Goal: Task Accomplishment & Management: Manage account settings

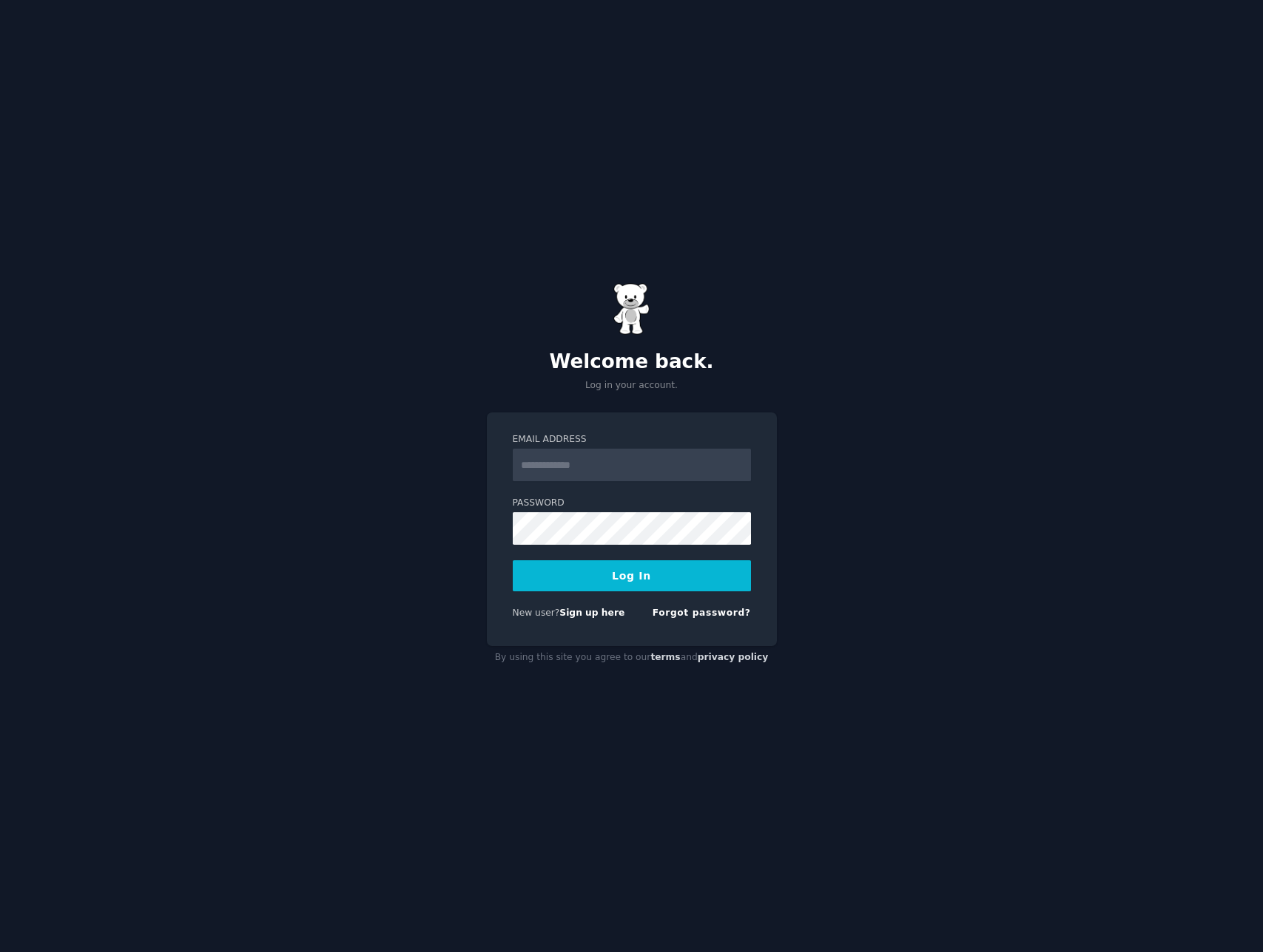
click at [689, 489] on form "Email Address Password Log In New user? Sign up here Forgot password?" at bounding box center [632, 530] width 238 height 192
click at [668, 466] on input "Email Address" at bounding box center [632, 464] width 238 height 33
type input "**********"
click at [512, 561] on button "Log In" at bounding box center [632, 576] width 238 height 31
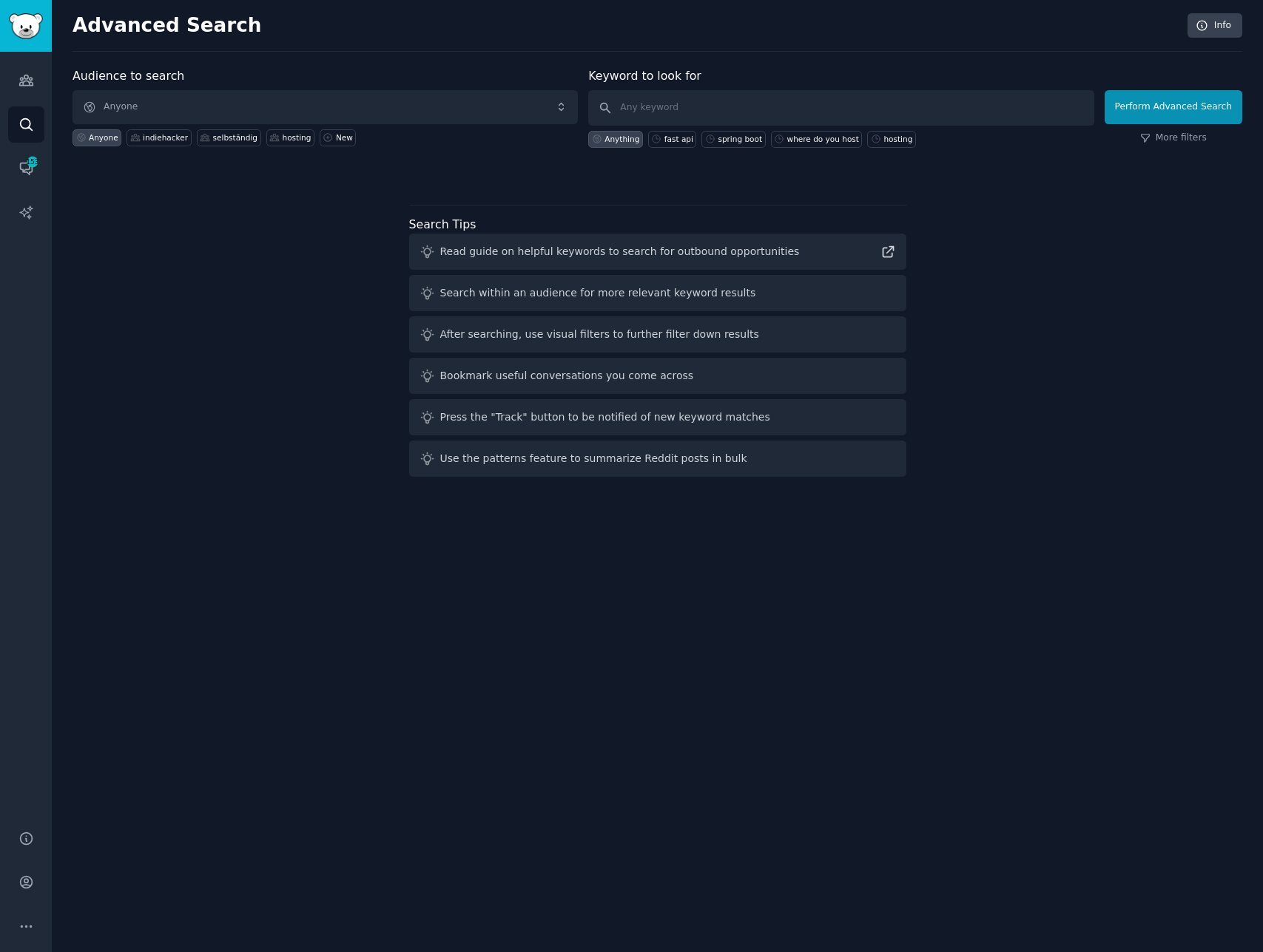
click at [295, 221] on div "Audience to search Anyone Anyone indiehacker selbständig hosting New Keyword to…" at bounding box center [657, 275] width 1169 height 415
click at [43, 166] on link "Conversations 153" at bounding box center [26, 168] width 37 height 37
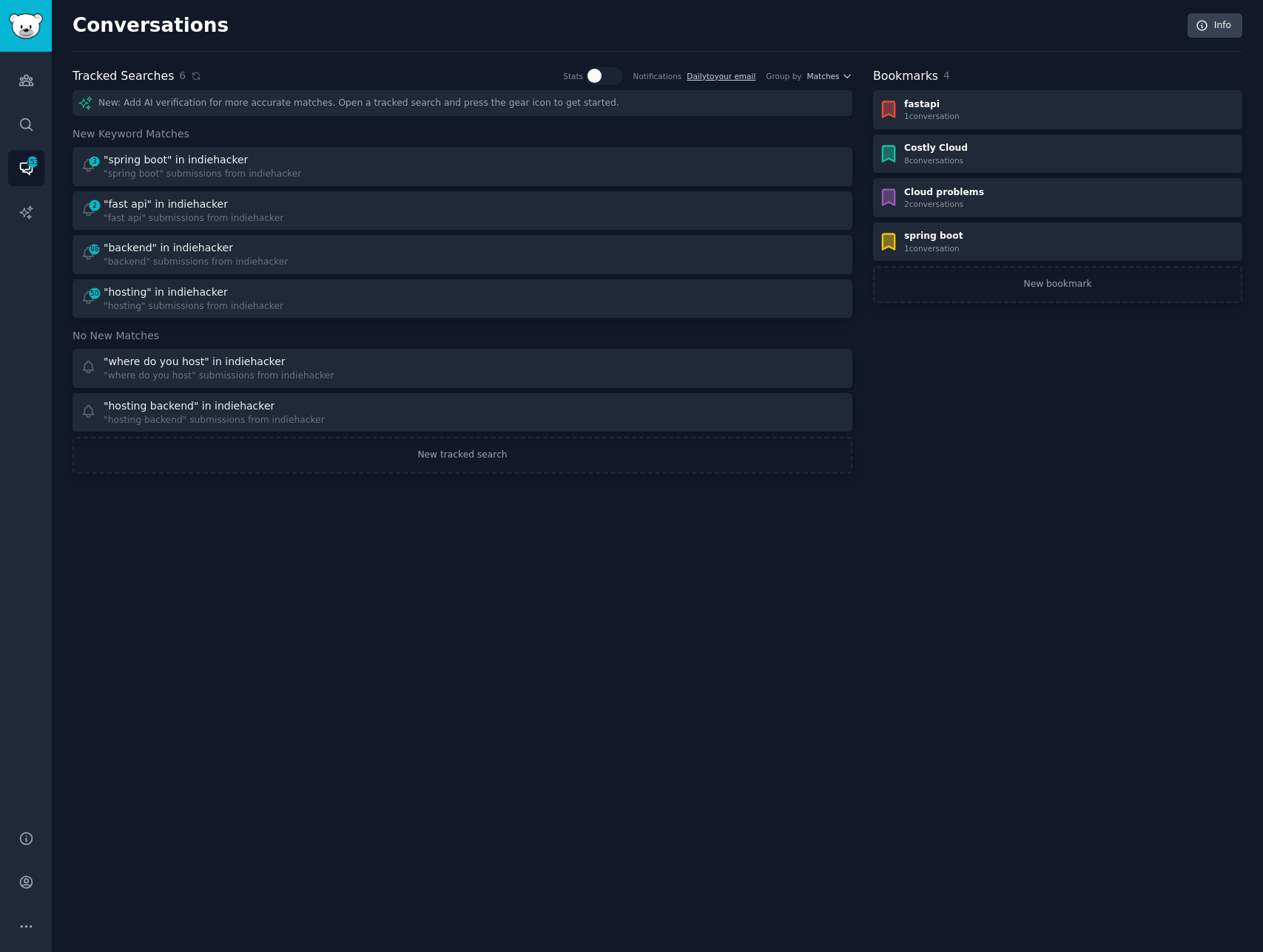
click at [452, 39] on div "Conversations Info" at bounding box center [657, 33] width 1169 height 38
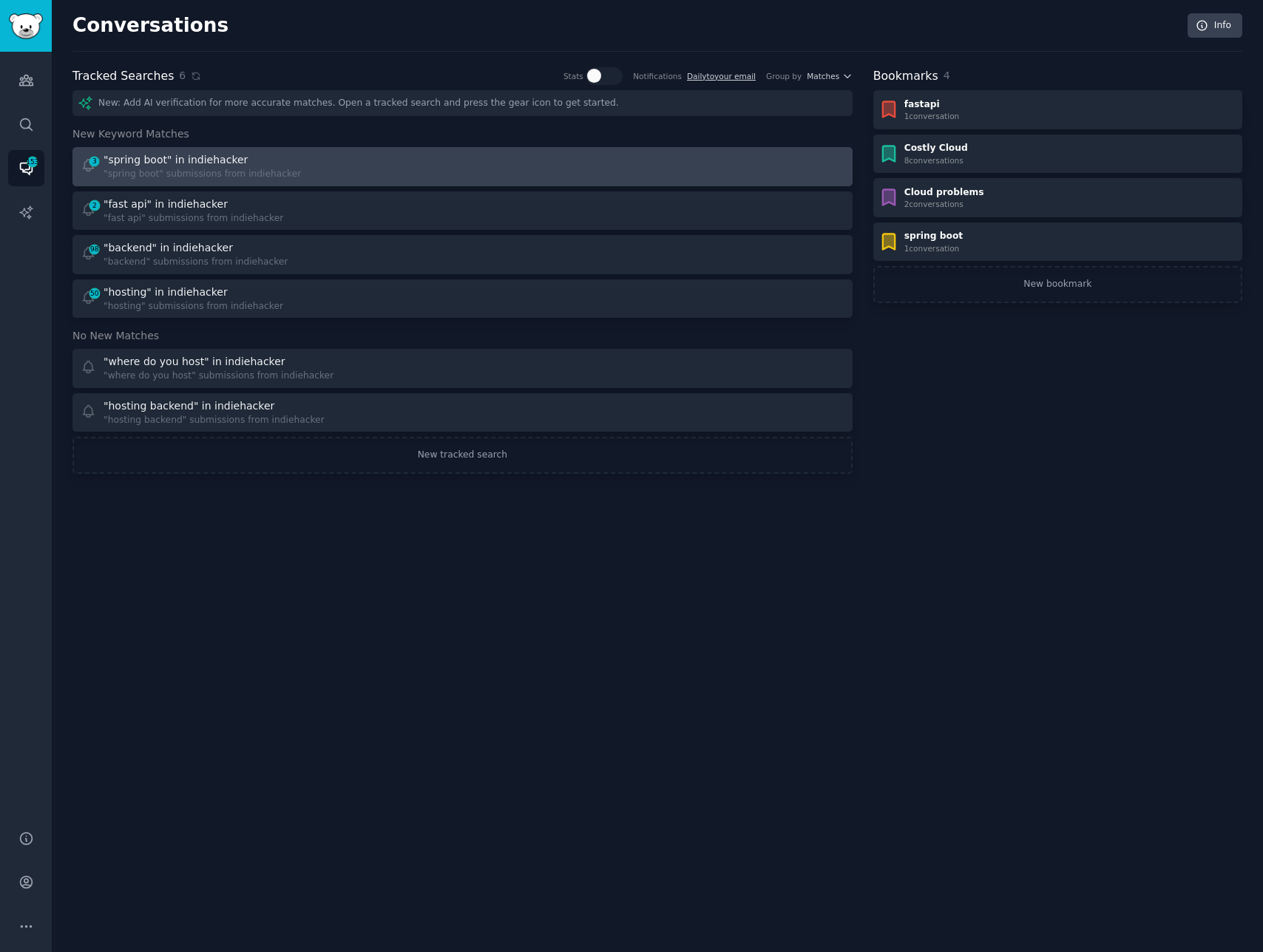
click at [489, 171] on div at bounding box center [658, 167] width 372 height 29
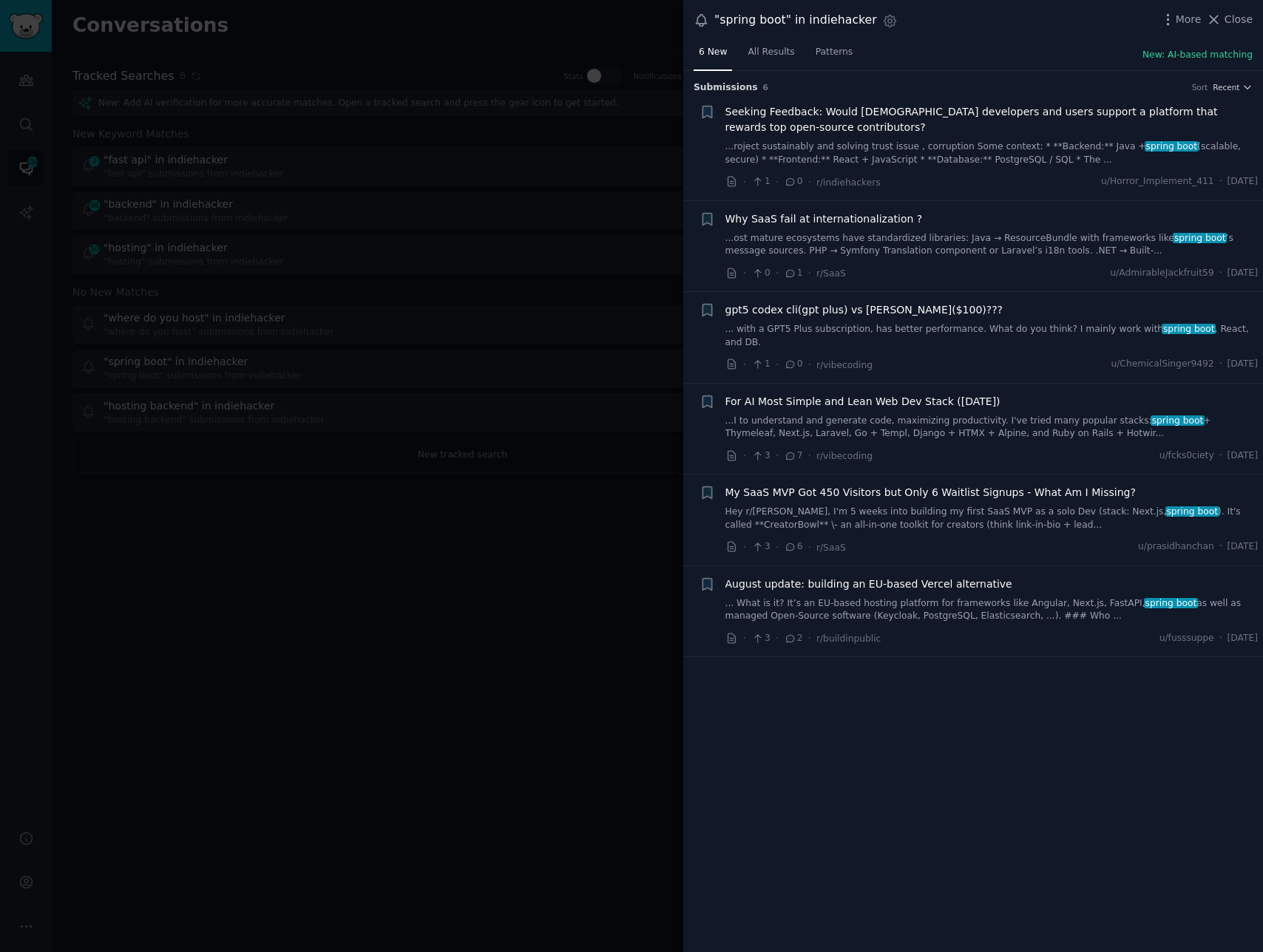
click at [578, 584] on div at bounding box center [631, 476] width 1263 height 952
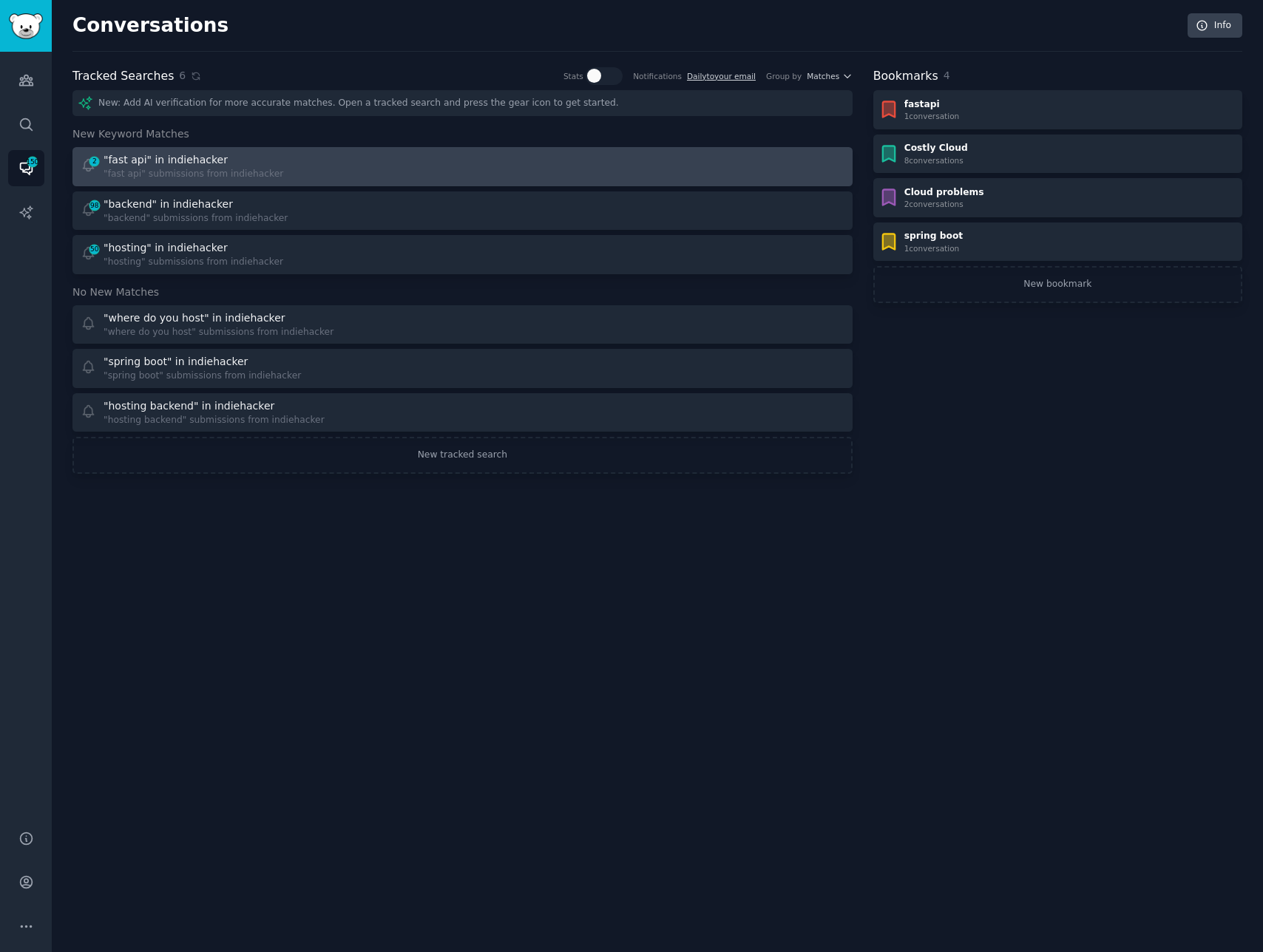
click at [335, 168] on div "2 "fast api" in indiehacker "fast api" submissions from indiehacker" at bounding box center [267, 167] width 372 height 29
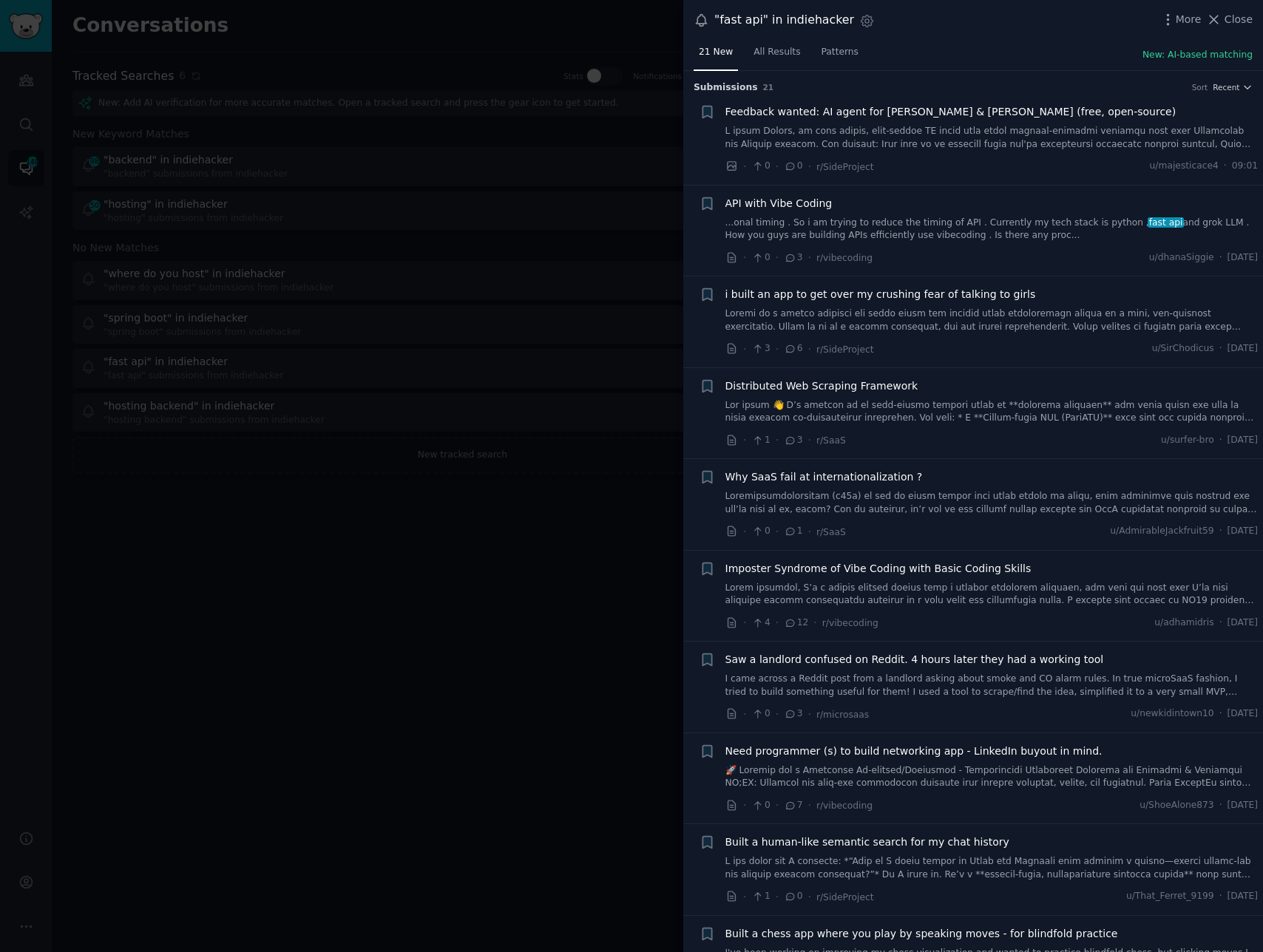
click at [1016, 245] on div "API with Vibe Coding ...onal timing . So i am trying to reduce the timing of AP…" at bounding box center [992, 231] width 533 height 70
click at [826, 206] on span "API with Vibe Coding" at bounding box center [779, 204] width 107 height 16
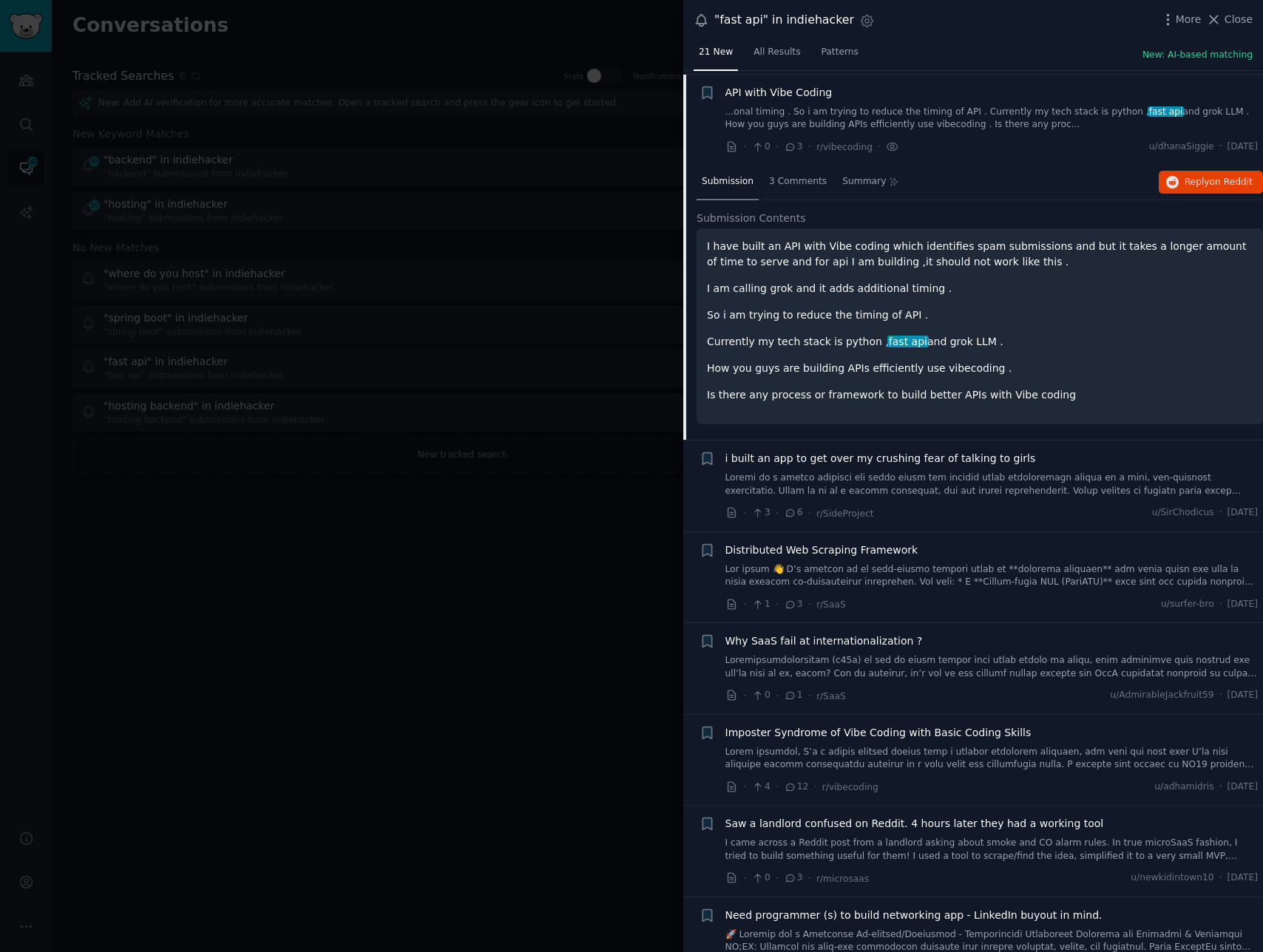
scroll to position [114, 0]
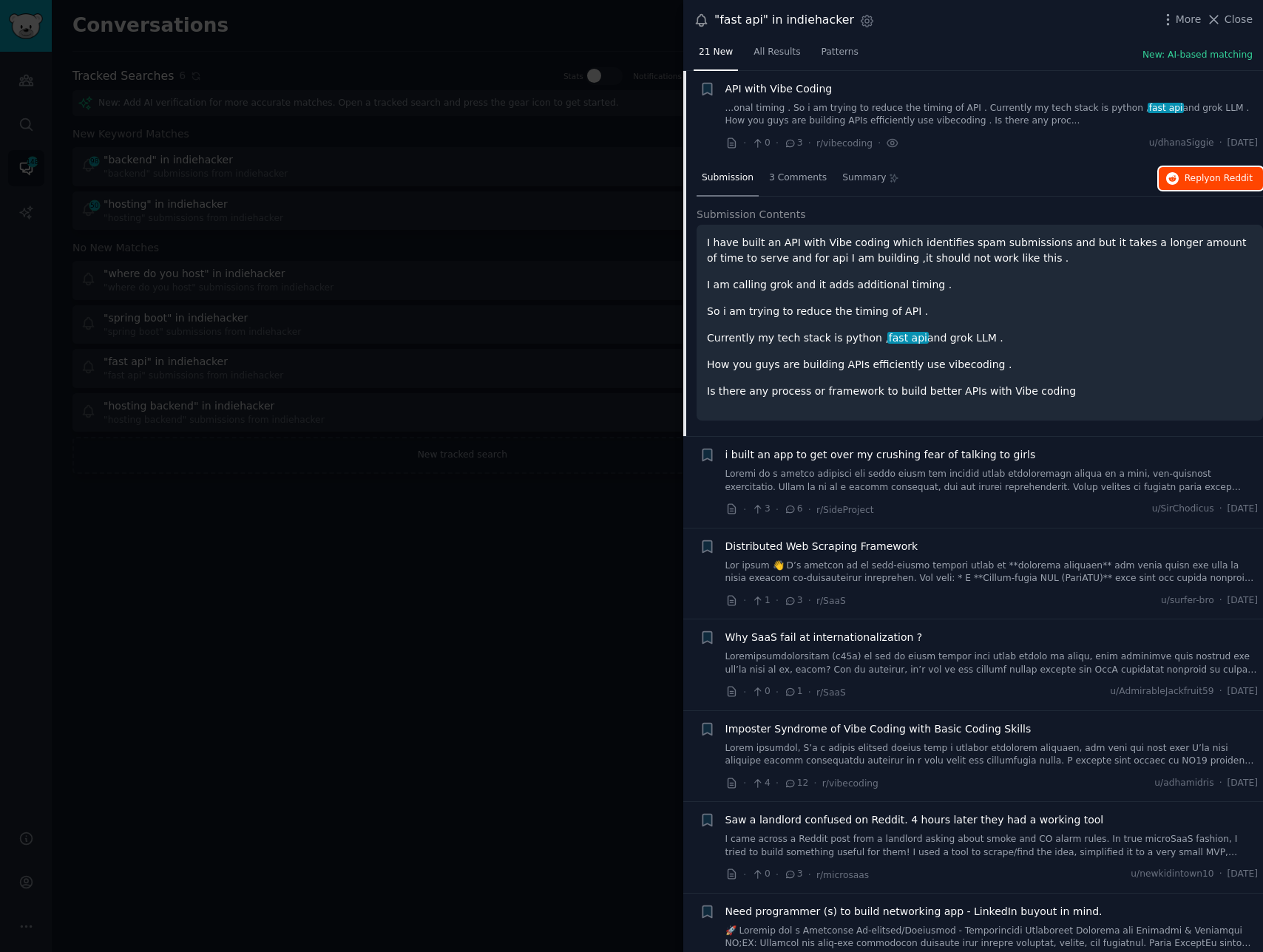
click at [1219, 175] on span "on Reddit" at bounding box center [1231, 178] width 43 height 10
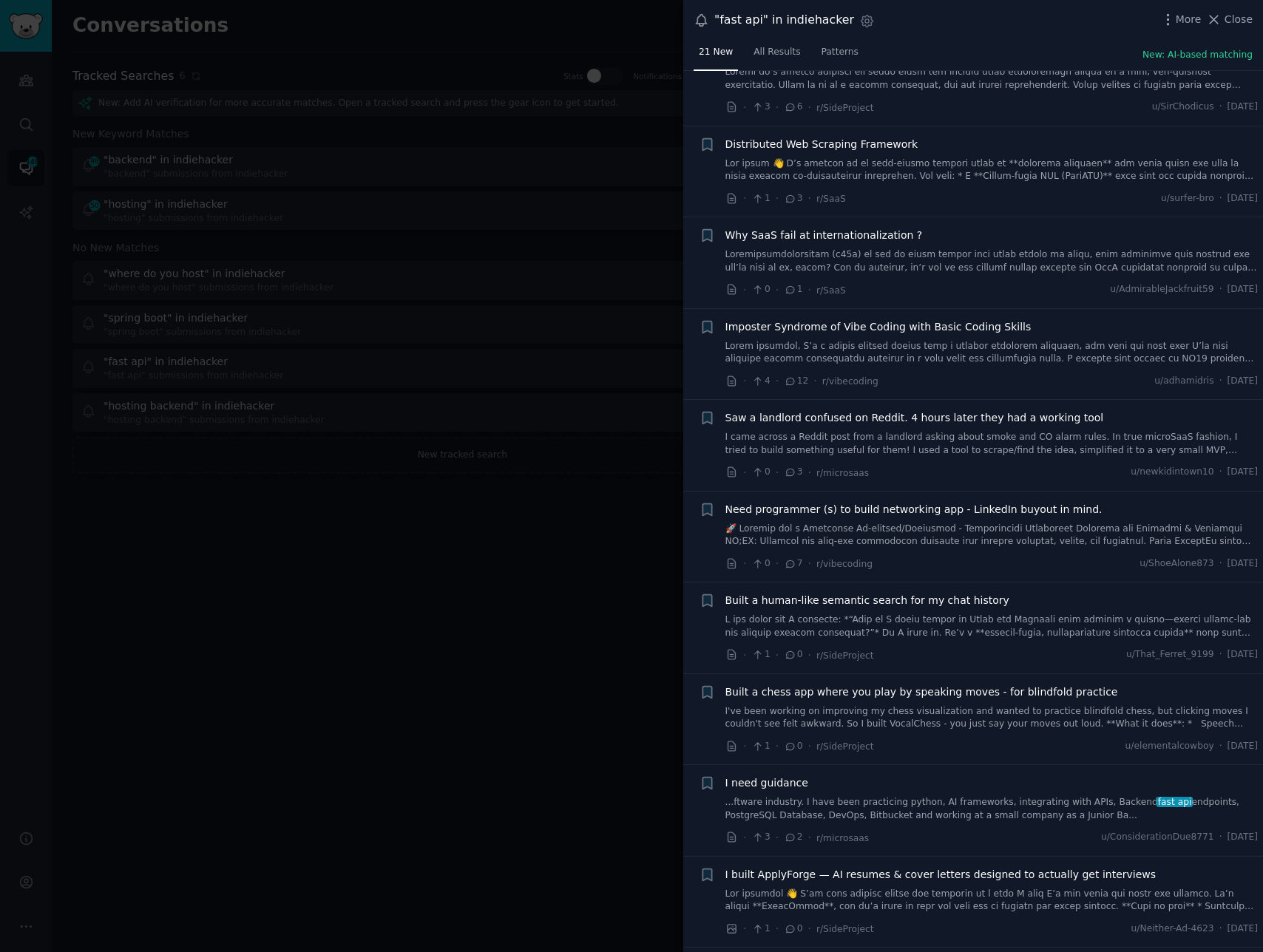
scroll to position [526, 0]
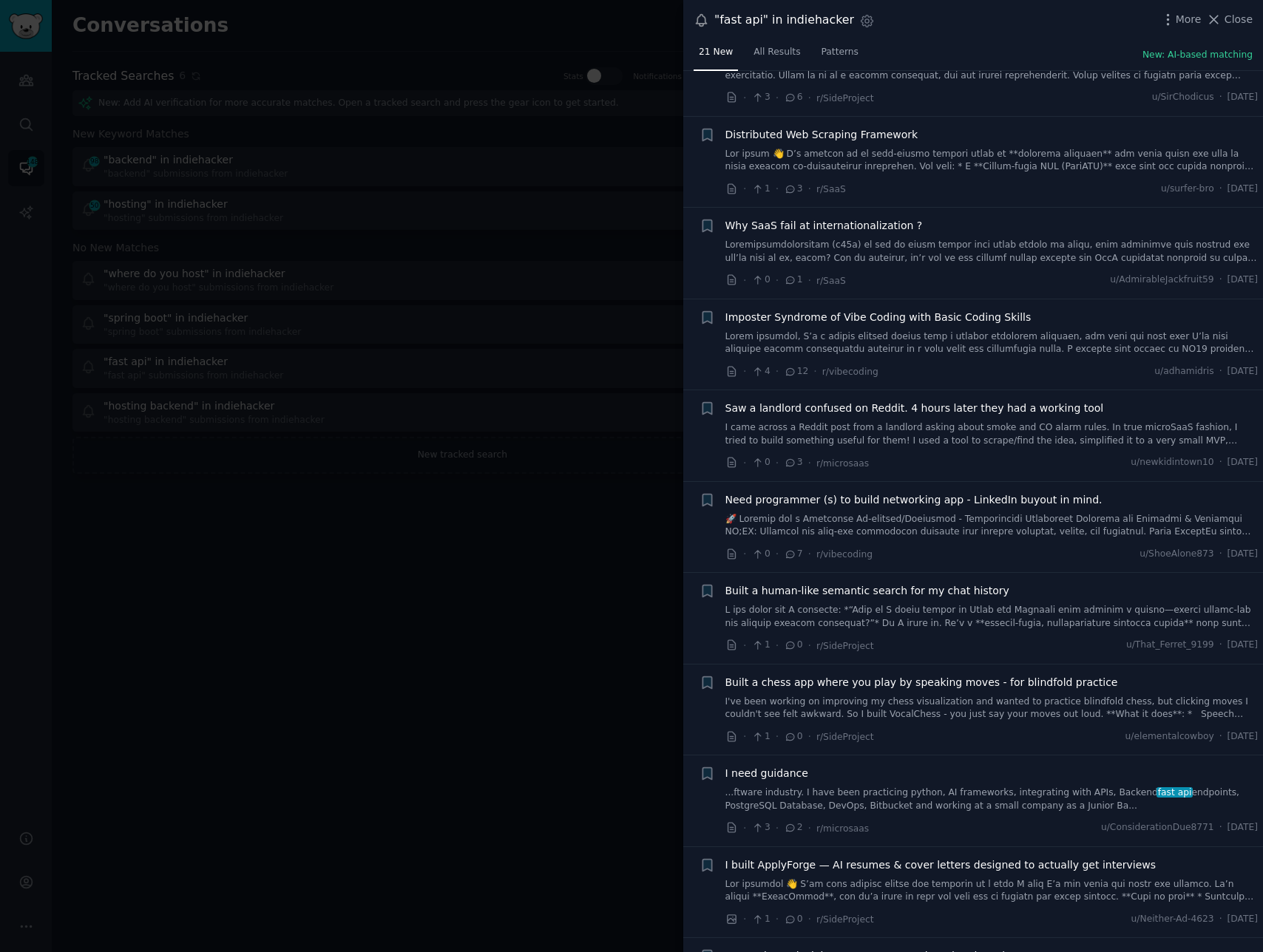
click at [931, 159] on link at bounding box center [992, 160] width 533 height 26
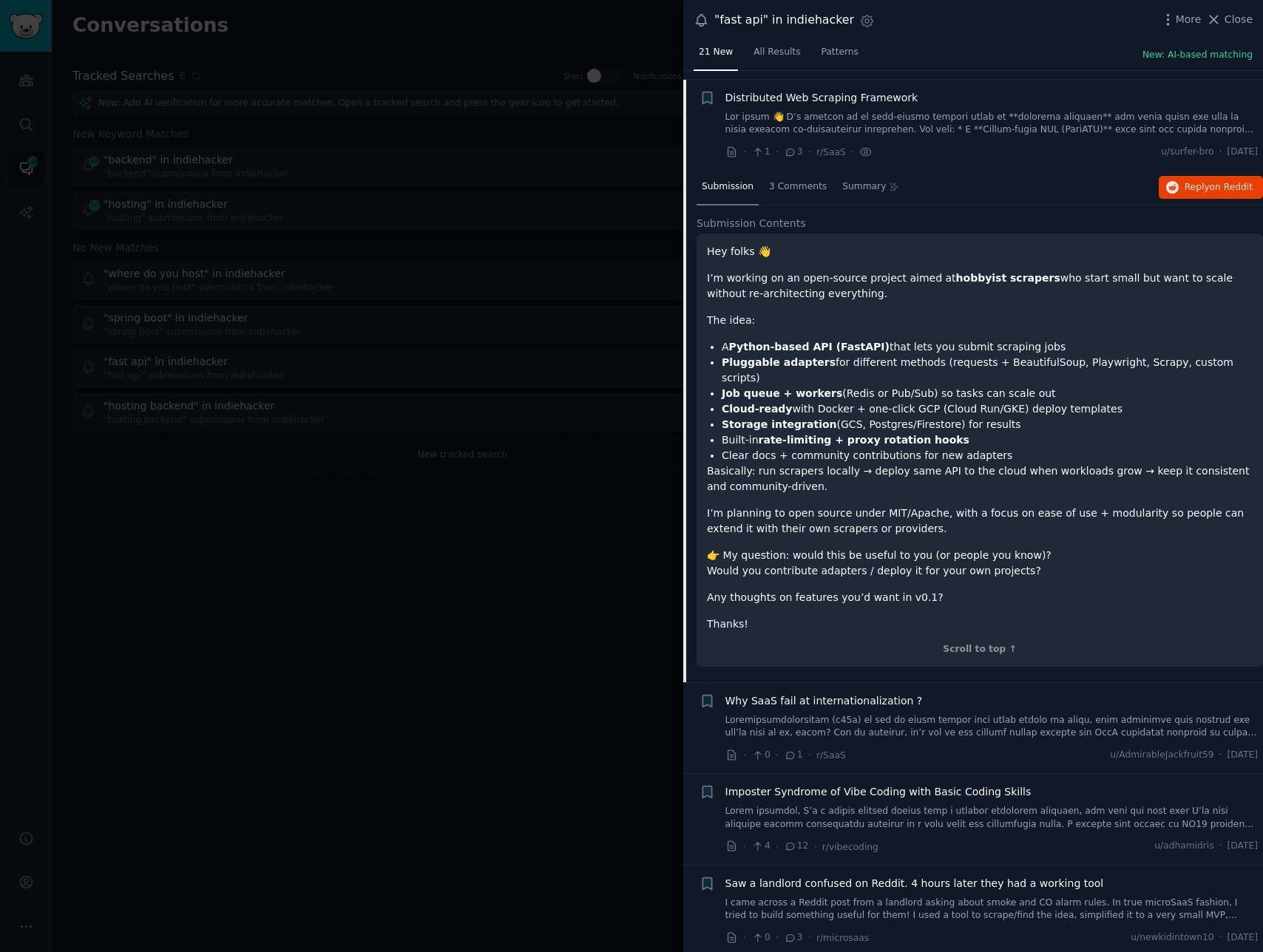
scroll to position [297, 0]
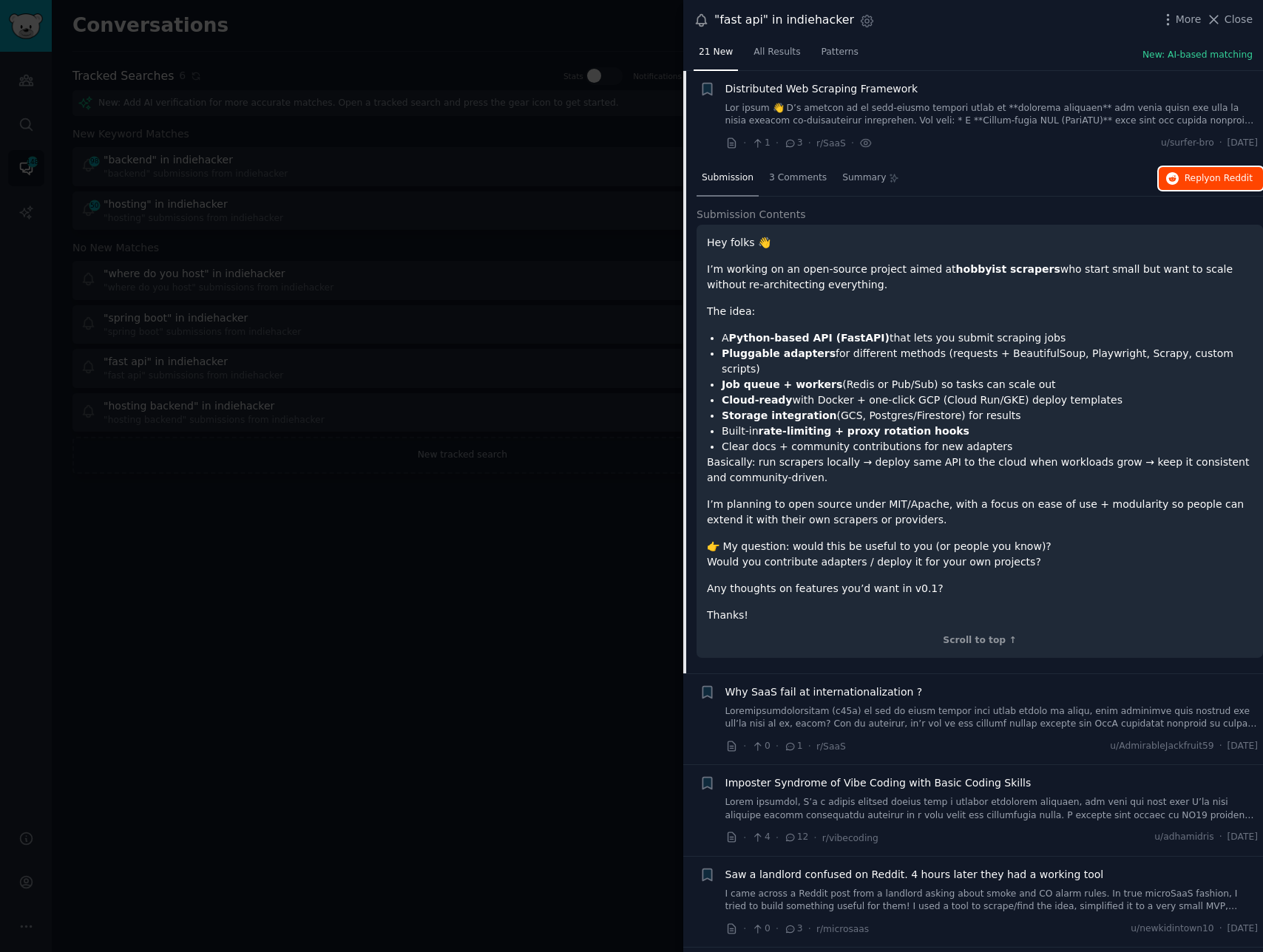
click at [1214, 182] on span "on Reddit" at bounding box center [1231, 178] width 43 height 10
click at [869, 705] on link at bounding box center [992, 718] width 533 height 26
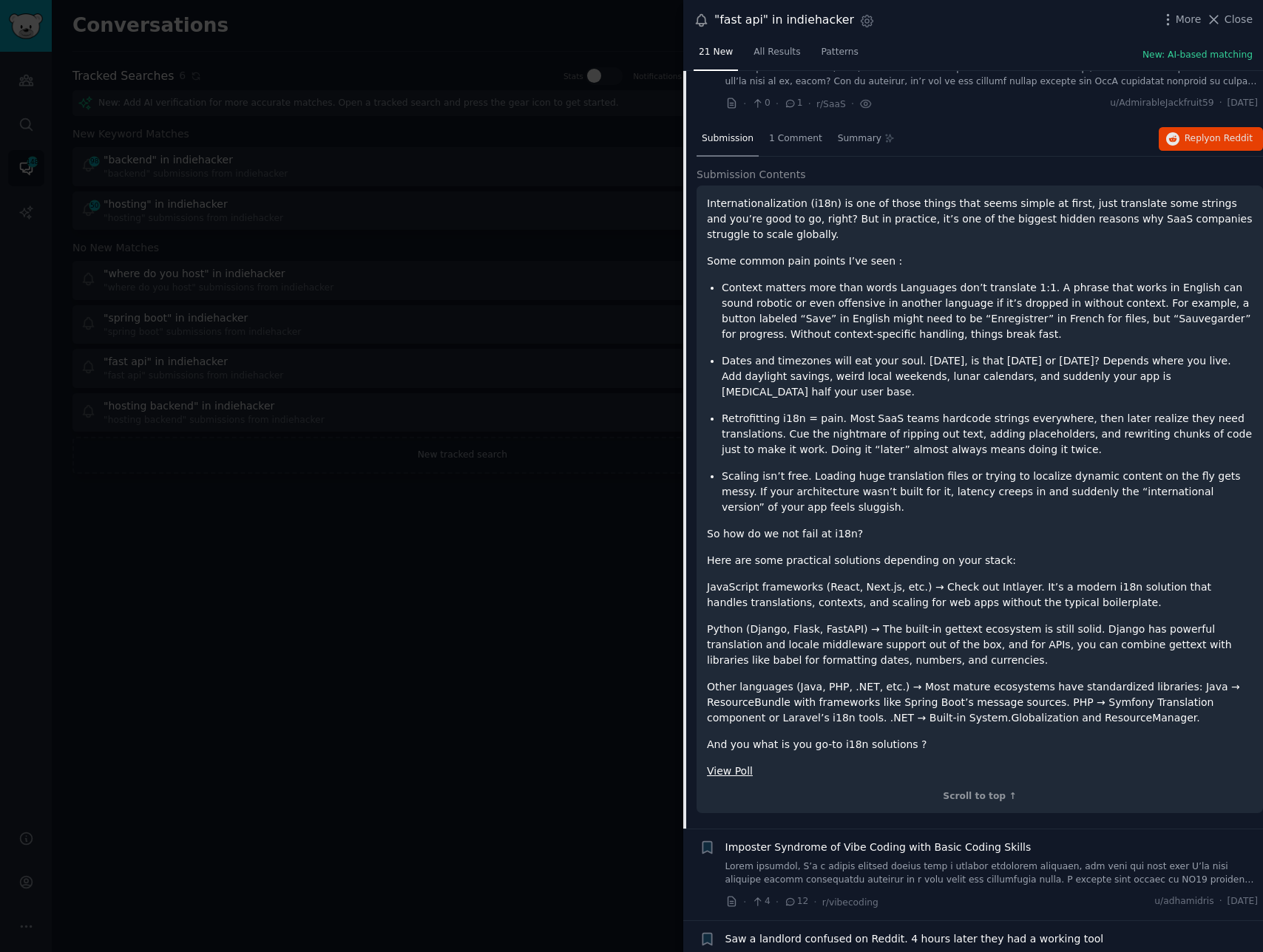
scroll to position [326, 0]
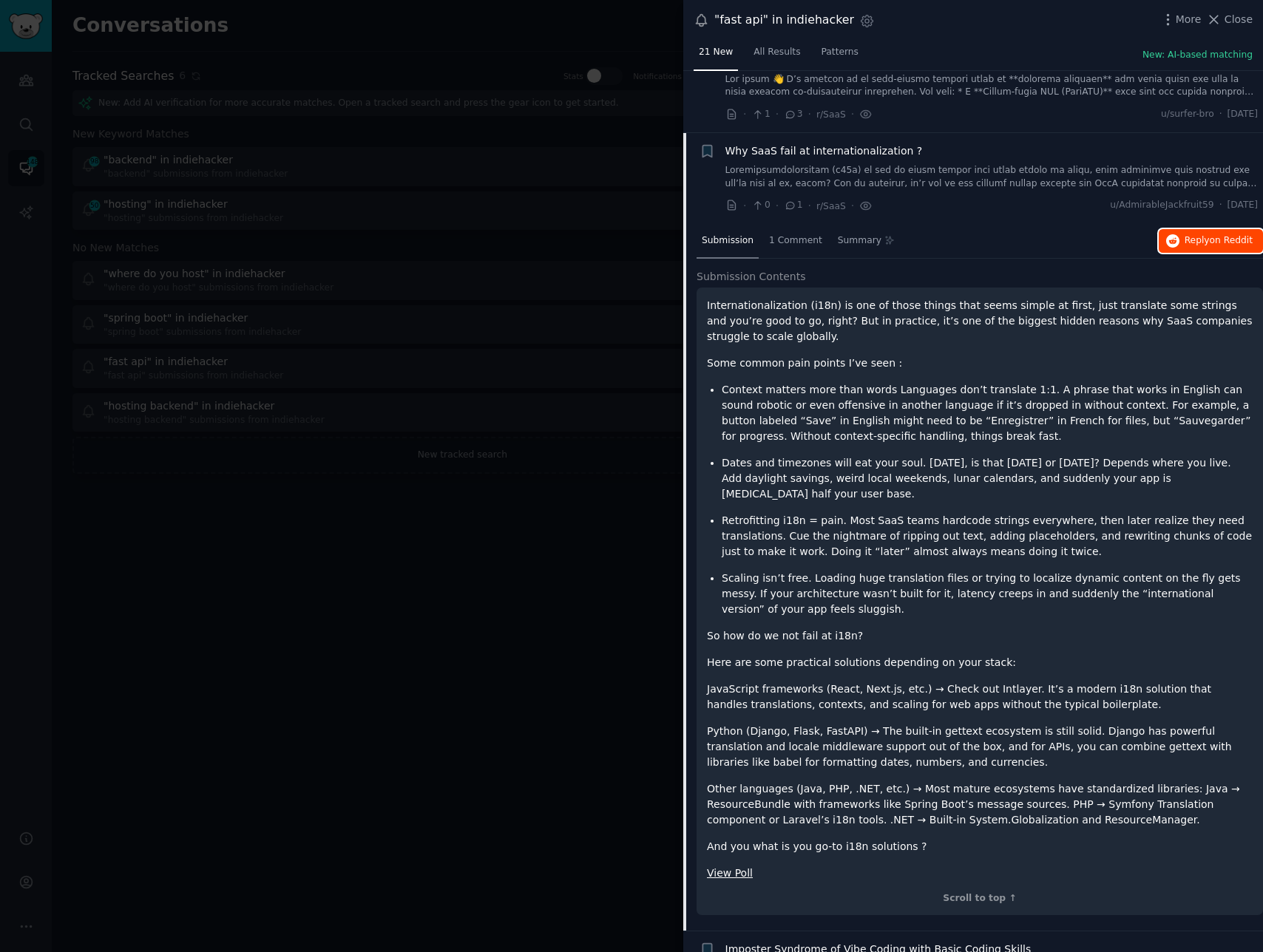
click at [1184, 238] on span "Reply on Reddit" at bounding box center [1219, 241] width 68 height 13
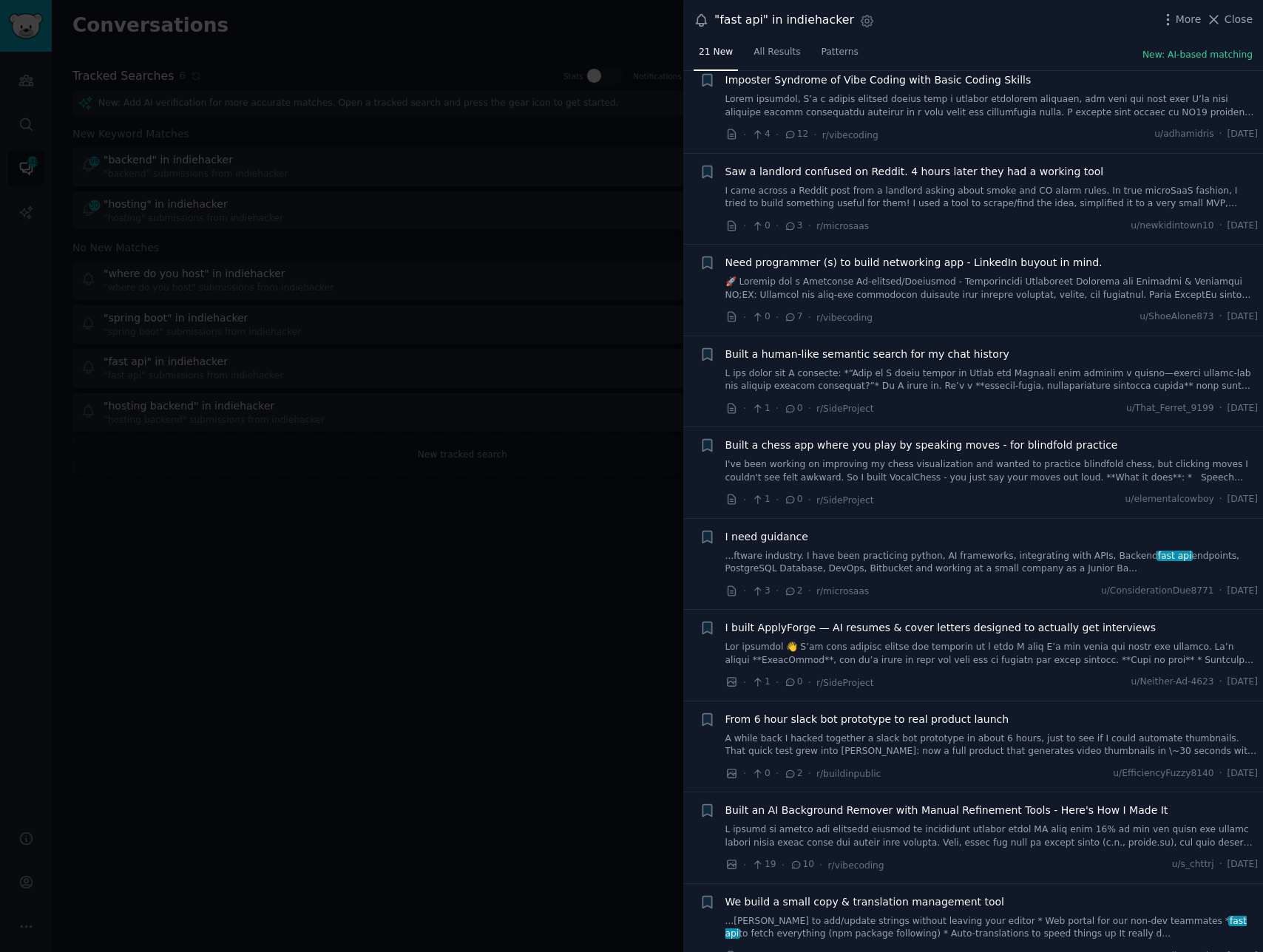
scroll to position [1186, 0]
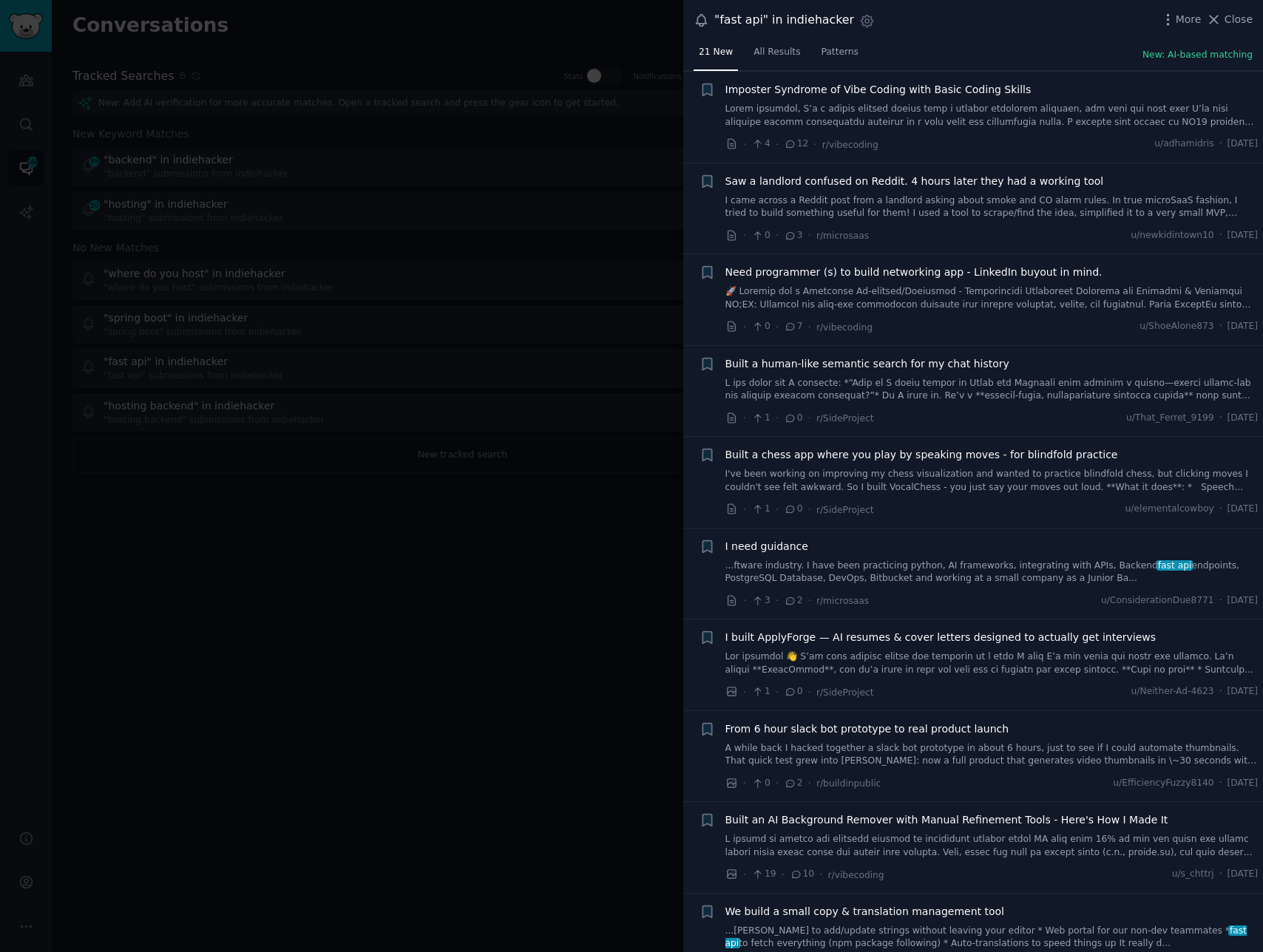
click at [1022, 393] on link at bounding box center [992, 390] width 533 height 26
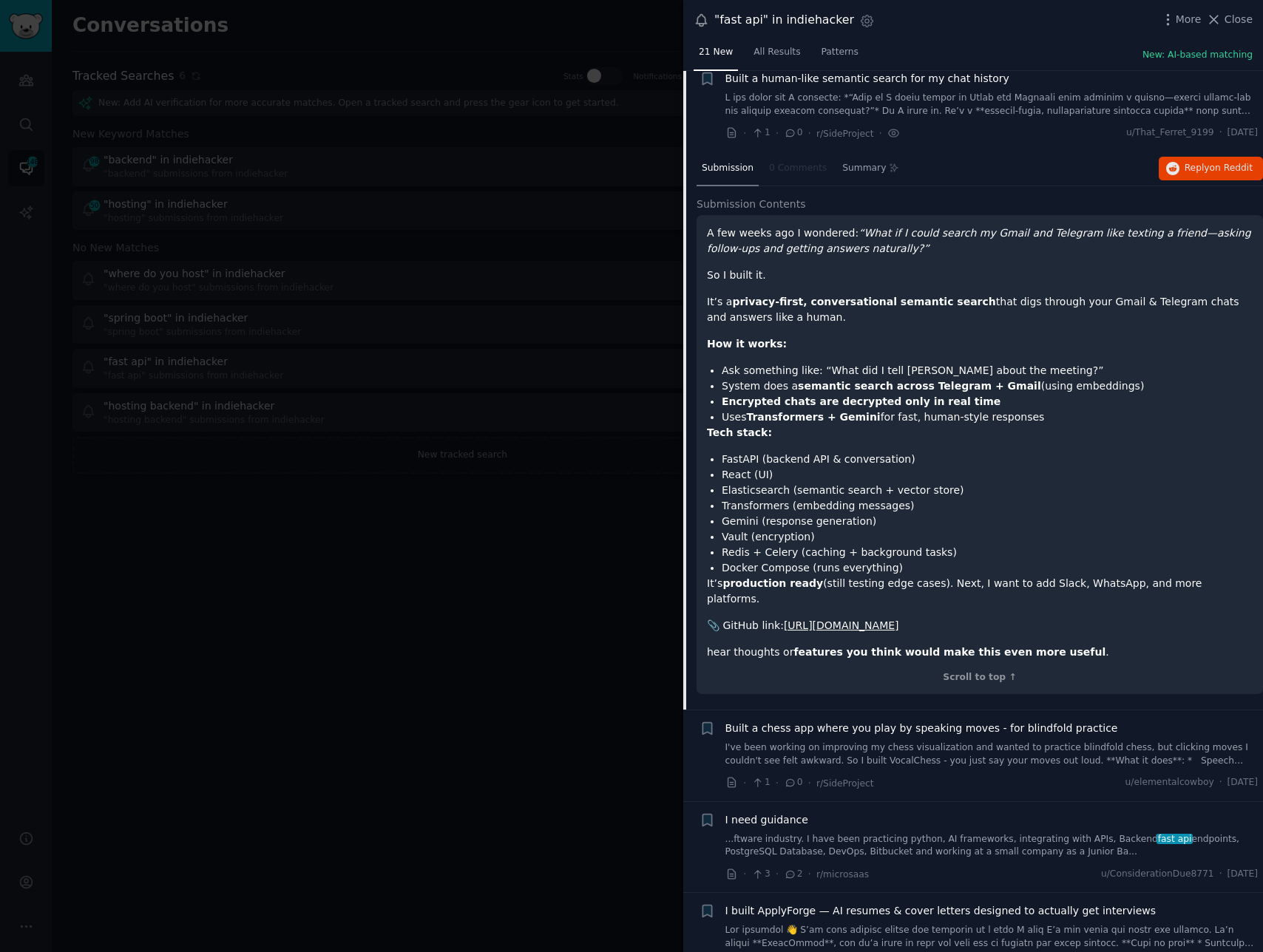
scroll to position [754, 0]
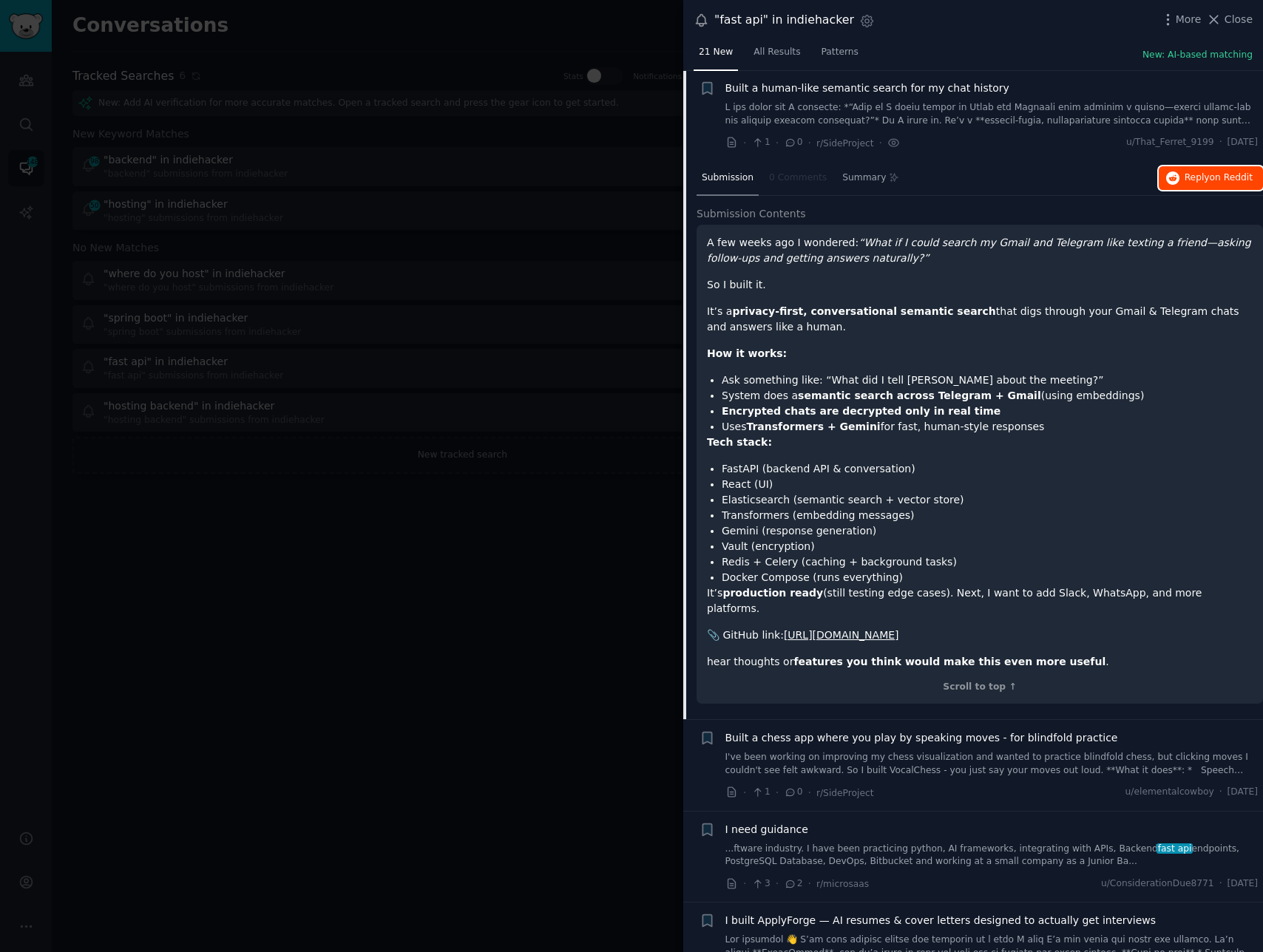
click at [1194, 172] on span "Reply on Reddit" at bounding box center [1219, 178] width 68 height 13
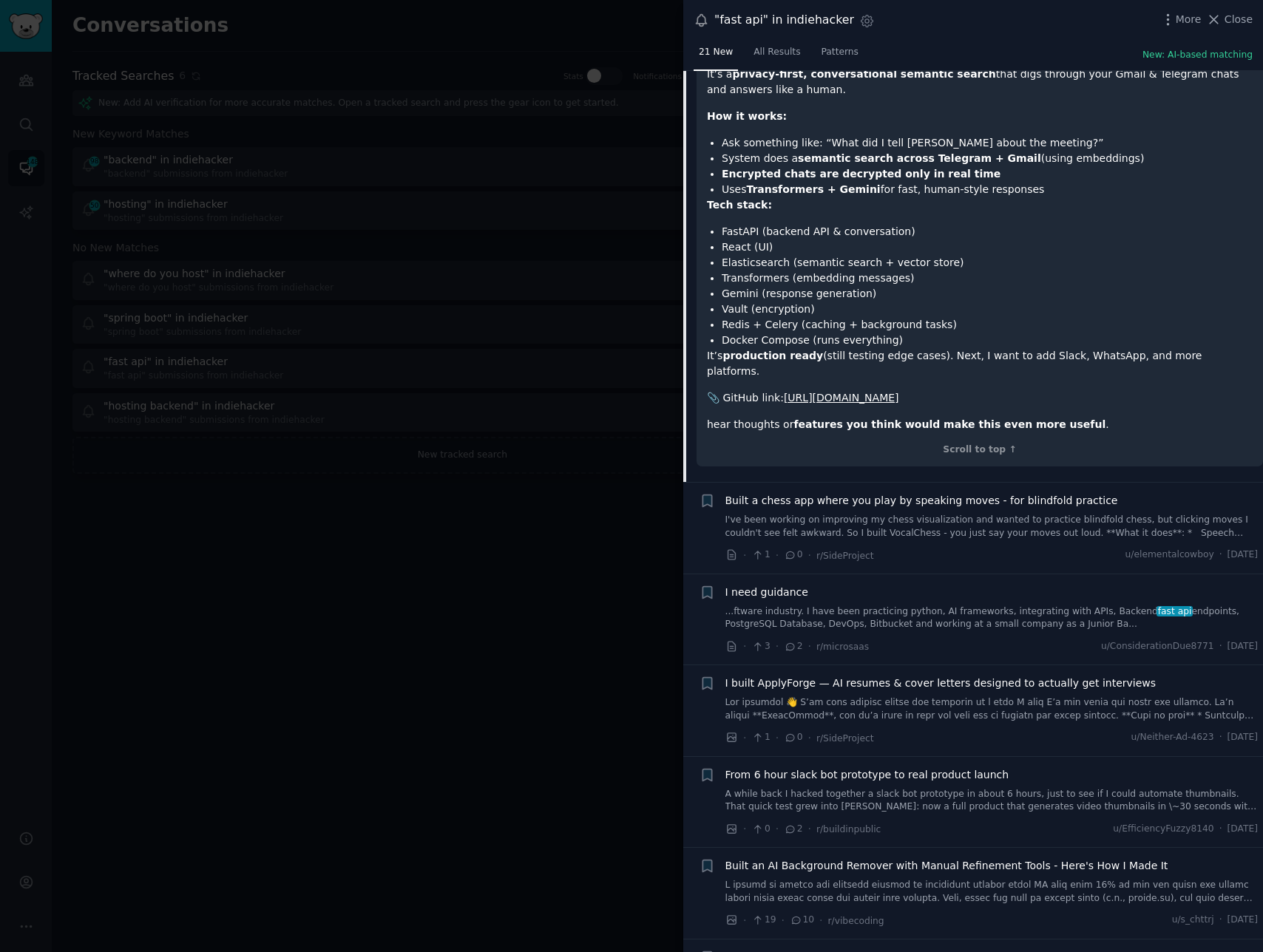
scroll to position [1220, 0]
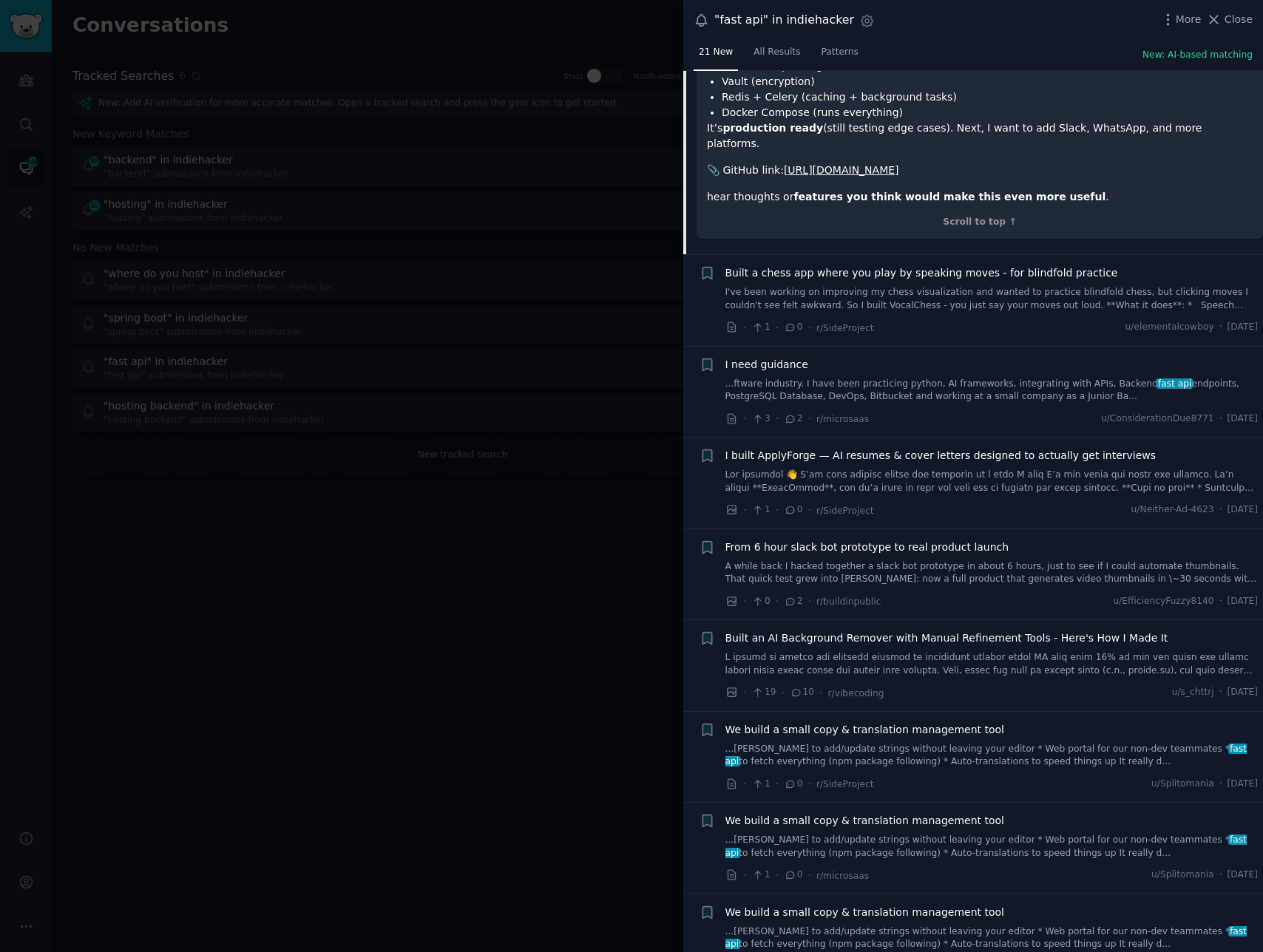
click at [941, 378] on link "...ftware industry. I have been practicing python, AI frameworks, integrating w…" at bounding box center [992, 391] width 533 height 26
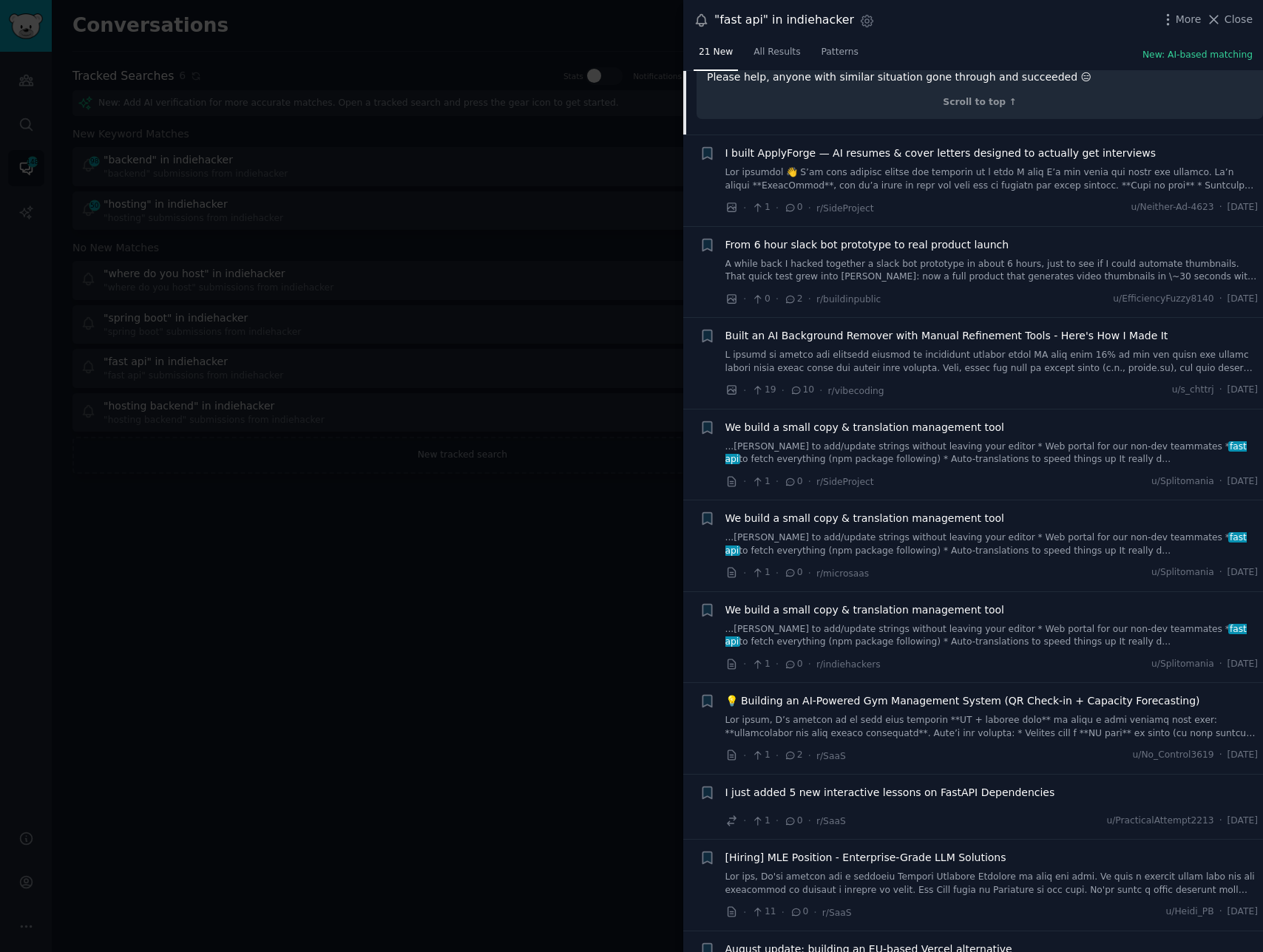
scroll to position [1382, 0]
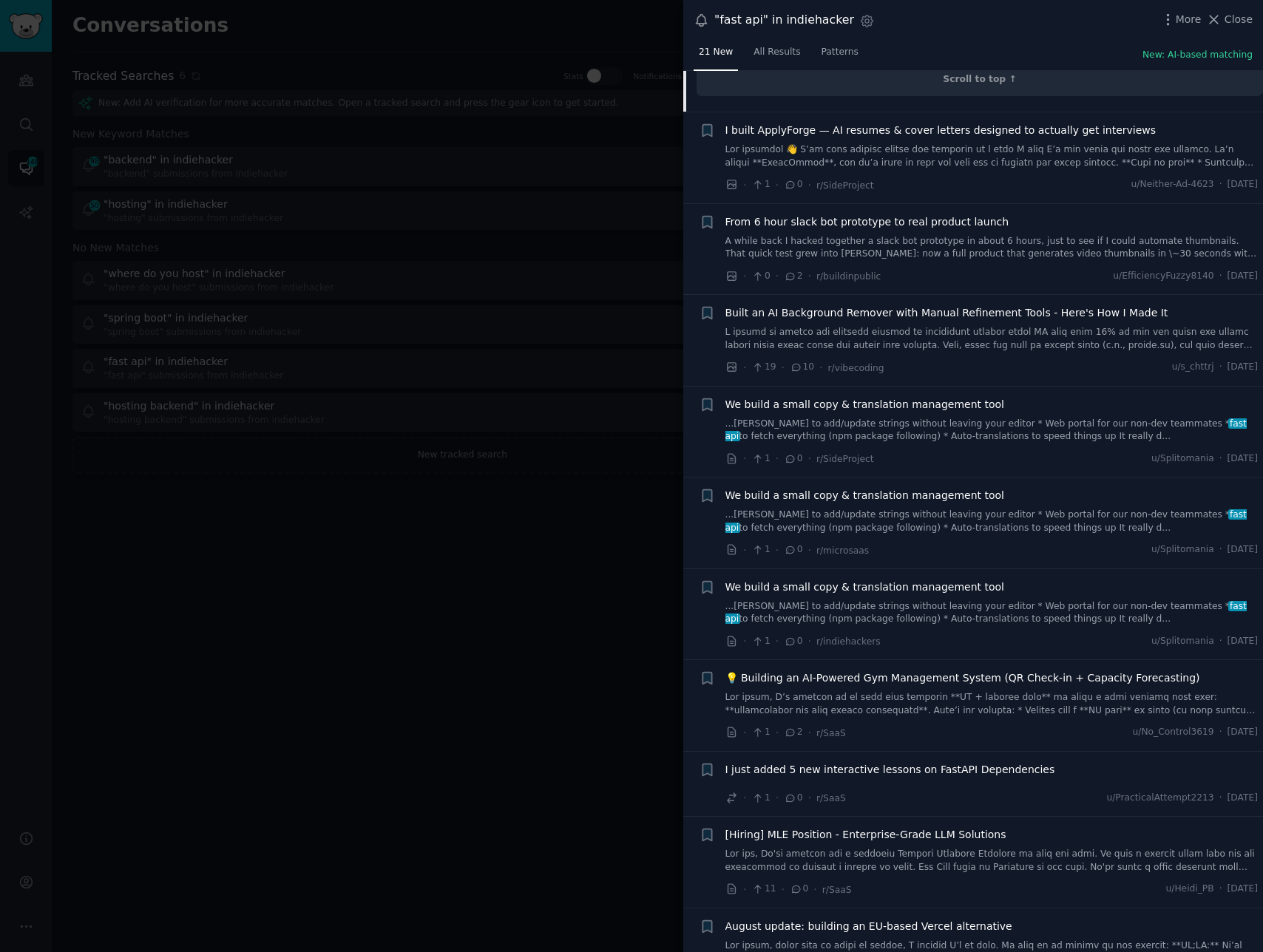
click at [425, 578] on div at bounding box center [631, 476] width 1263 height 952
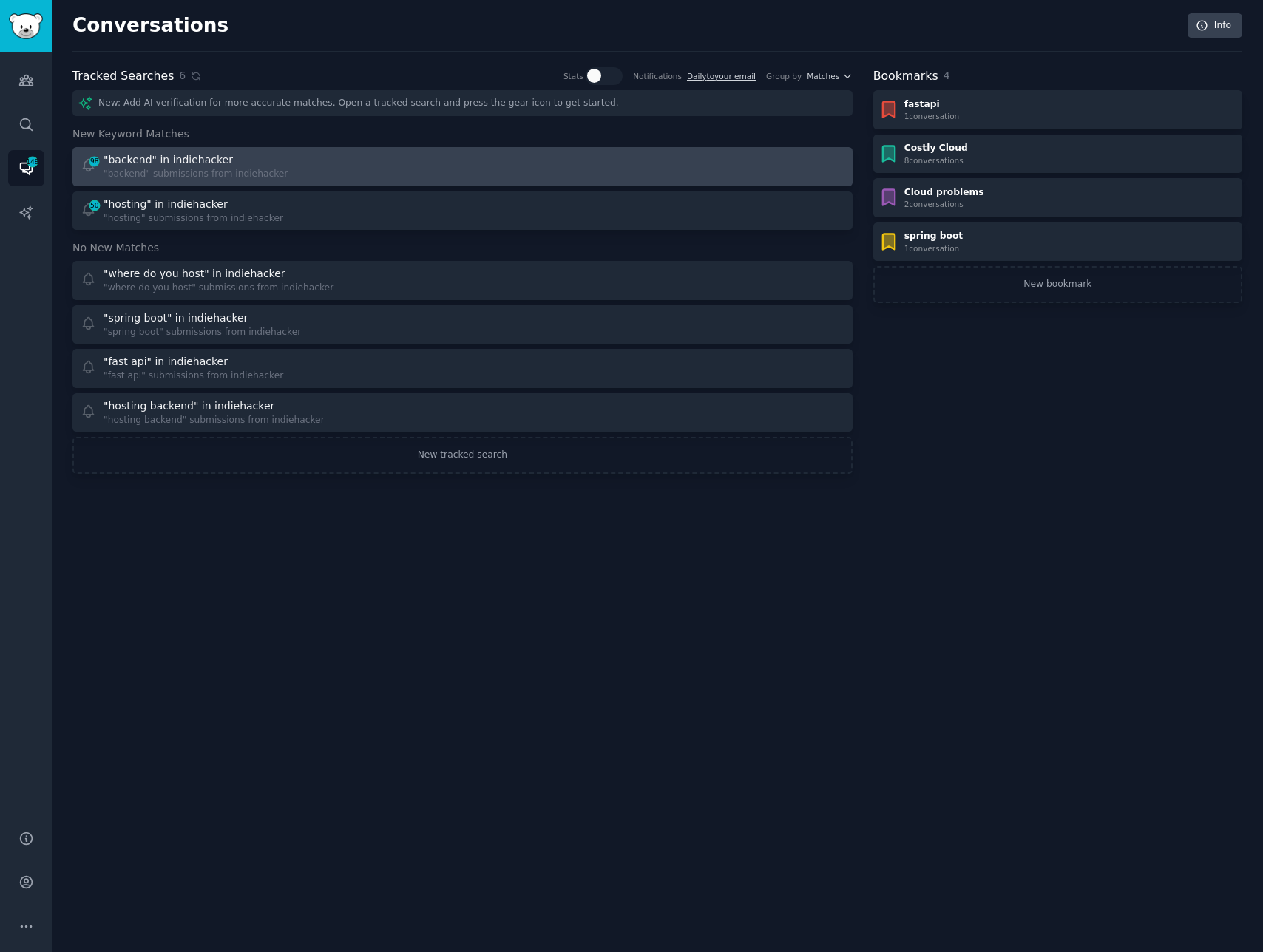
click at [145, 169] on div ""backend" submissions from indiehacker" at bounding box center [195, 174] width 184 height 13
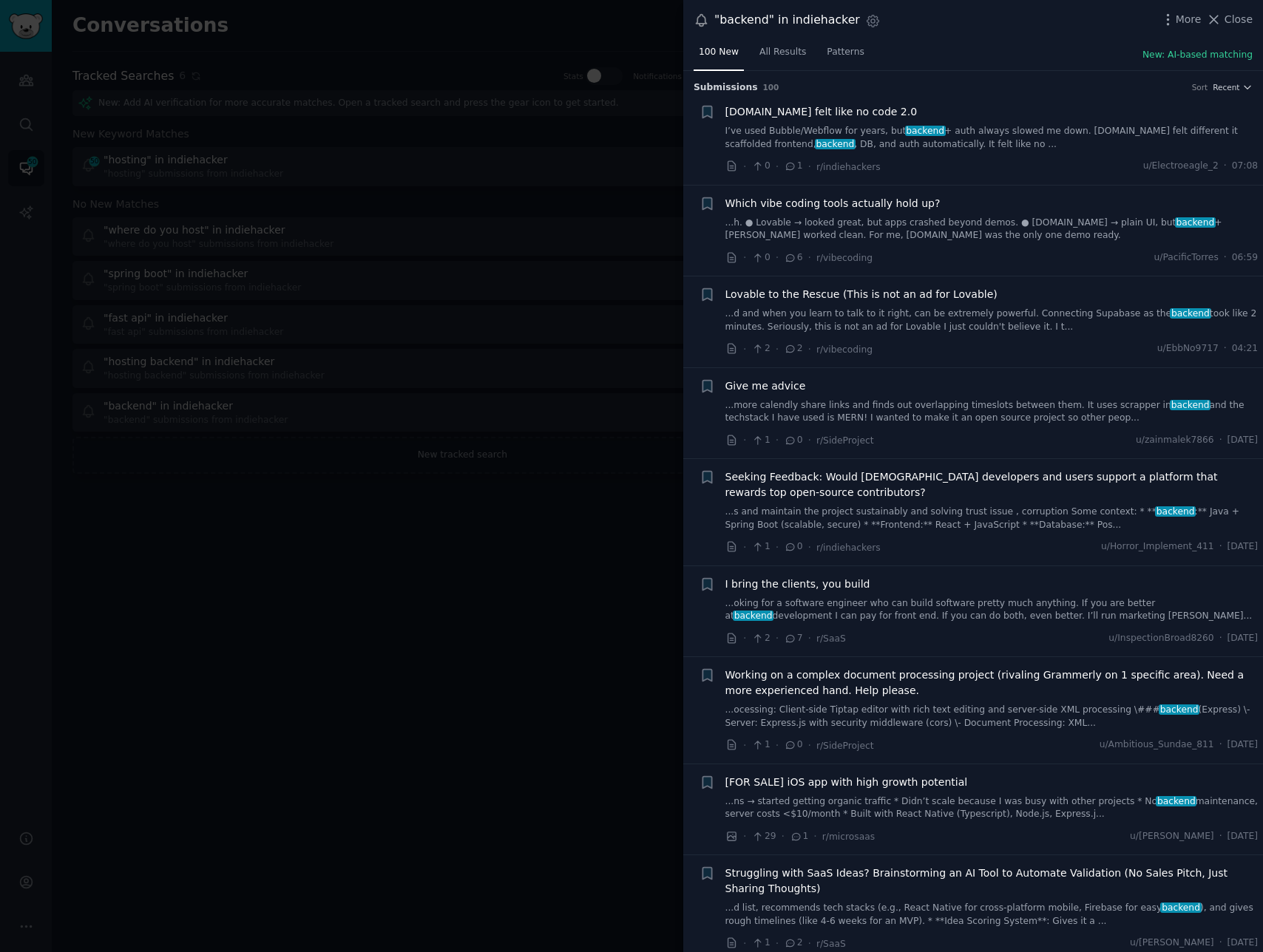
click at [986, 227] on link "...h. ● Lovable → looked great, but apps crashed beyond demos. ● [DOMAIN_NAME] …" at bounding box center [992, 229] width 533 height 26
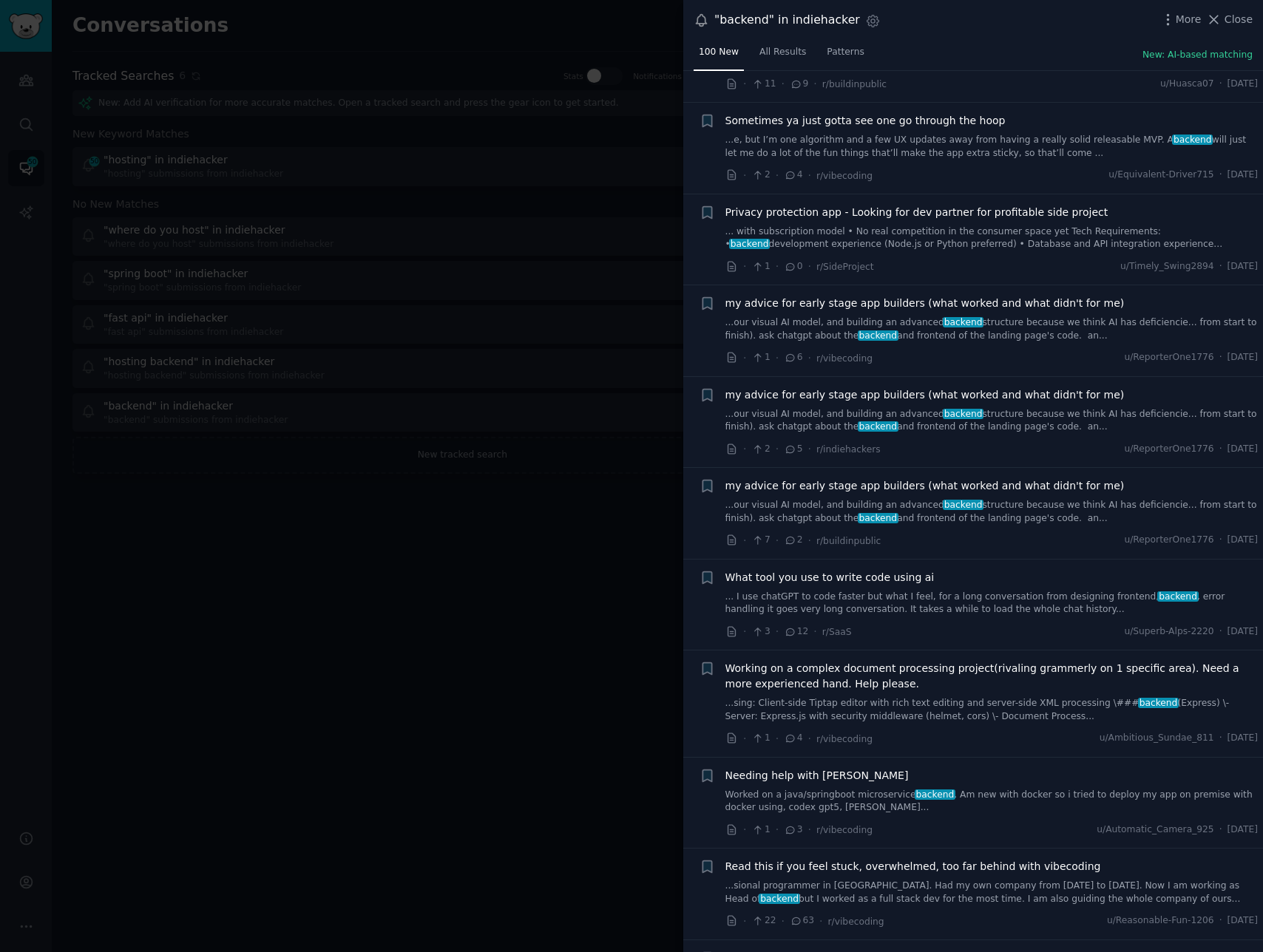
scroll to position [2346, 0]
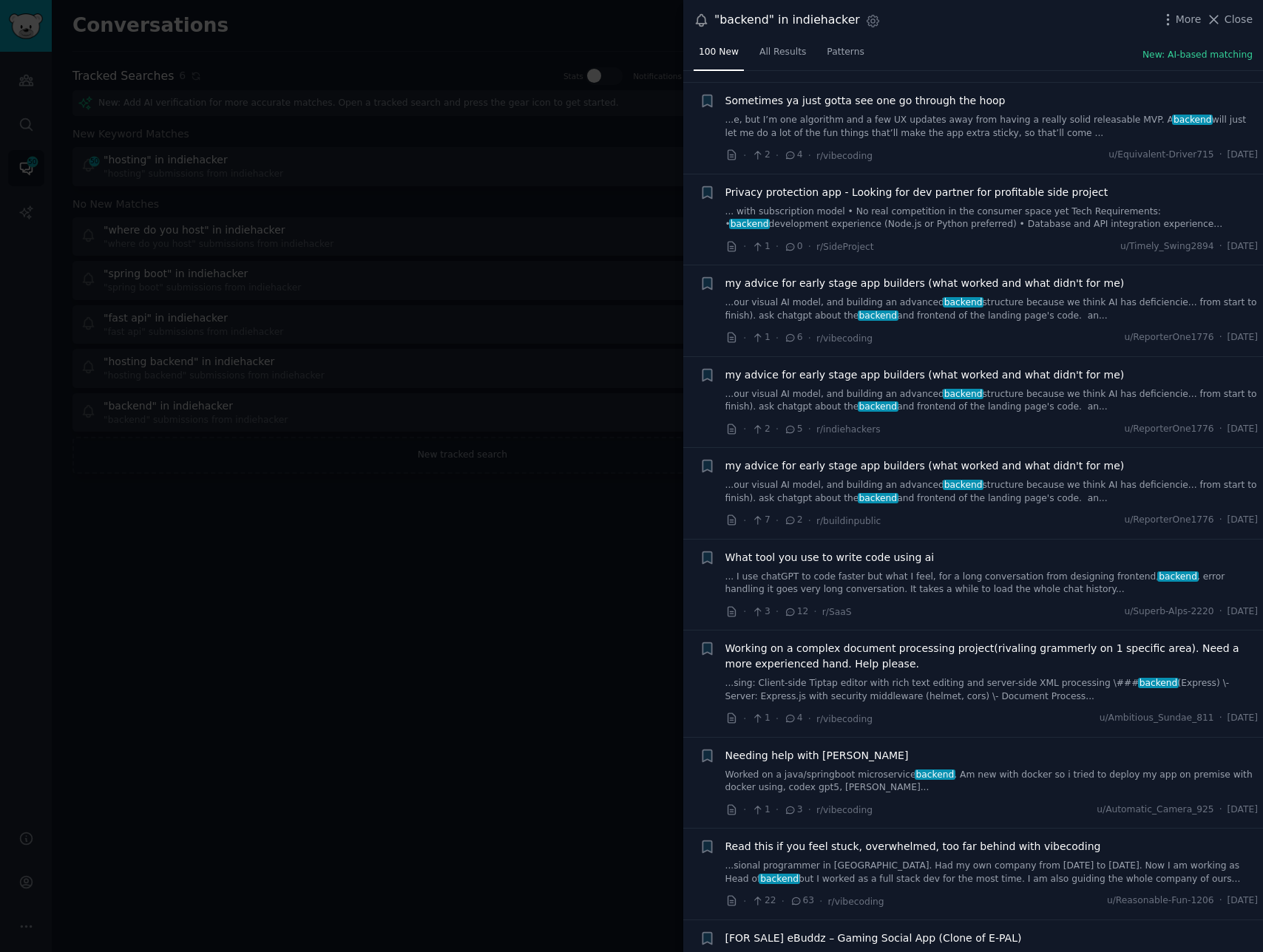
click at [371, 502] on div at bounding box center [631, 476] width 1263 height 952
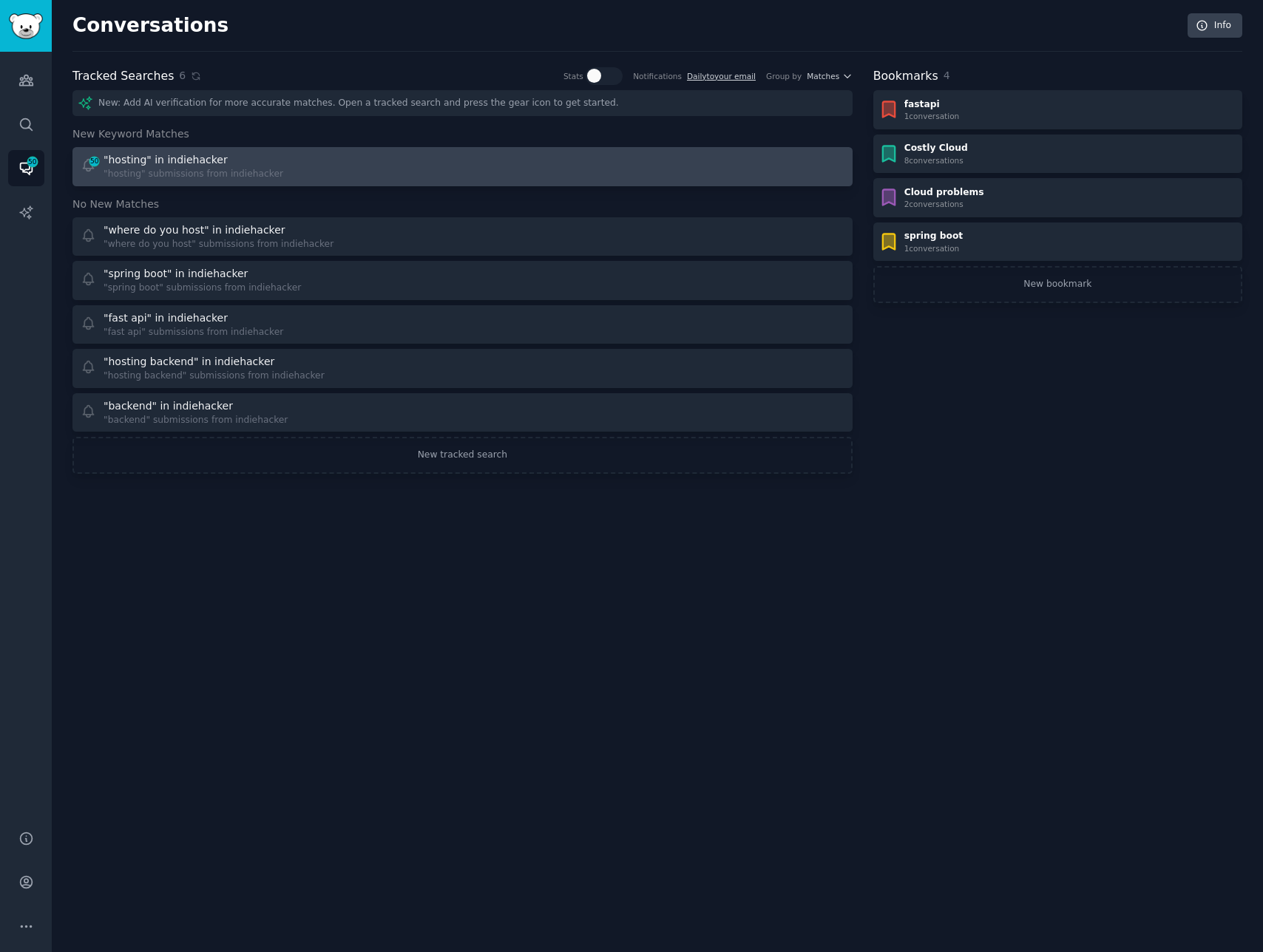
click at [279, 151] on link "50 "hosting" in indiehacker "hosting" submissions from indiehacker" at bounding box center [462, 166] width 780 height 39
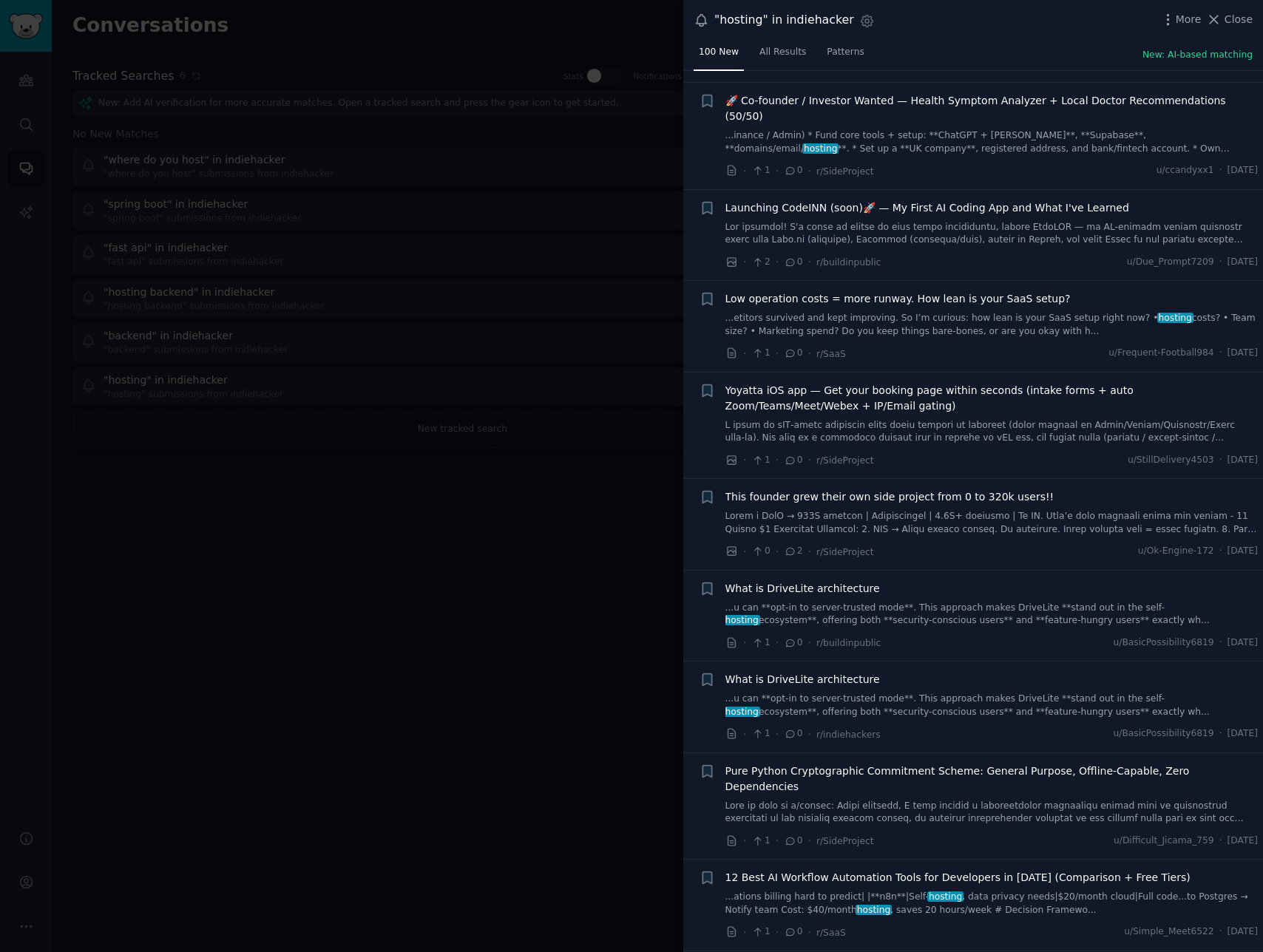
scroll to position [962, 0]
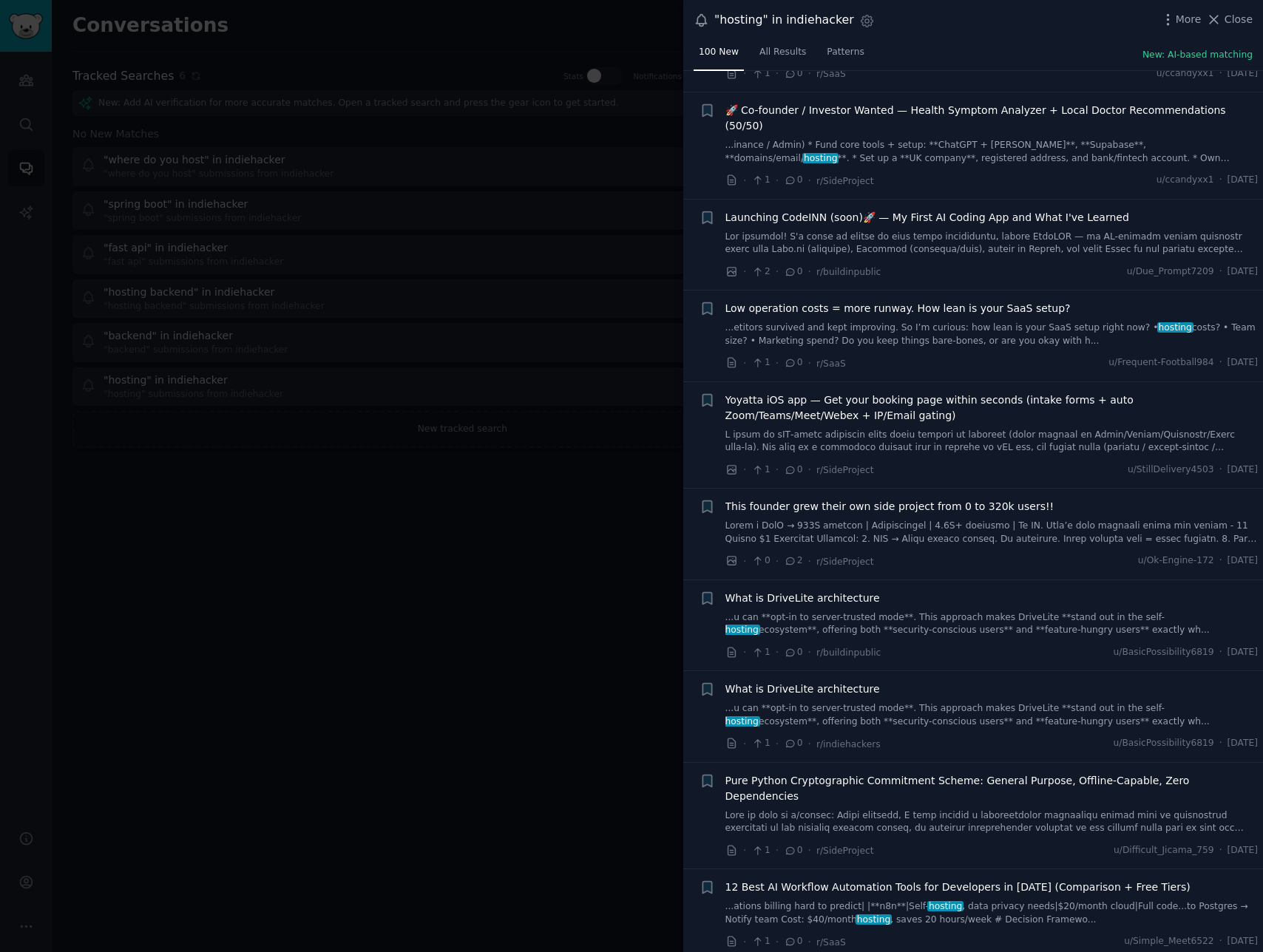
click at [975, 322] on link "...etitors survived and kept improving. So I’m curious: how lean is your SaaS s…" at bounding box center [992, 334] width 533 height 26
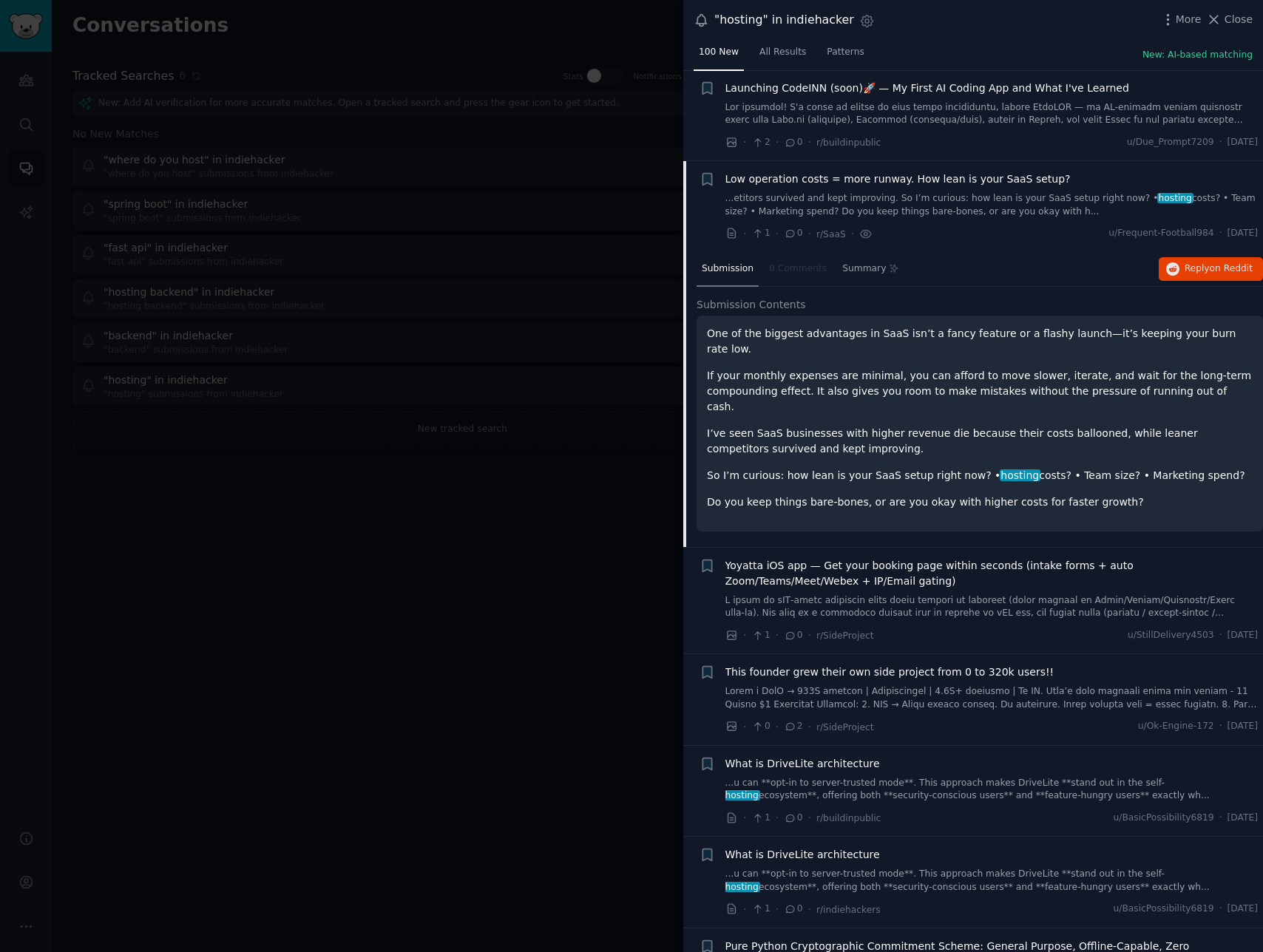
scroll to position [1106, 0]
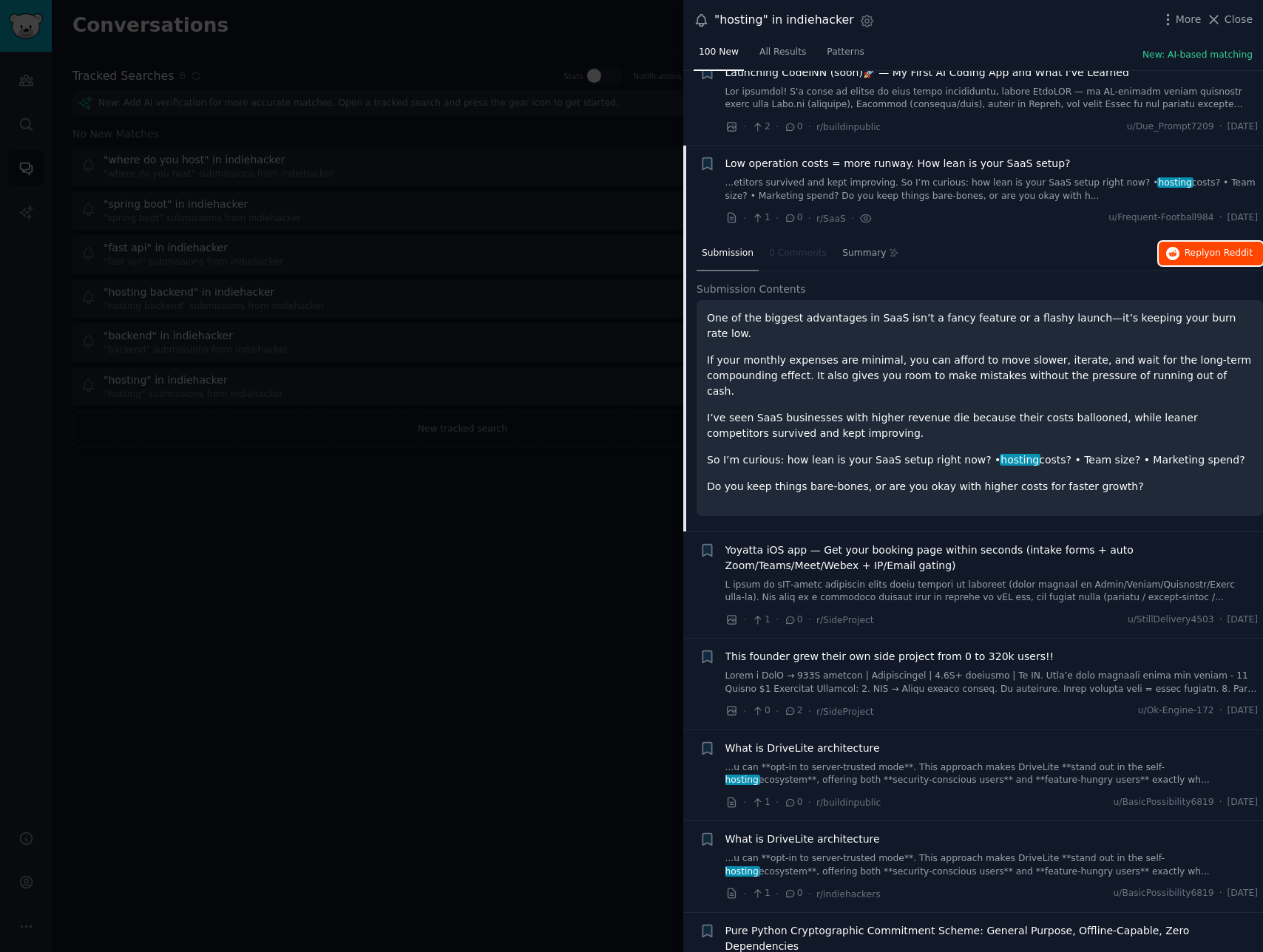
click at [1190, 247] on span "Reply on Reddit" at bounding box center [1219, 253] width 68 height 13
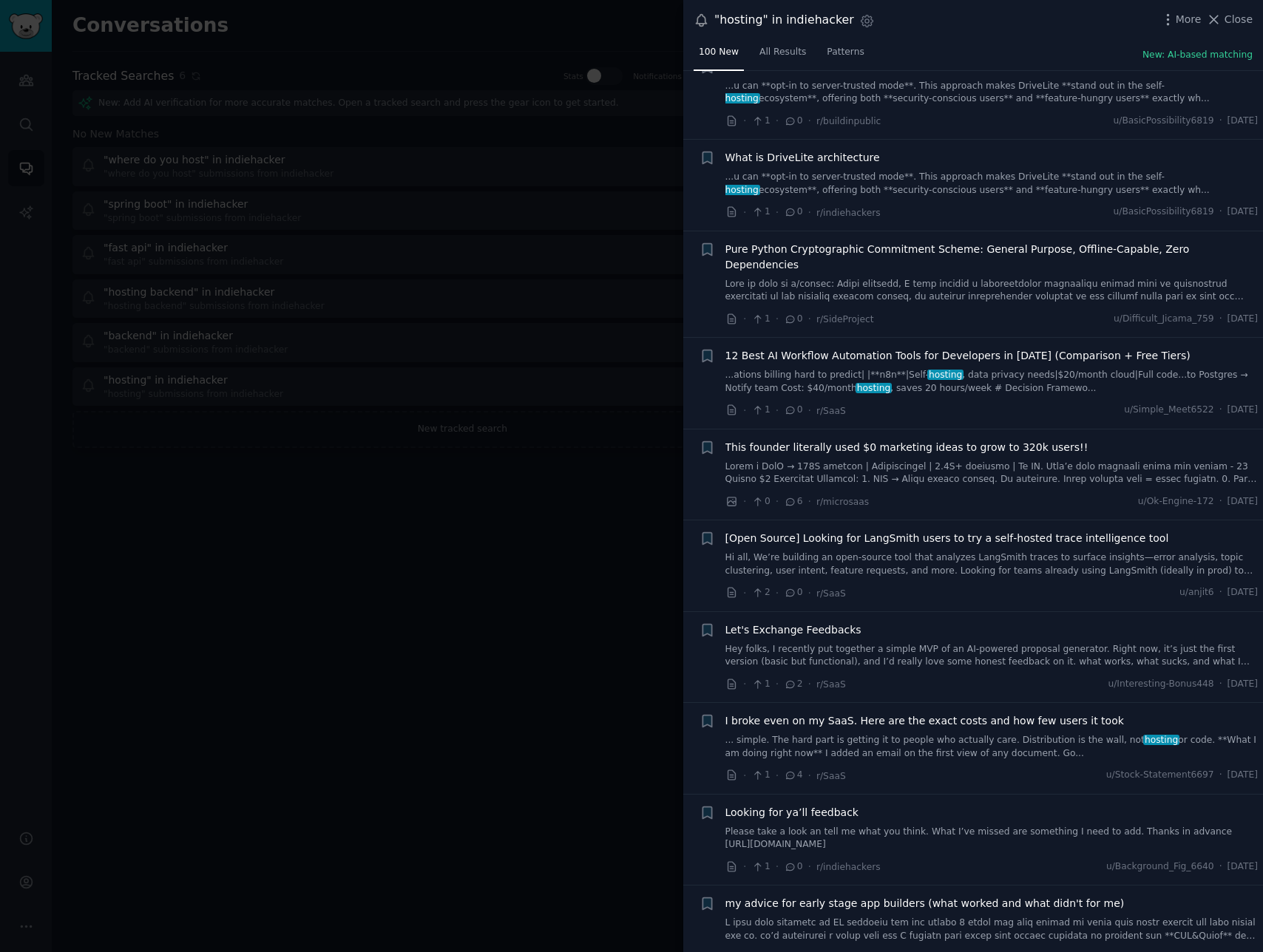
scroll to position [1864, 0]
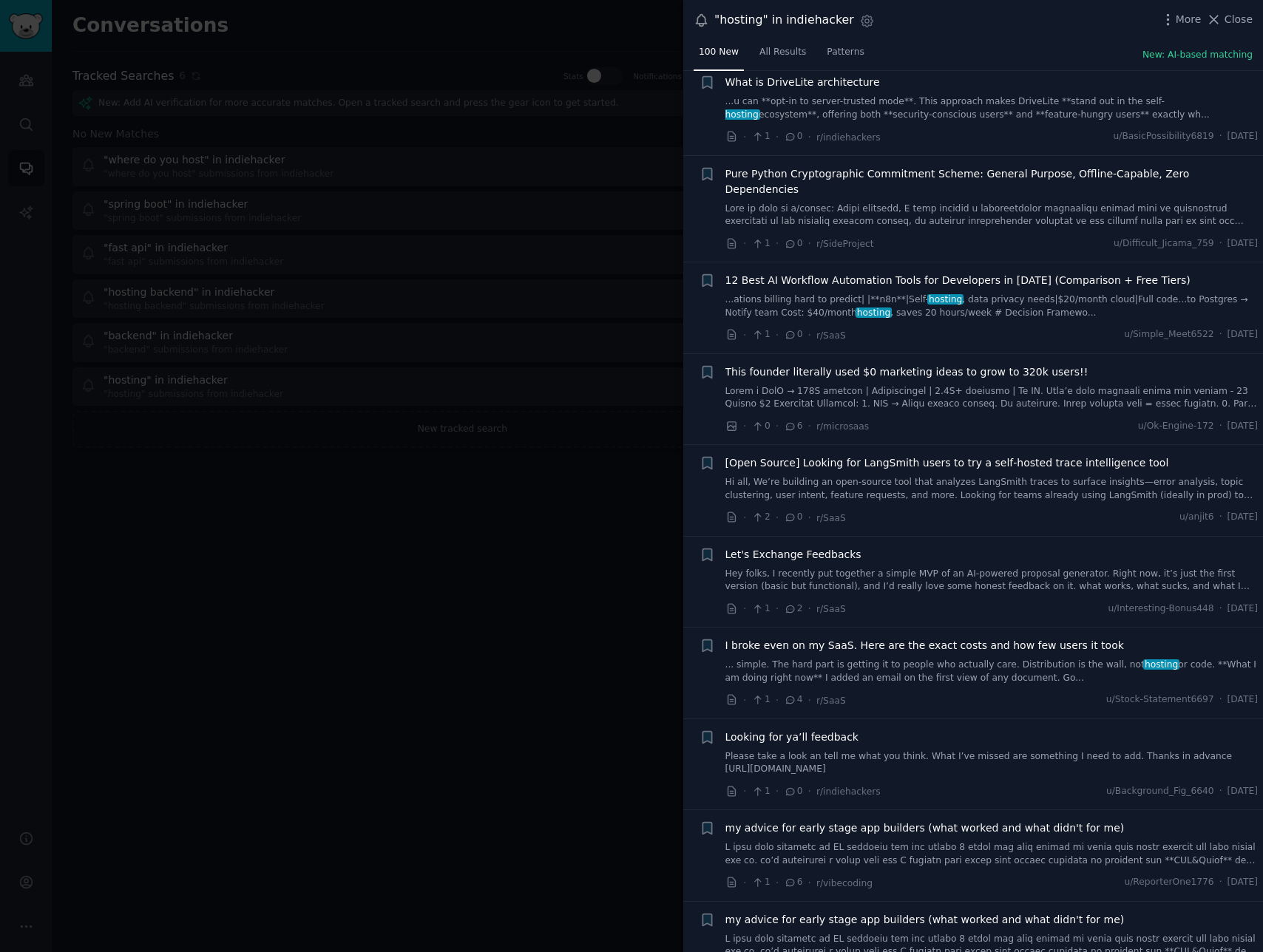
click at [306, 520] on div at bounding box center [631, 476] width 1263 height 952
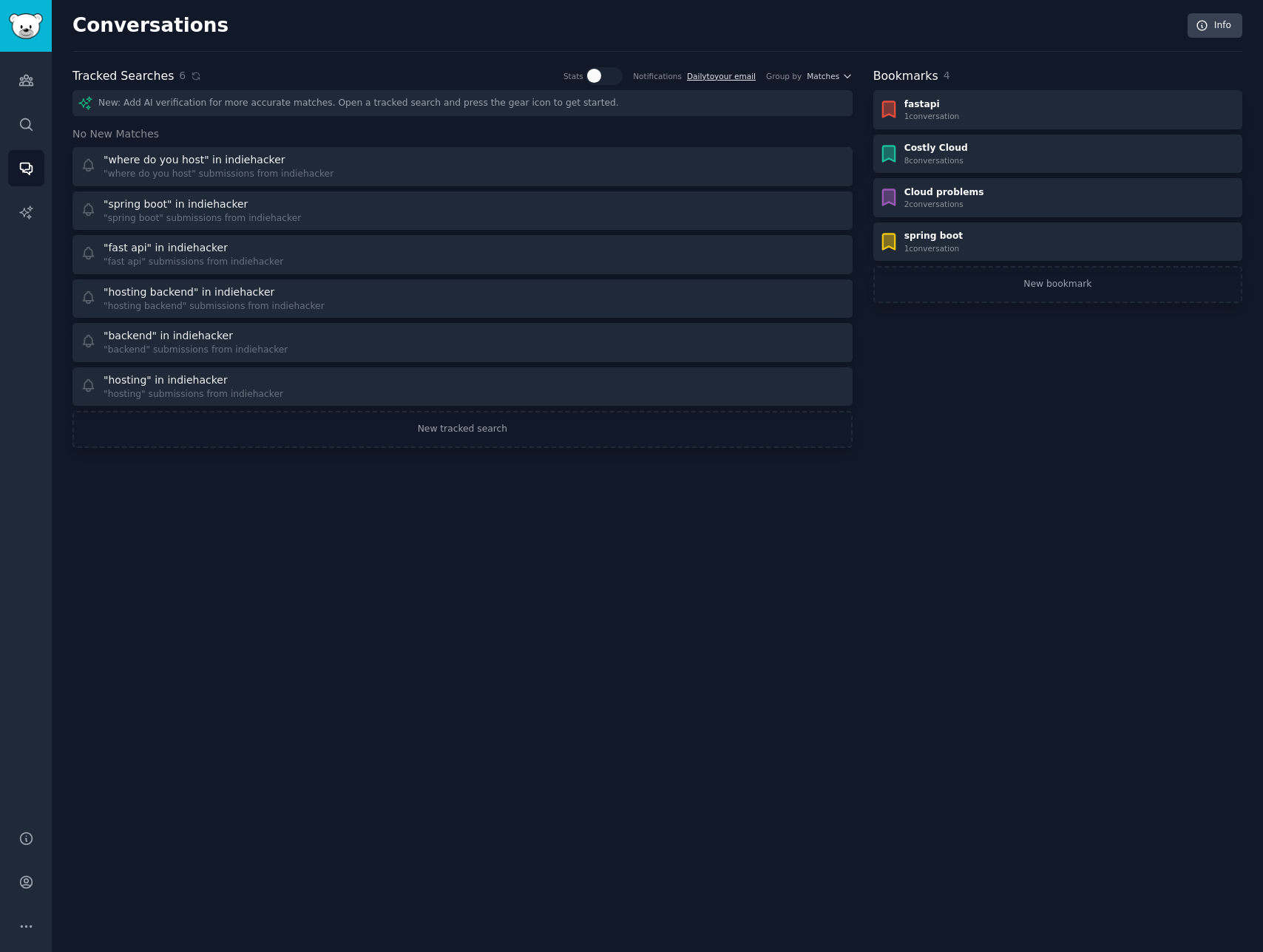
click at [717, 79] on link "Daily to your email" at bounding box center [721, 75] width 69 height 9
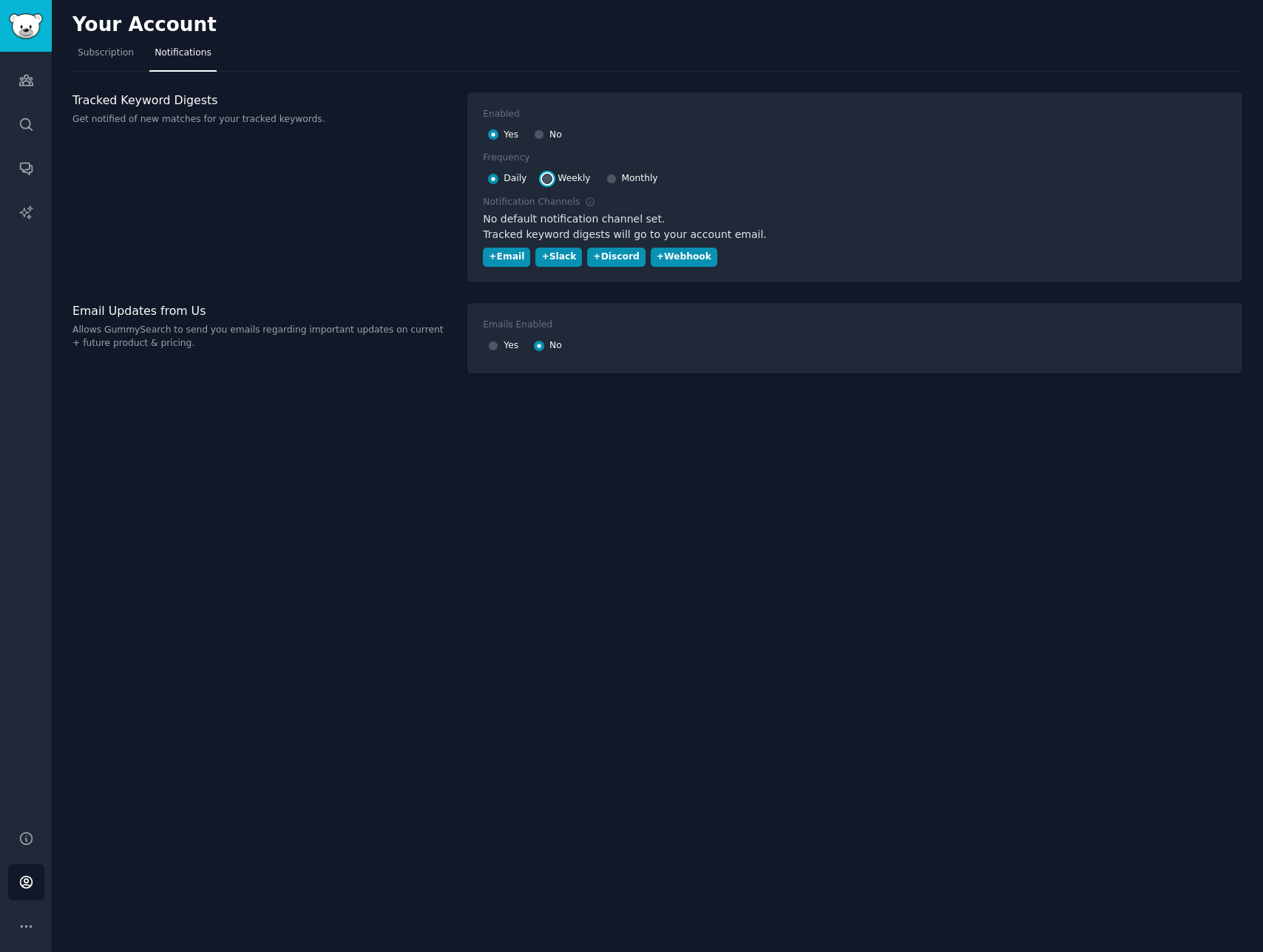
click at [545, 179] on input "Weekly" at bounding box center [547, 179] width 10 height 10
radio input "false"
radio input "true"
click at [500, 256] on div "+ Email" at bounding box center [506, 257] width 36 height 13
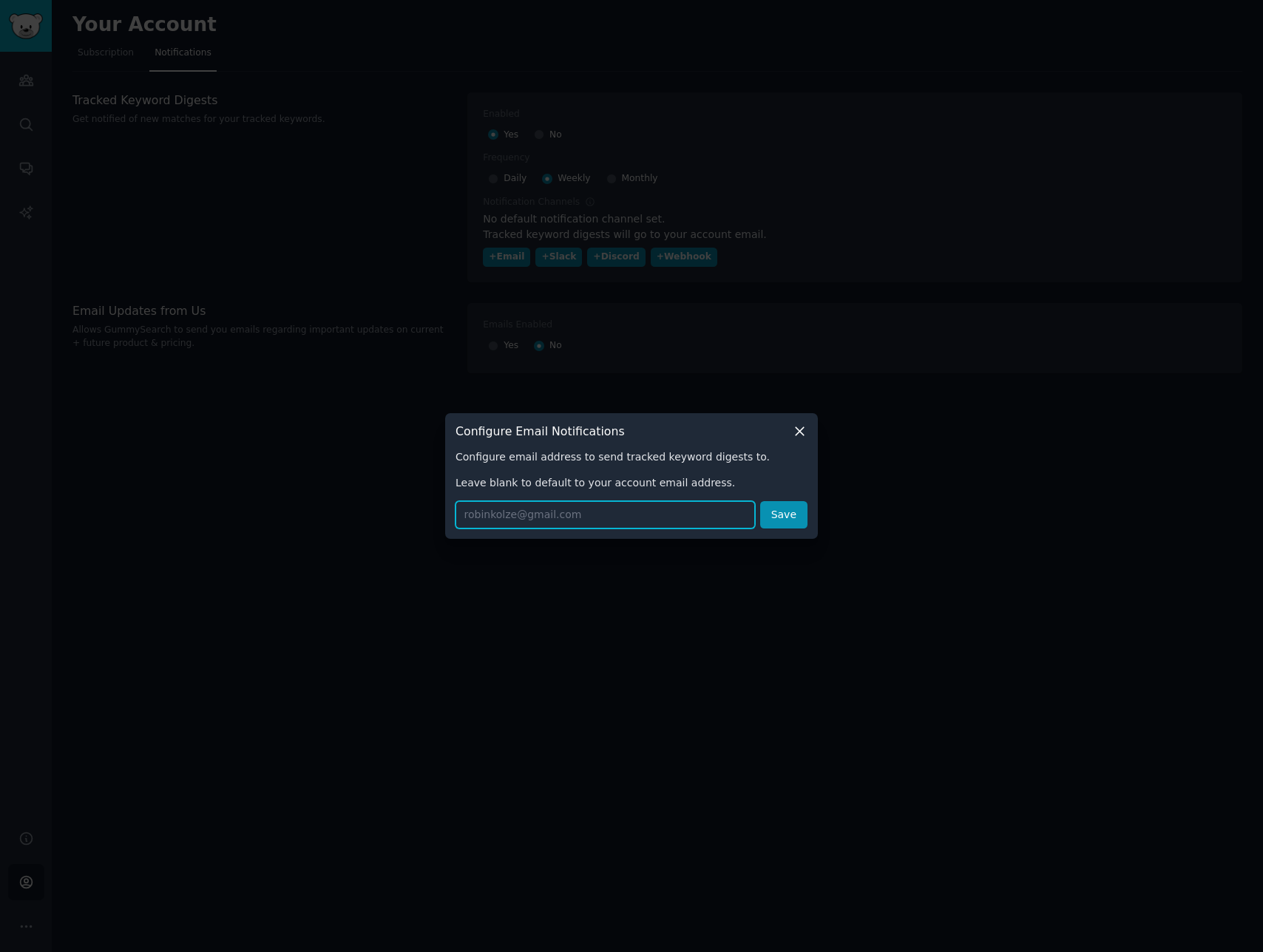
click at [494, 512] on input "text" at bounding box center [605, 515] width 299 height 27
type input "[EMAIL_ADDRESS][DOMAIN_NAME]"
click at [780, 514] on button "Save" at bounding box center [784, 515] width 48 height 27
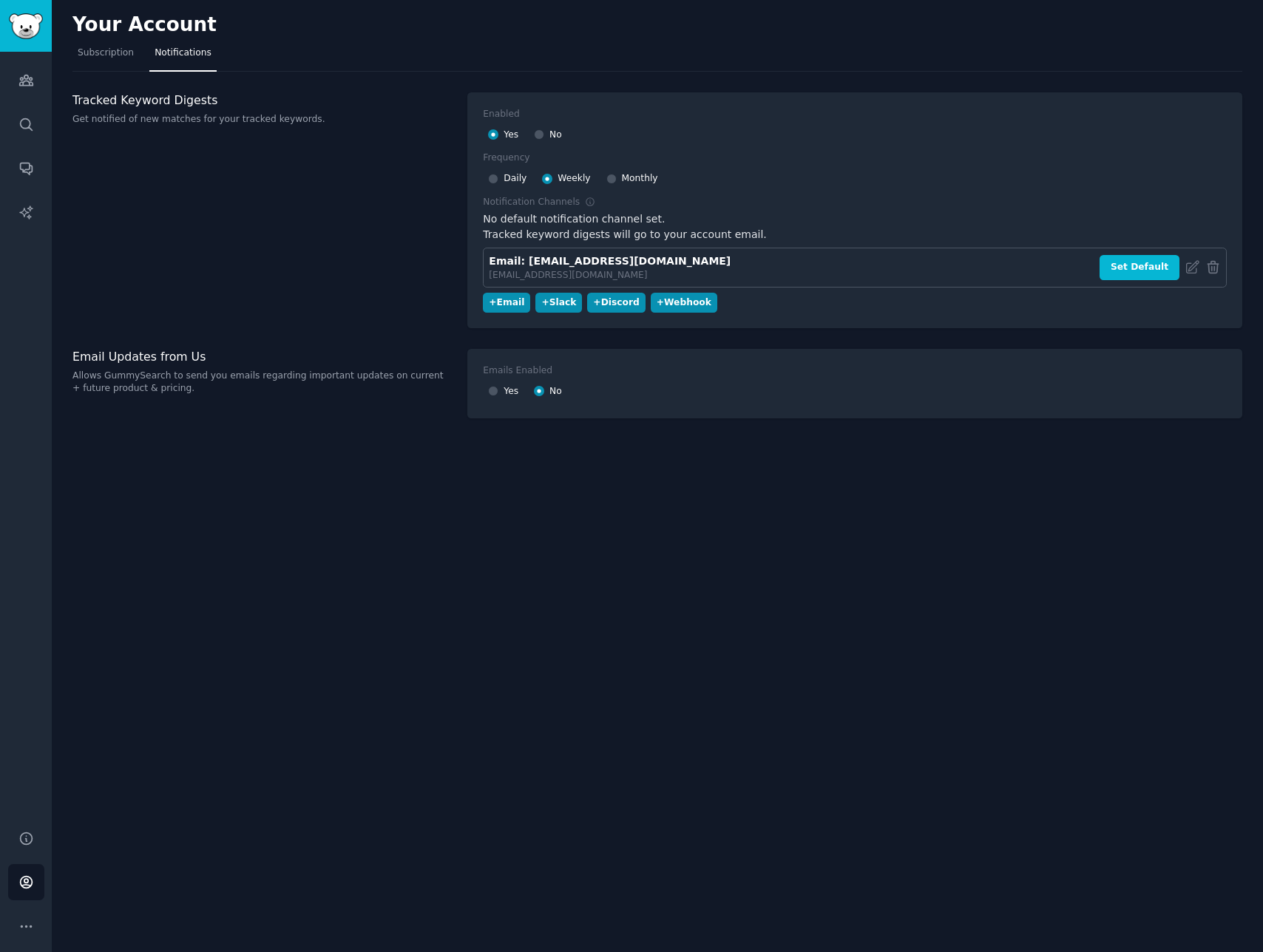
click at [526, 455] on div "Your Account Subscription Notifications Tracked Keyword Digests Get notified of…" at bounding box center [657, 476] width 1211 height 952
click at [247, 262] on div "Tracked Keyword Digests Get notified of new matches for your tracked keywords." at bounding box center [262, 210] width 379 height 236
click at [434, 593] on div "Your Account Subscription Notifications Tracked Keyword Digests Get notified of…" at bounding box center [657, 476] width 1211 height 952
click at [440, 580] on div "Your Account Subscription Notifications Tracked Keyword Digests Get notified of…" at bounding box center [657, 476] width 1211 height 952
click at [31, 67] on link "Audiences" at bounding box center [26, 80] width 37 height 37
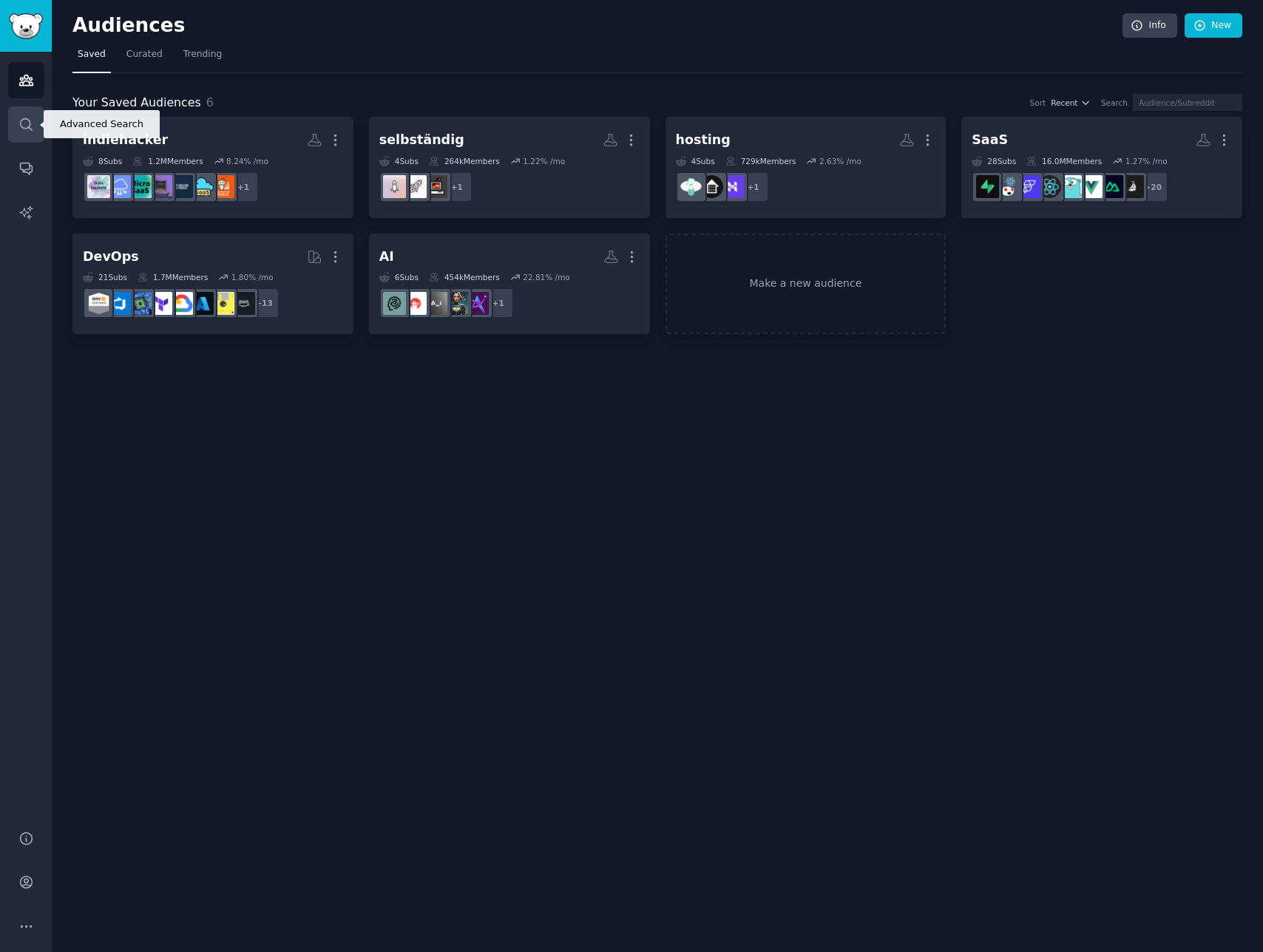
click at [27, 124] on icon "Sidebar" at bounding box center [26, 125] width 16 height 16
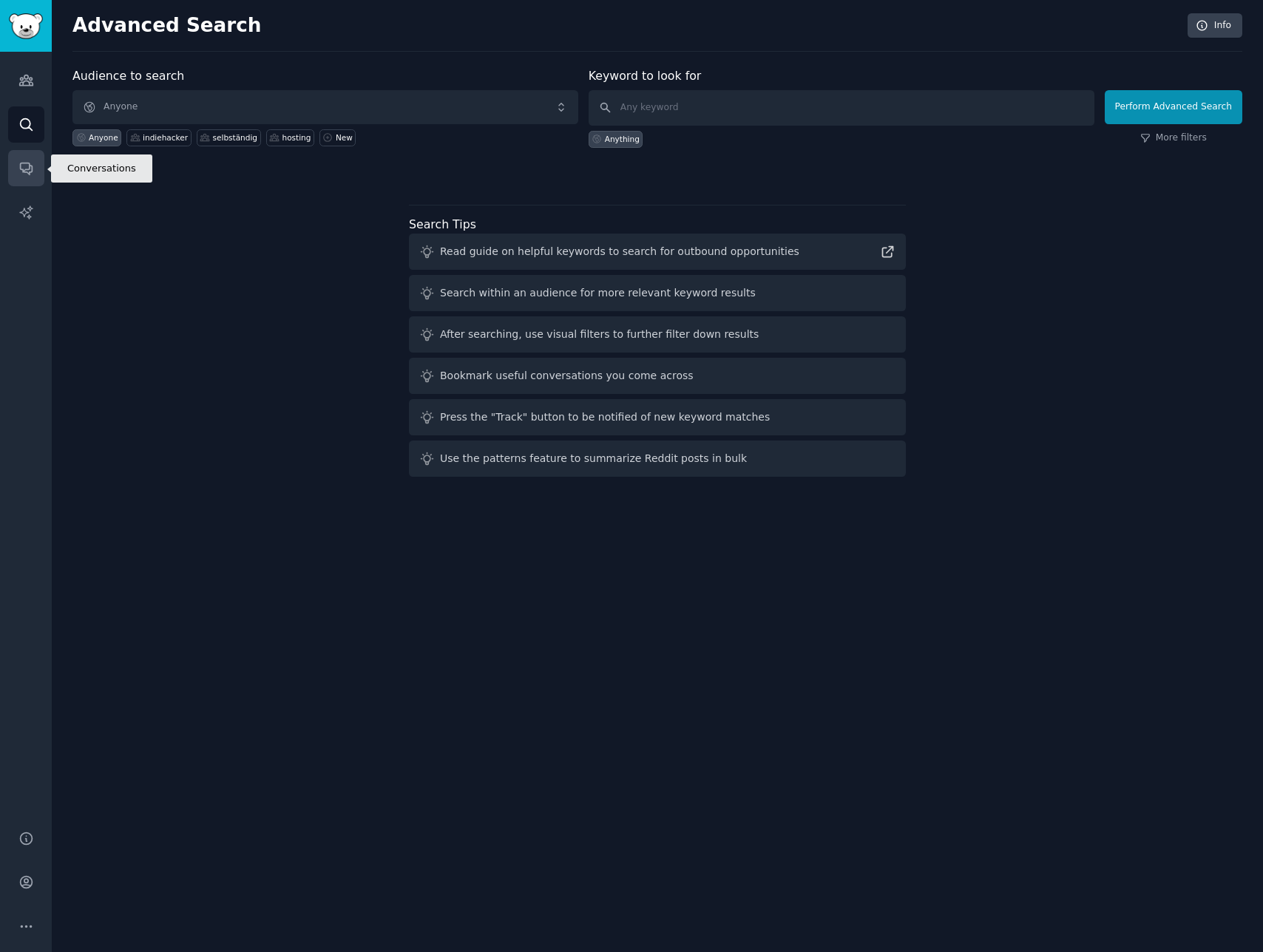
click at [35, 173] on link "Conversations" at bounding box center [26, 168] width 37 height 37
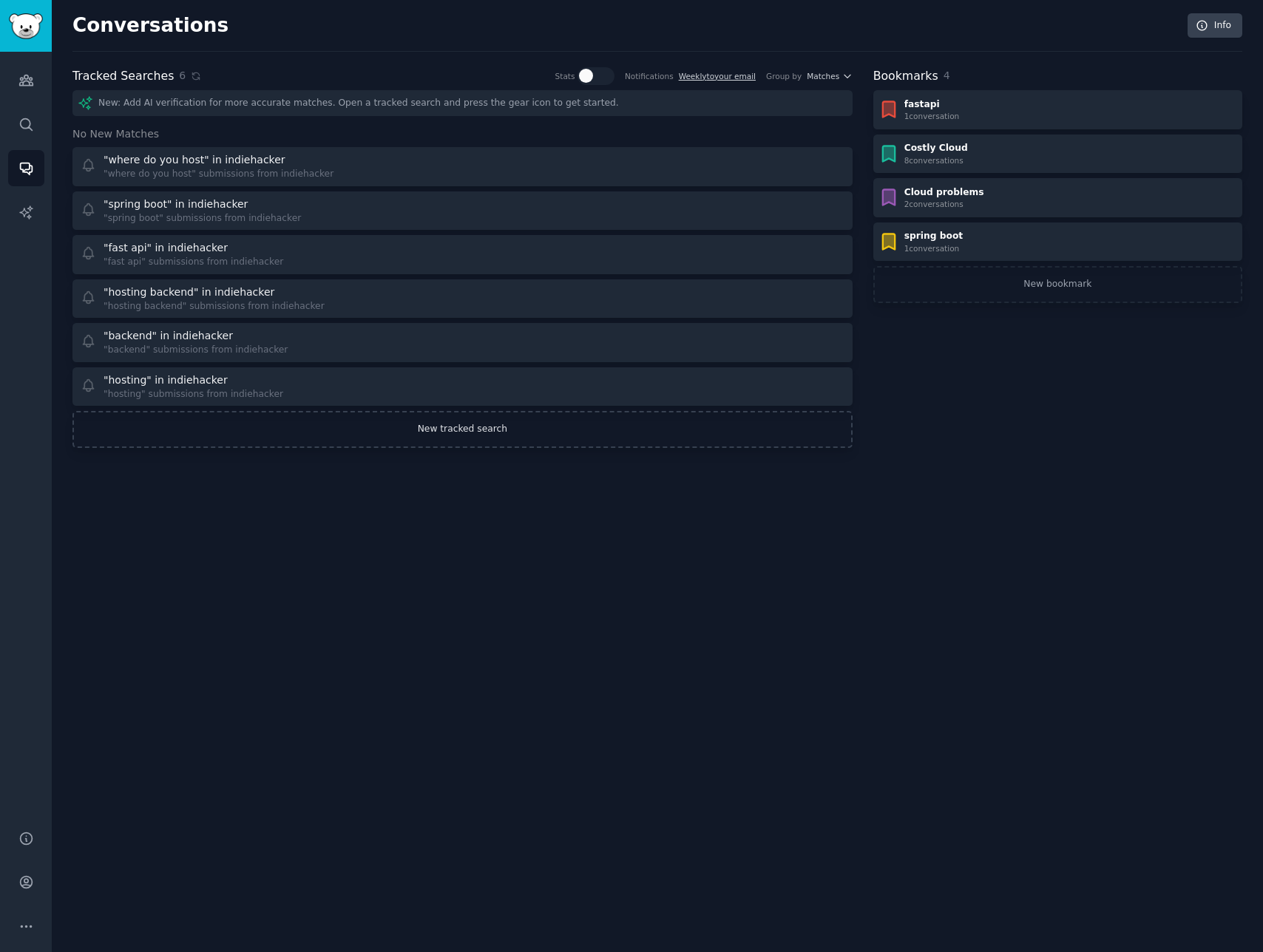
click at [466, 437] on link "New tracked search" at bounding box center [462, 430] width 780 height 37
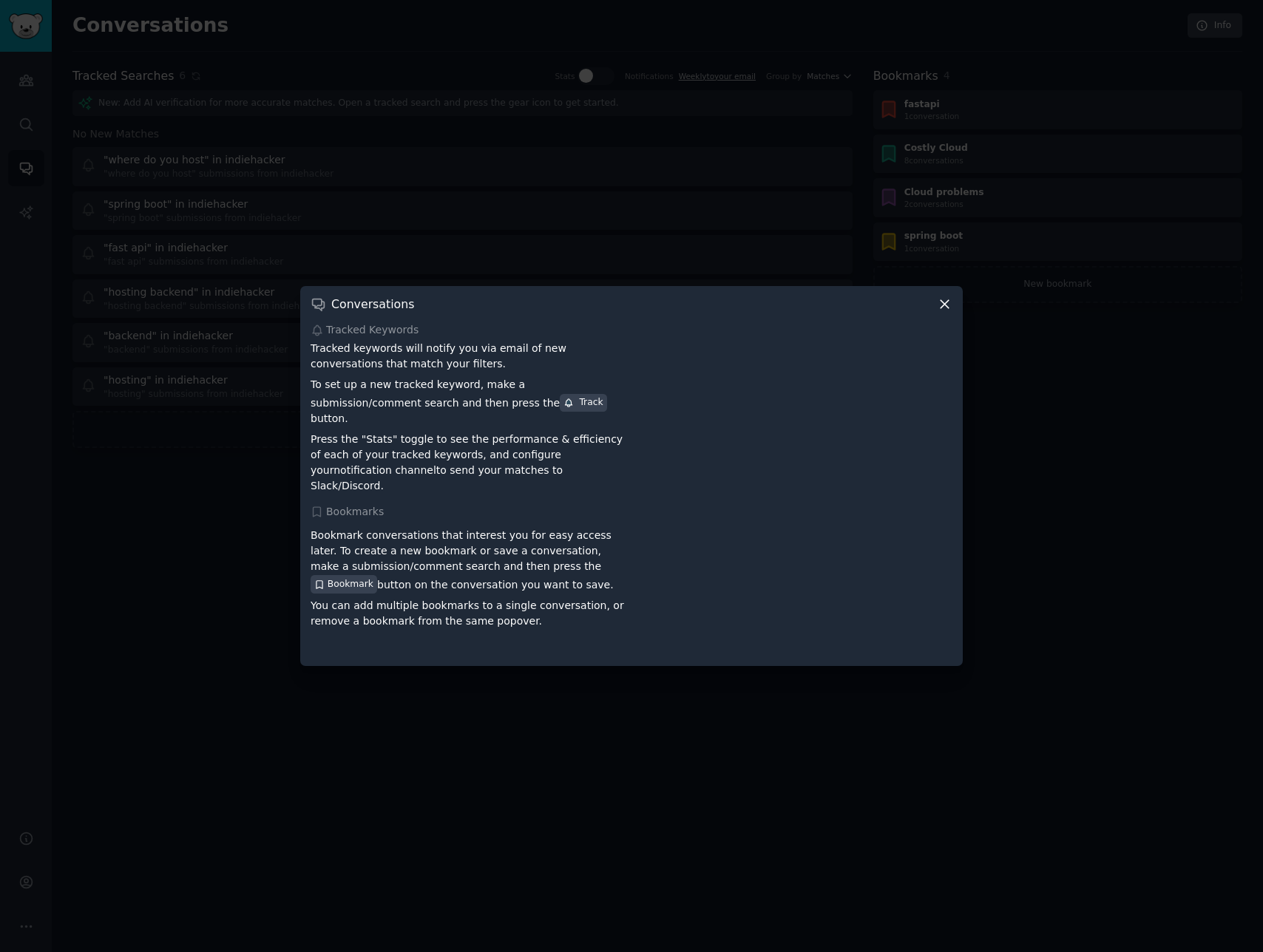
click at [949, 312] on icon at bounding box center [945, 304] width 16 height 16
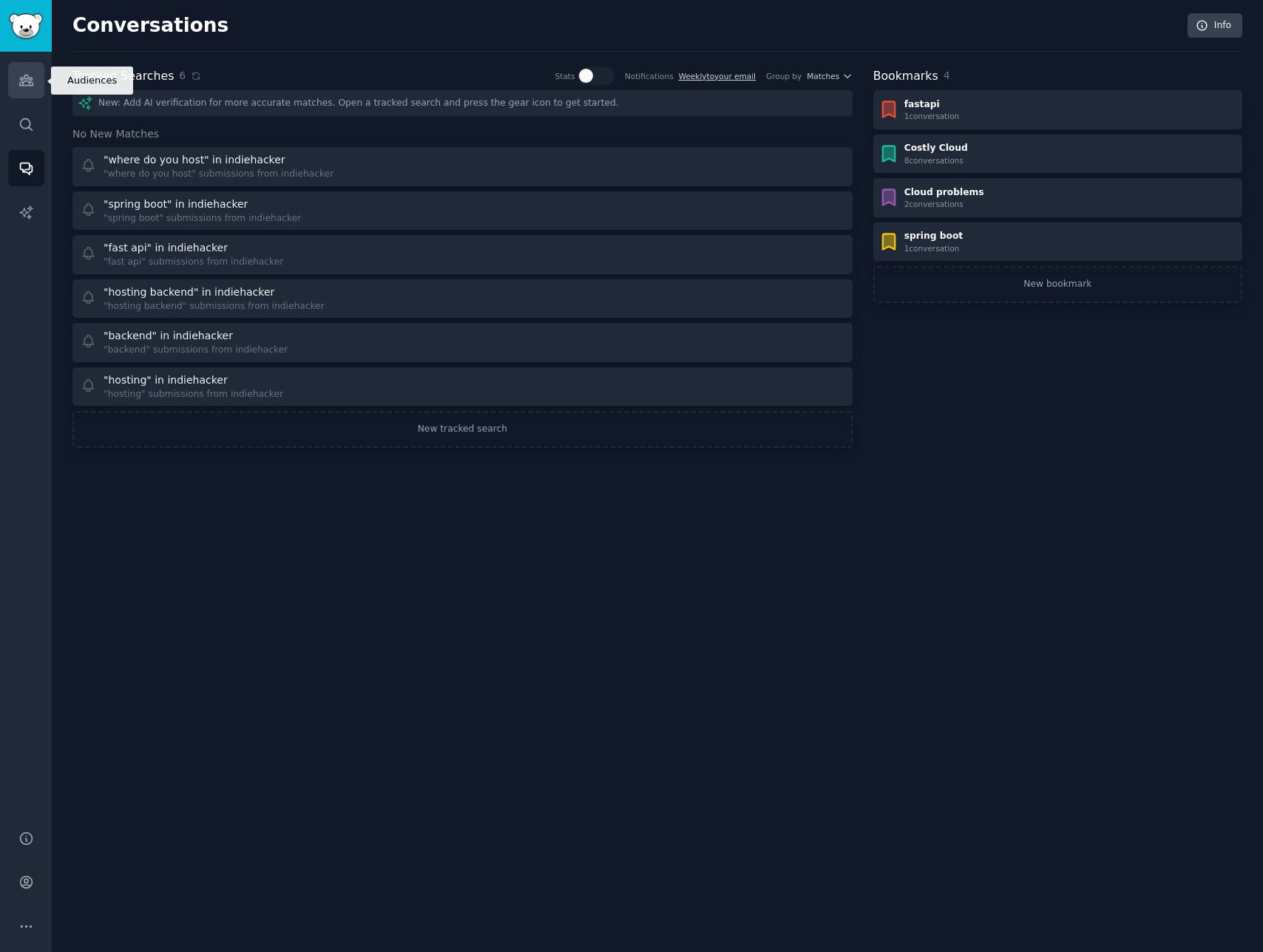
click at [42, 82] on link "Audiences" at bounding box center [26, 80] width 37 height 37
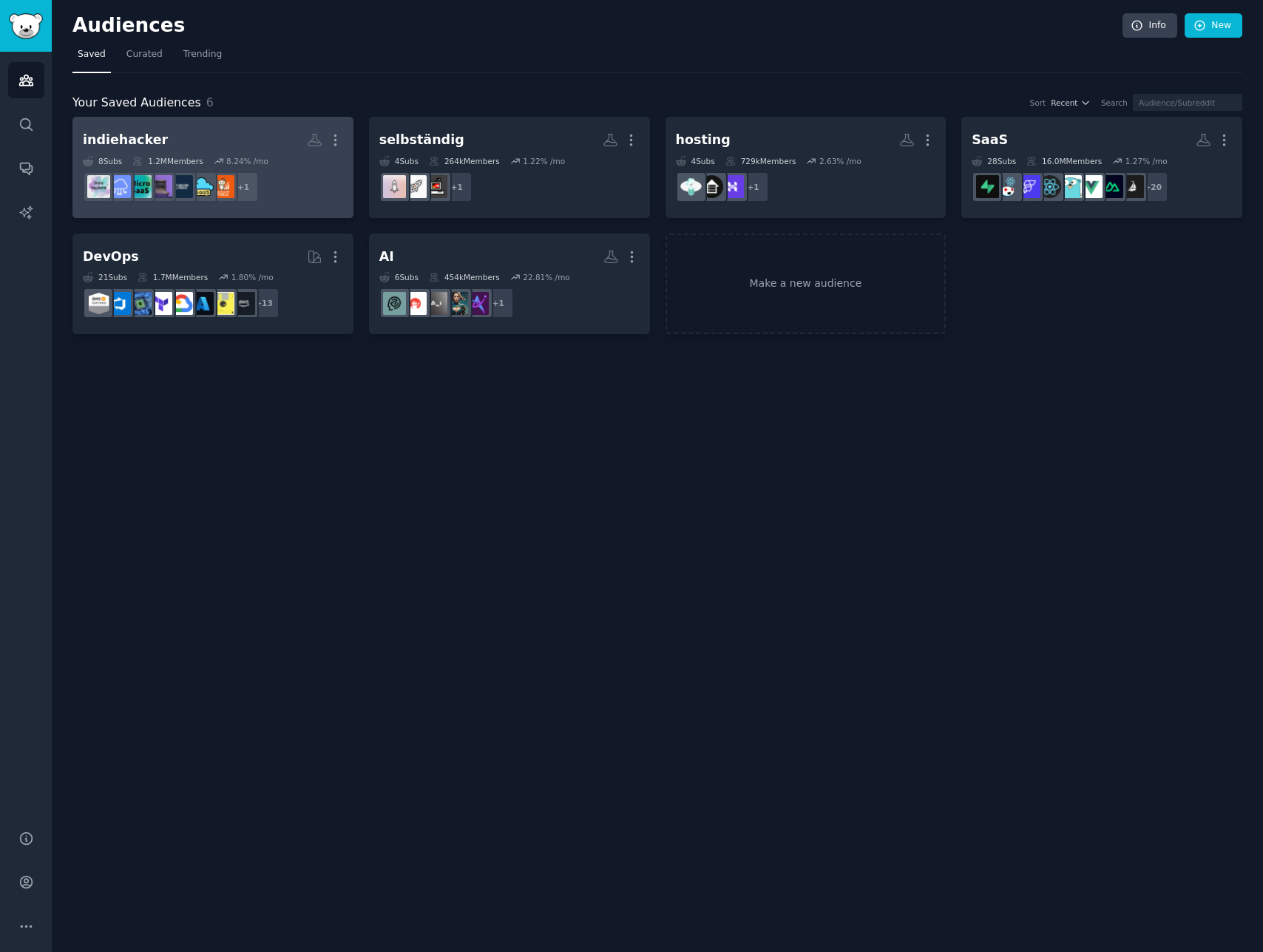
click at [264, 124] on link "indiehacker More 8 Sub s 1.2M Members 8.24 % /mo r/micro_saas + 1" at bounding box center [213, 168] width 281 height 102
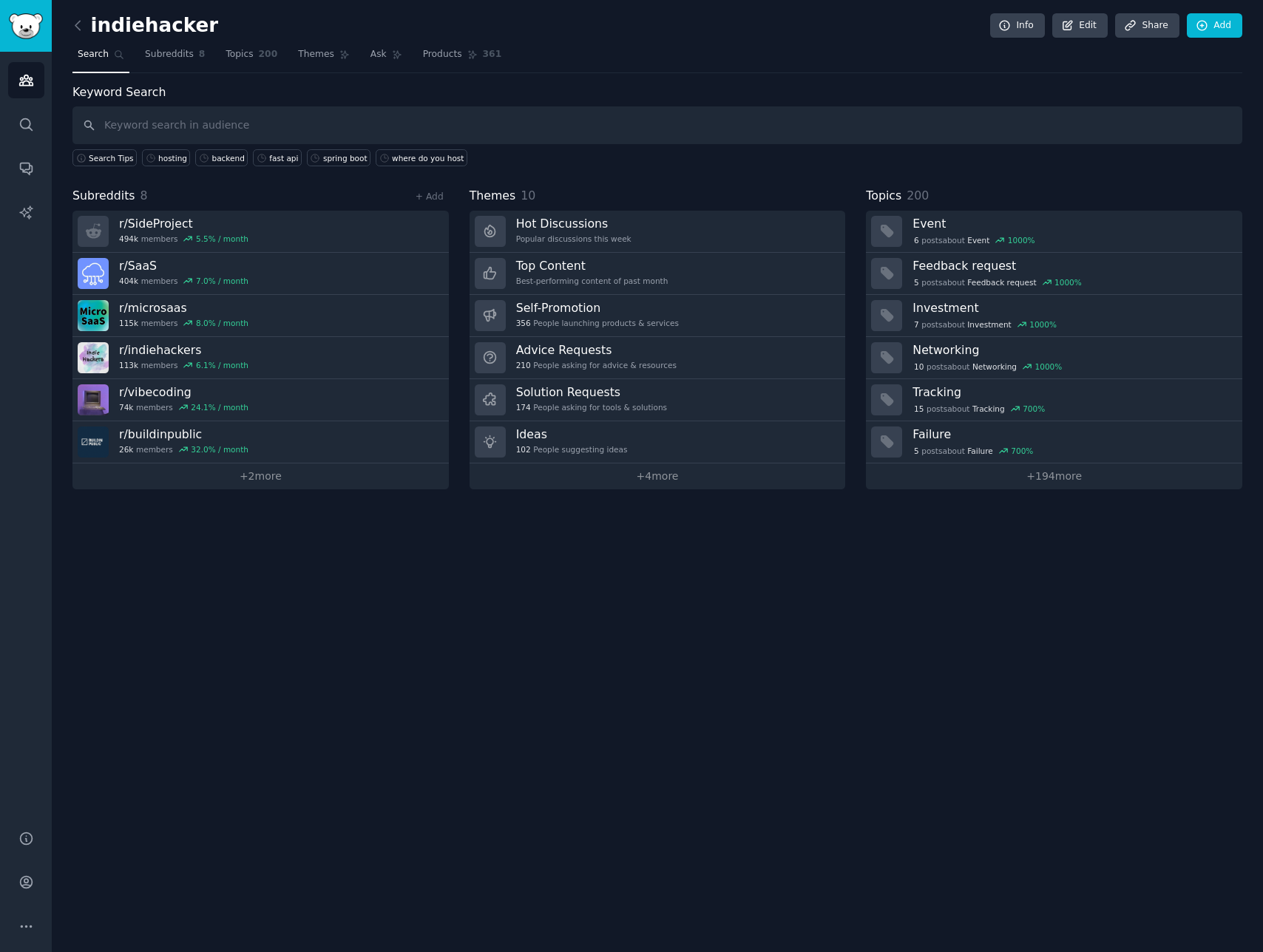
click at [541, 165] on div "Search Tips hosting backend fast api spring boot where do you host" at bounding box center [657, 156] width 1169 height 22
click at [275, 125] on input "text" at bounding box center [657, 125] width 1169 height 37
type input "feedback"
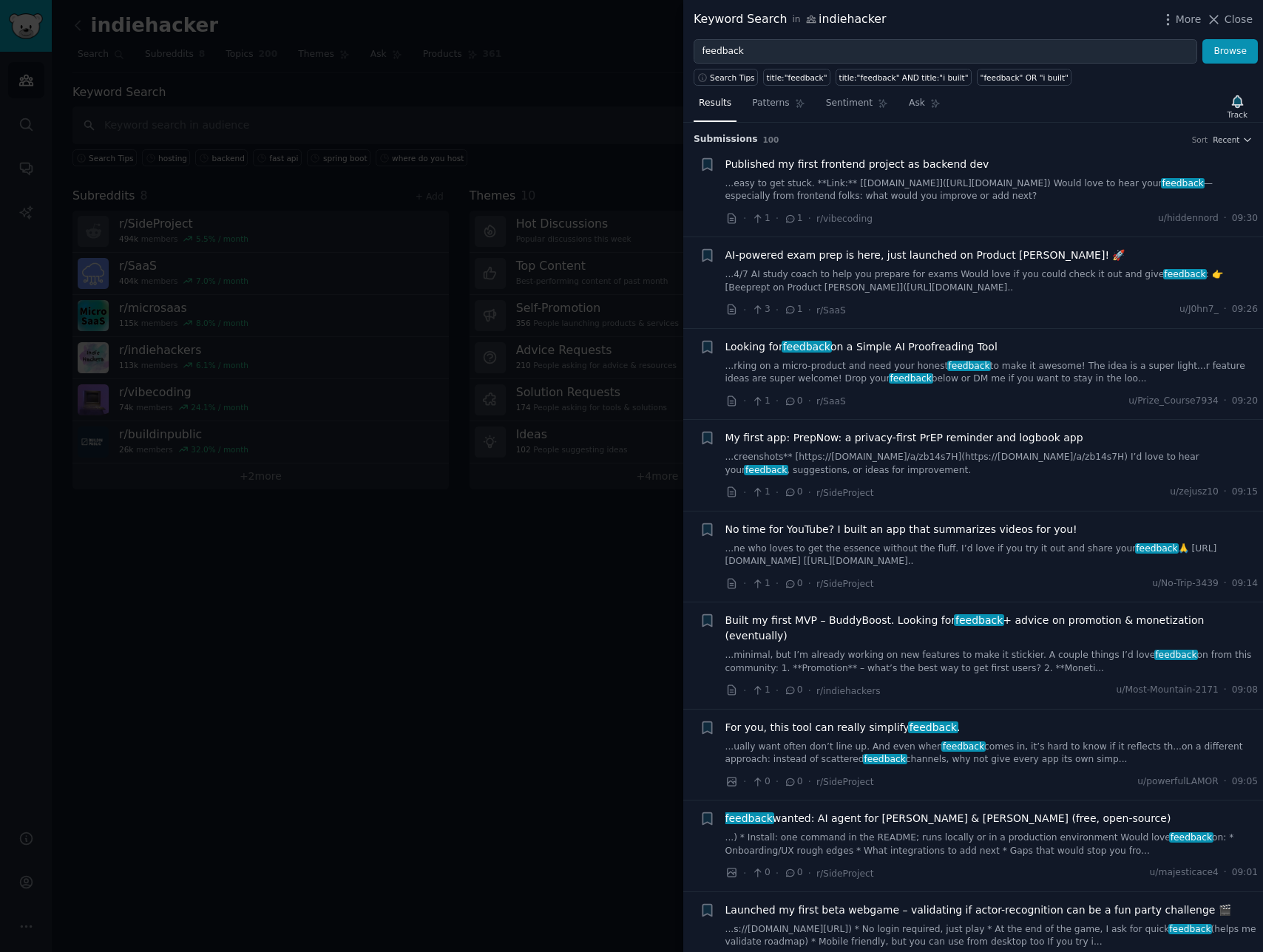
click at [1118, 81] on div "Search Tips title:"feedback" title:"feedback" AND title:"i built" "feedback" OR…" at bounding box center [972, 75] width 580 height 22
click at [1231, 110] on div "Track" at bounding box center [1237, 114] width 20 height 10
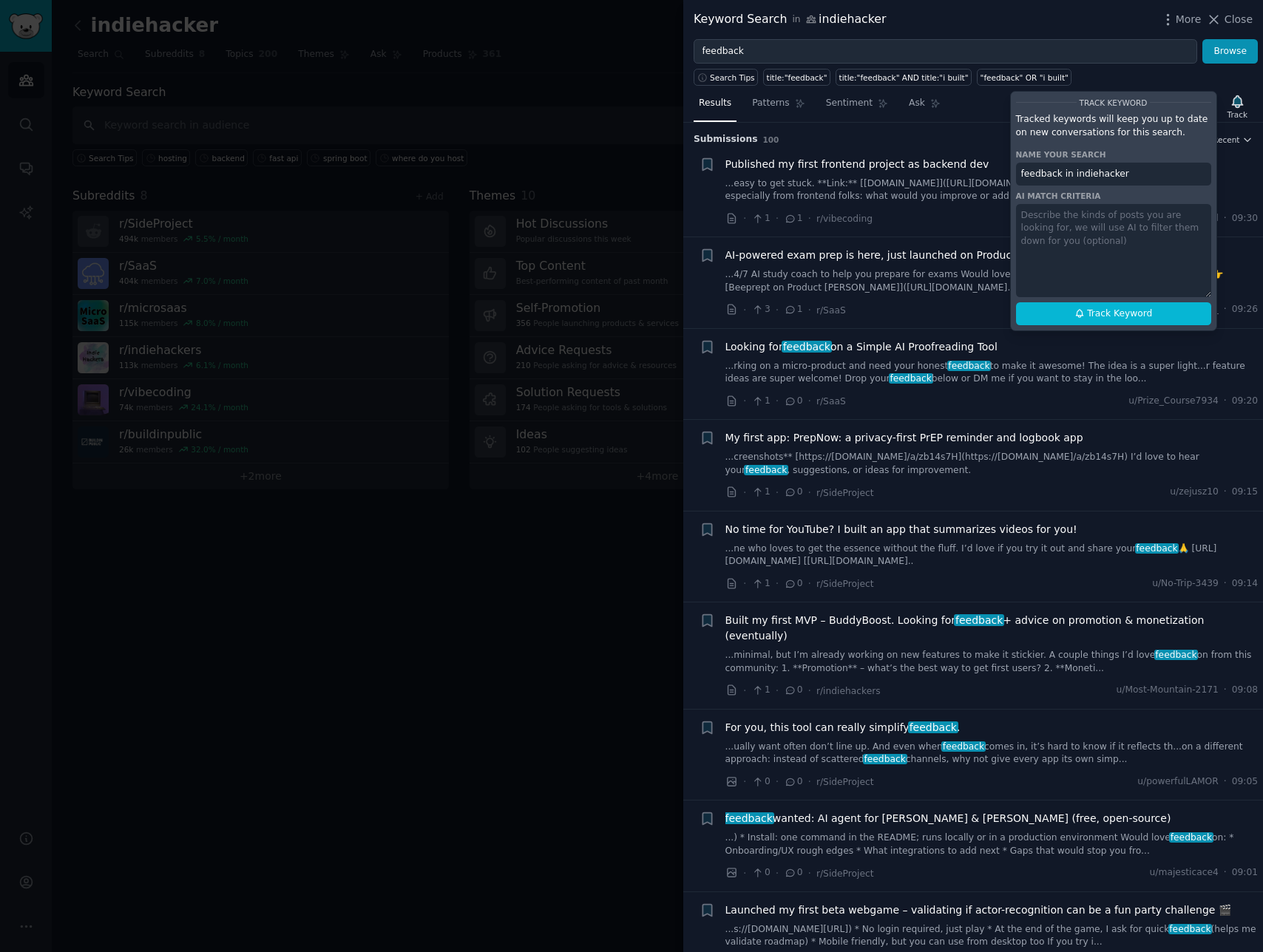
click at [1060, 172] on input "feedback in indiehacker" at bounding box center [1114, 175] width 195 height 24
click at [1106, 328] on div "Track Keyword Tracked keywords will keep you up to date on new conversations fo…" at bounding box center [1113, 211] width 207 height 241
click at [1104, 314] on span "Track Keyword" at bounding box center [1119, 314] width 65 height 13
type input ""feedback" in indiehacker"
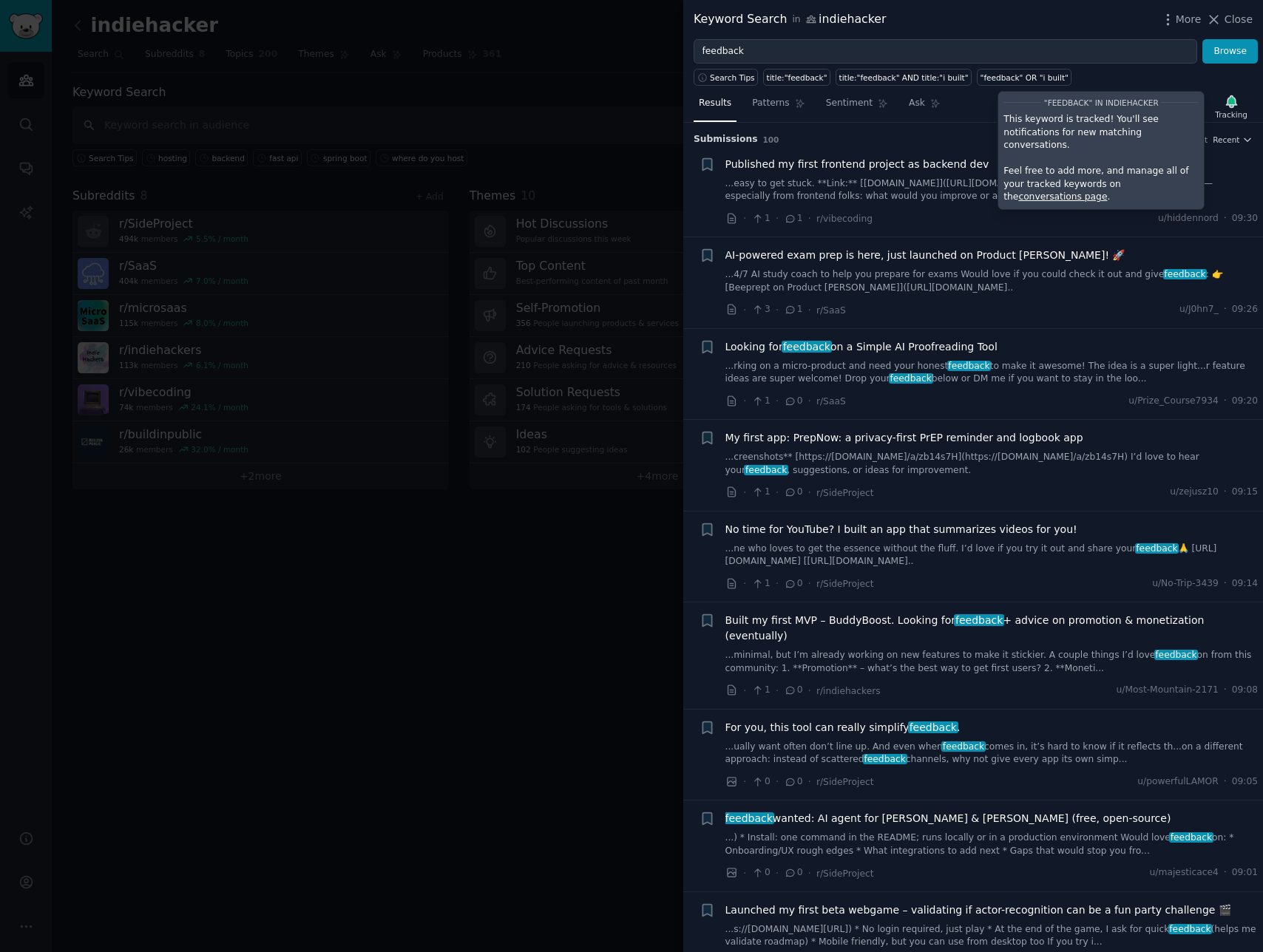
click at [966, 102] on div "Results Patterns Sentiment Ask Tracking "feedback" in indiehacker This keyword …" at bounding box center [972, 107] width 580 height 32
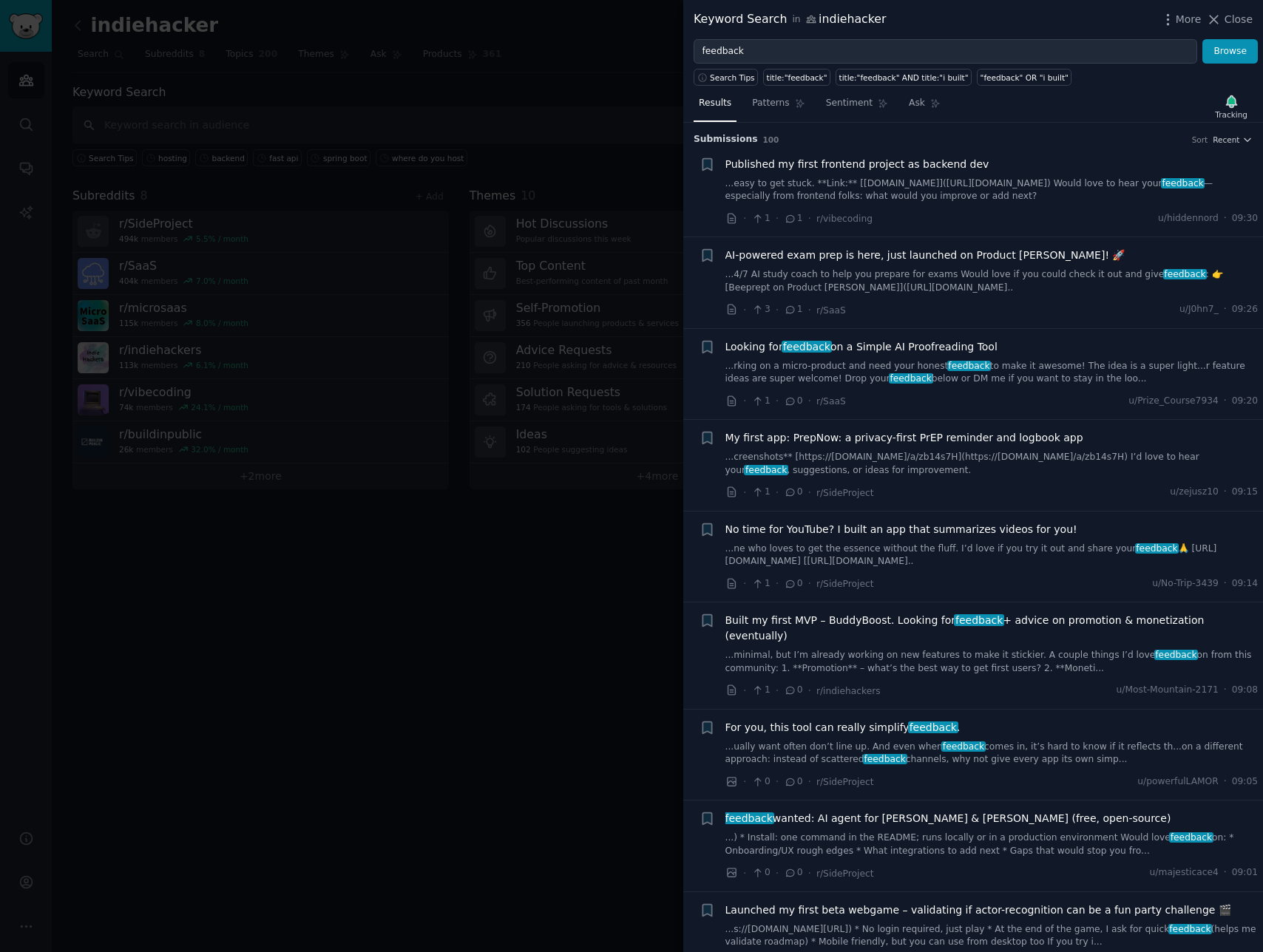
click at [995, 113] on div "Results Patterns Sentiment Ask Tracking" at bounding box center [972, 107] width 580 height 32
click at [999, 121] on div "Results Patterns Sentiment Ask Tracking" at bounding box center [972, 107] width 580 height 32
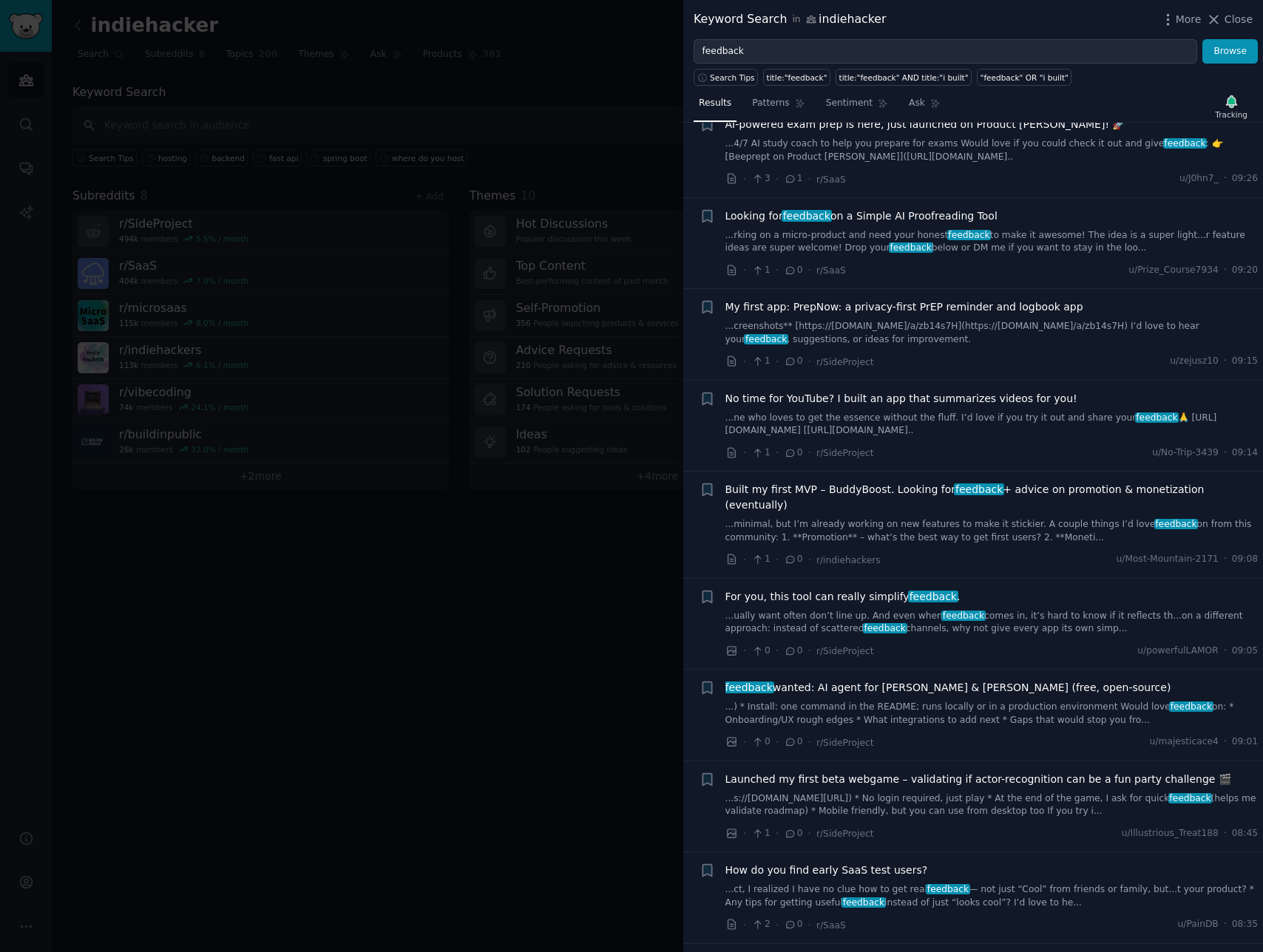
scroll to position [141, 0]
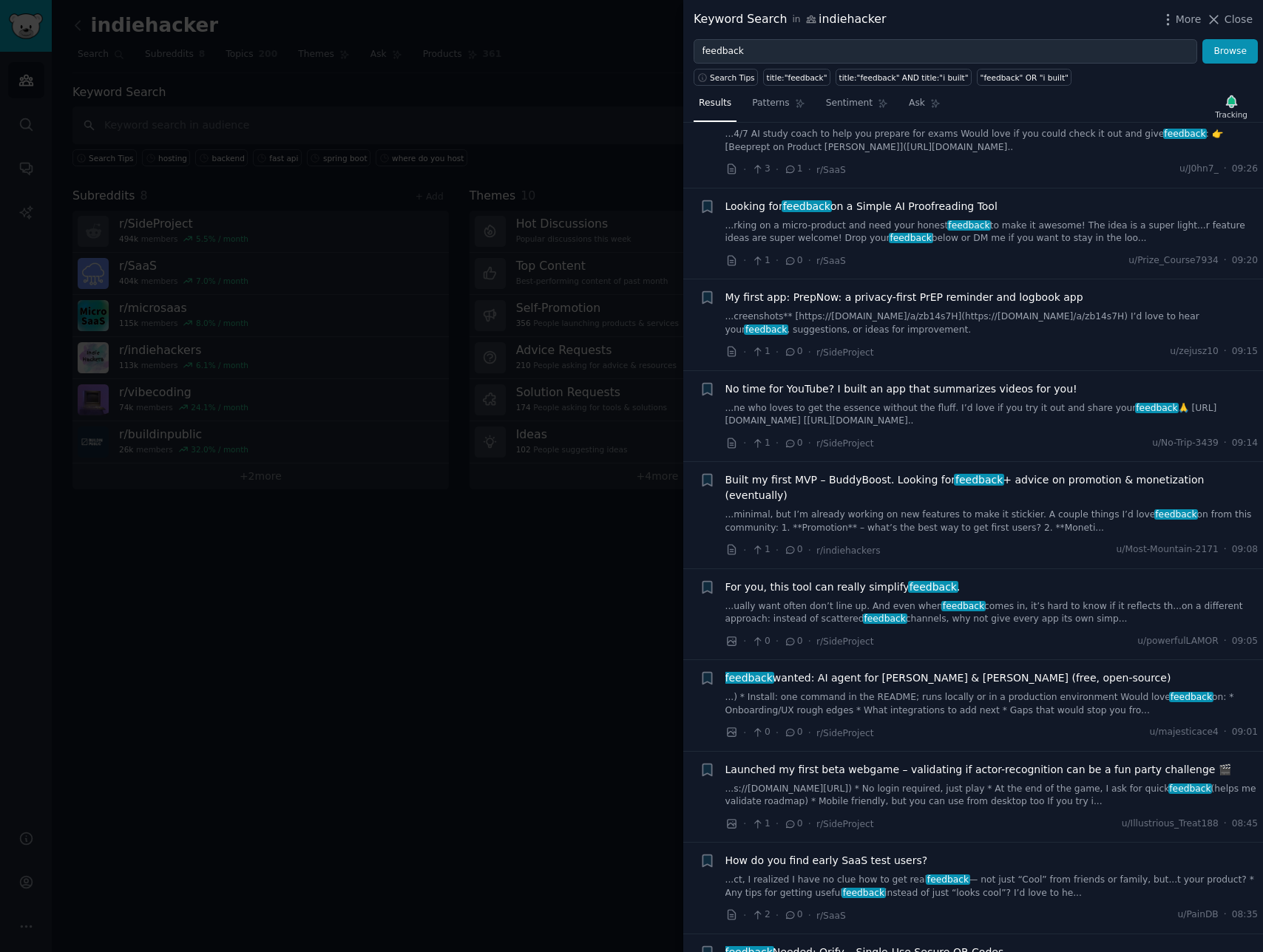
click at [1042, 395] on span "No time for YouTube? I built an app that summarizes videos for you!" at bounding box center [901, 390] width 352 height 16
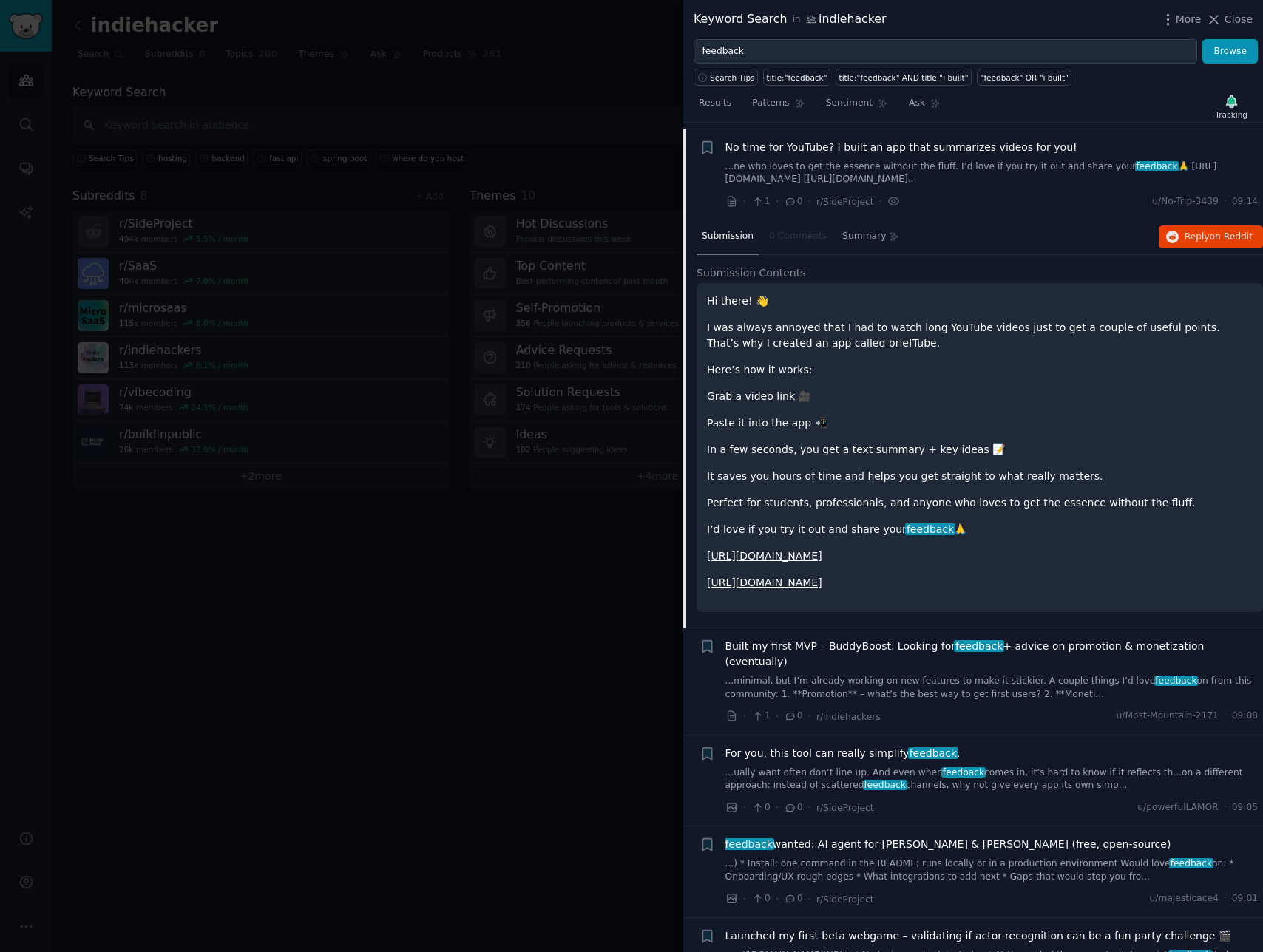
scroll to position [389, 0]
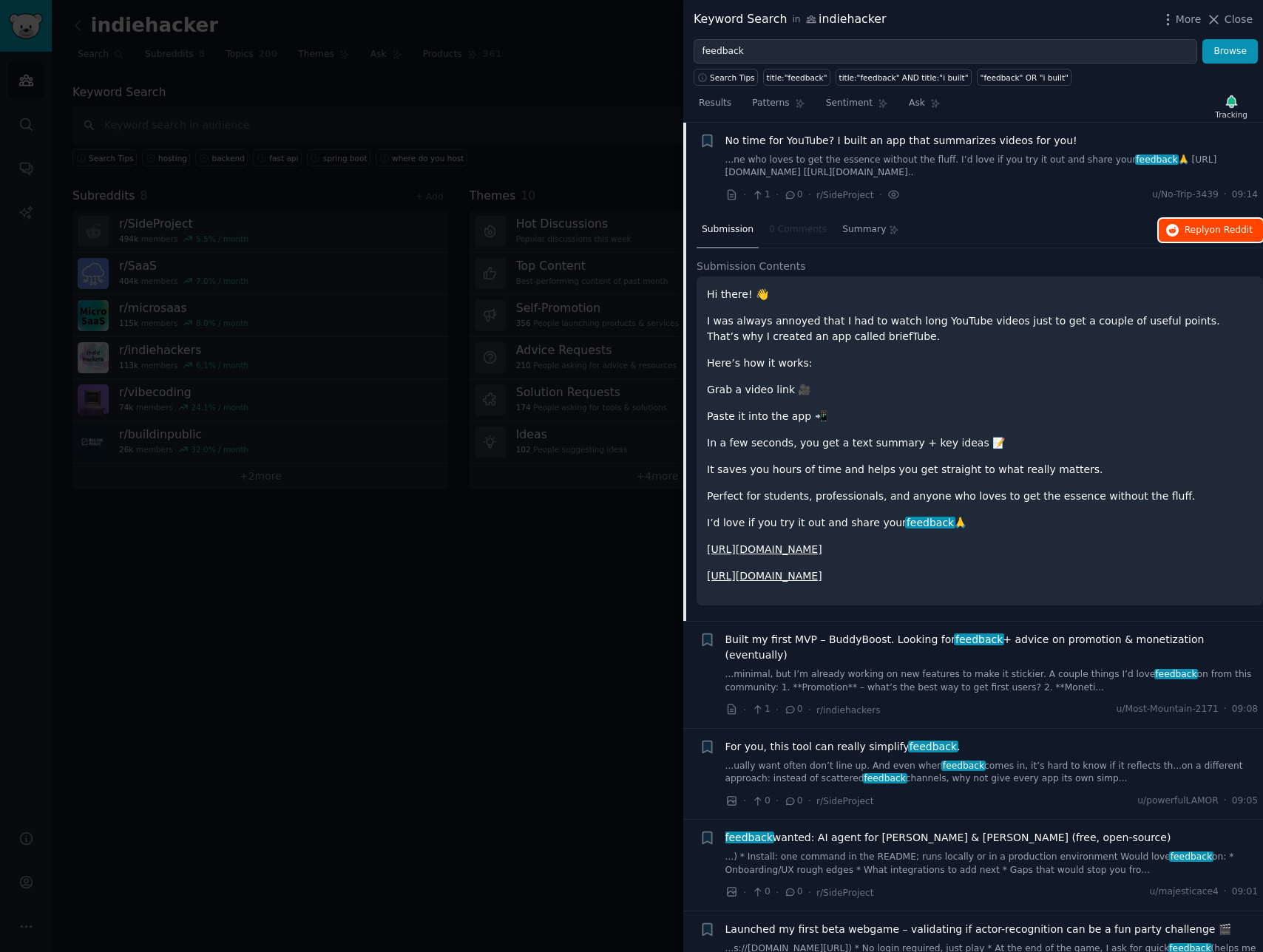
click at [1214, 232] on span "on Reddit" at bounding box center [1231, 229] width 43 height 10
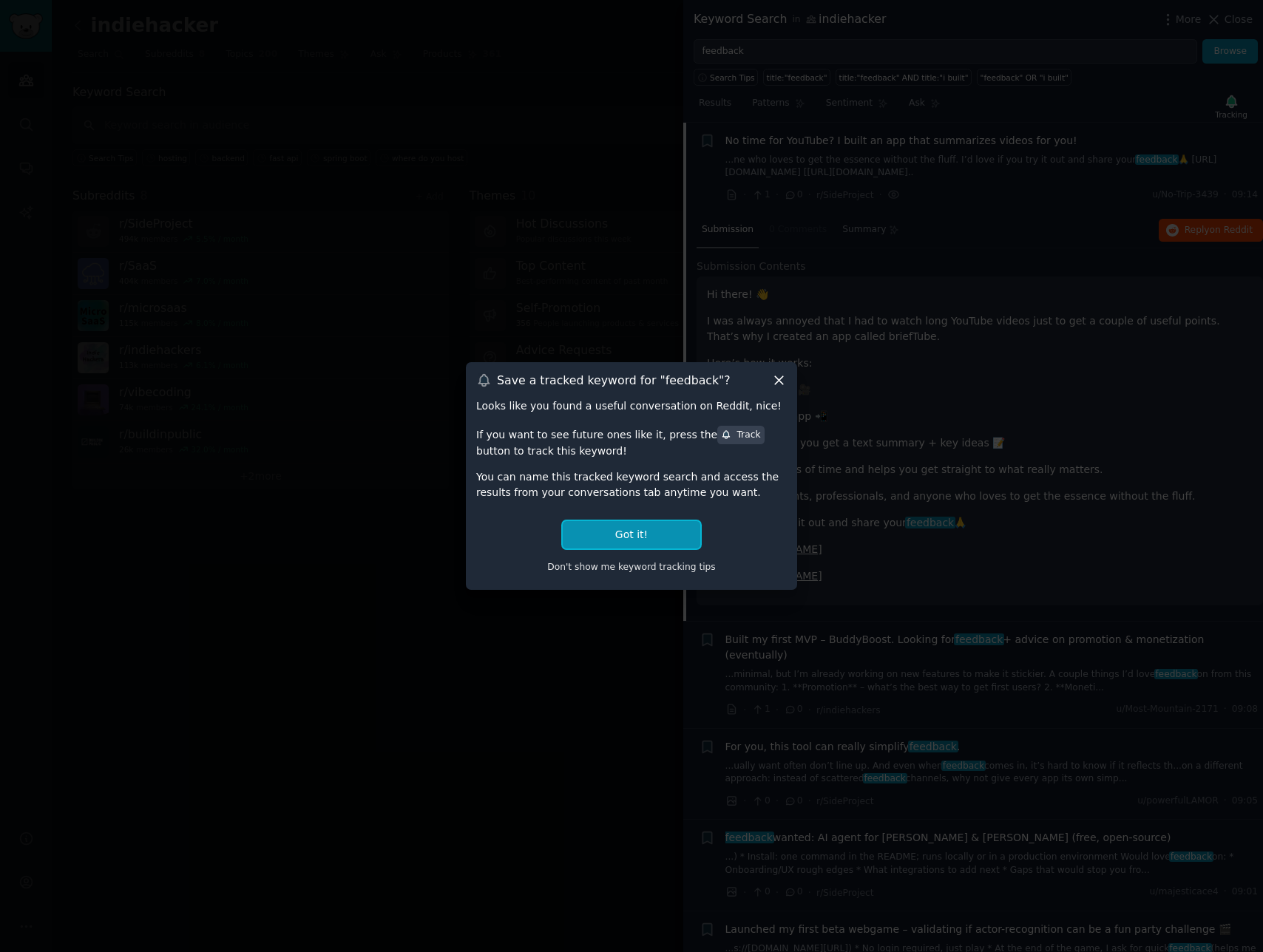
click at [692, 522] on button "Got it!" at bounding box center [631, 535] width 137 height 27
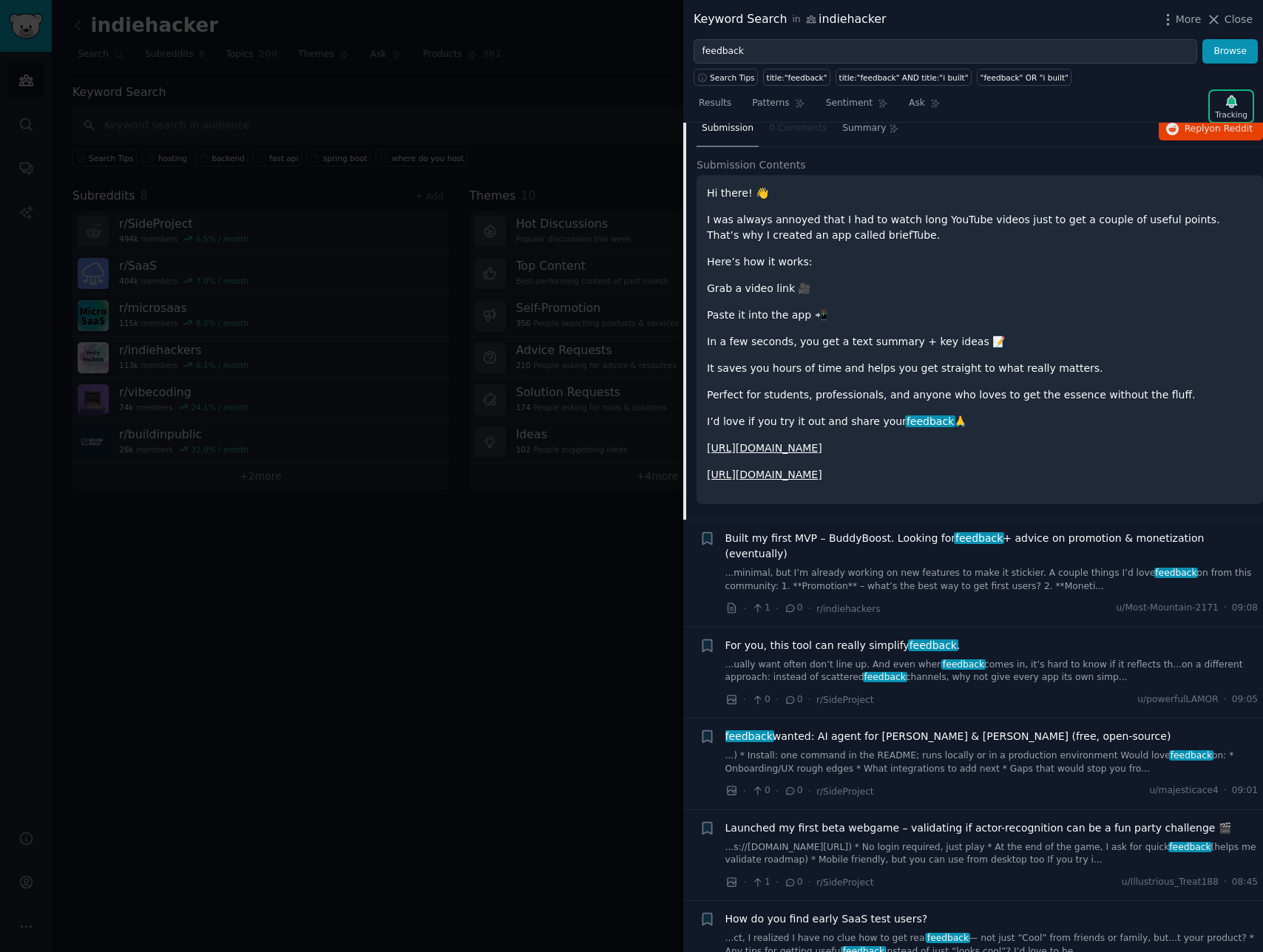
scroll to position [552, 0]
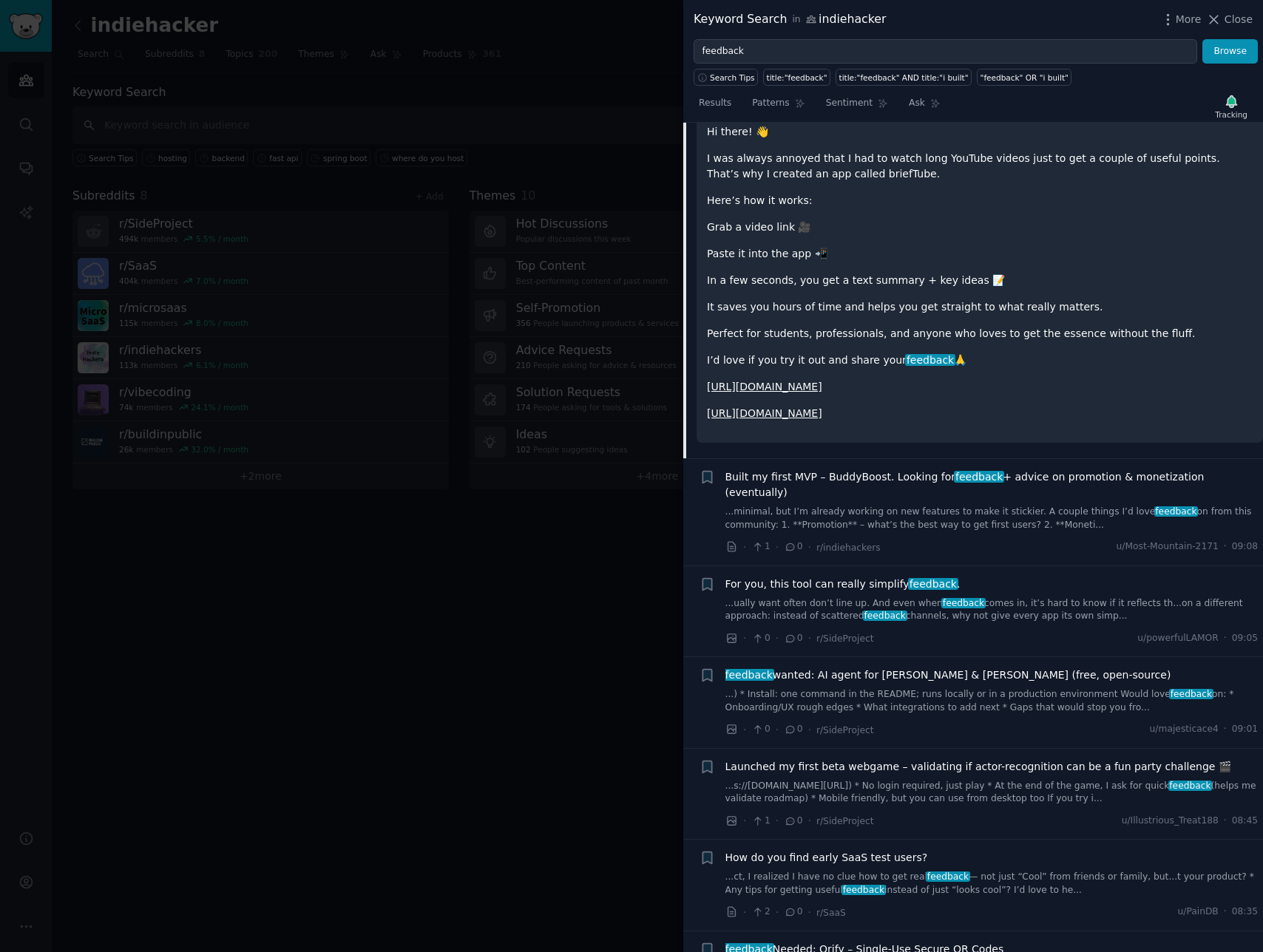
click at [1009, 506] on link "...minimal, but I’m already working on new features to make it stickier. A coup…" at bounding box center [992, 518] width 533 height 26
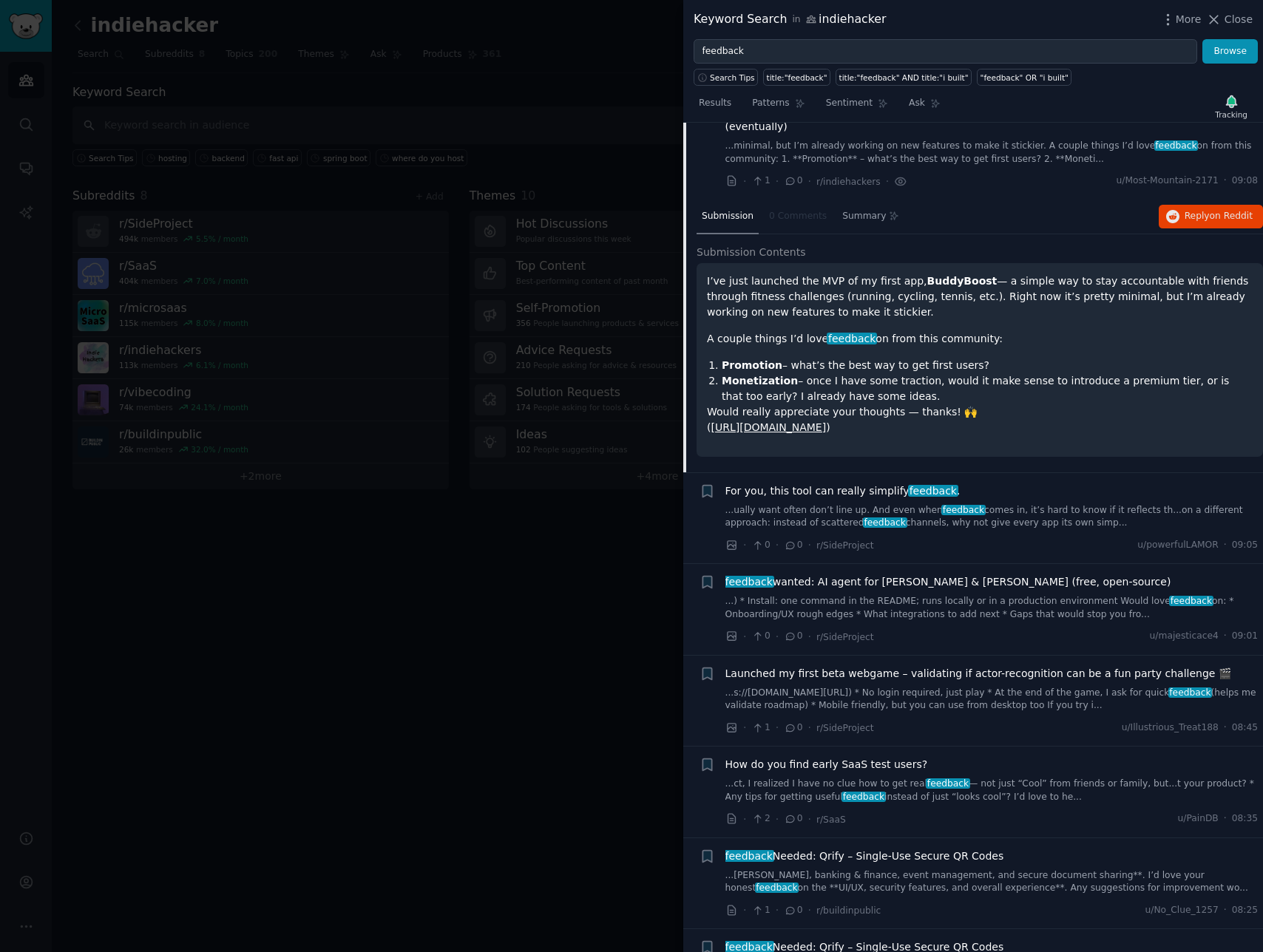
scroll to position [480, 0]
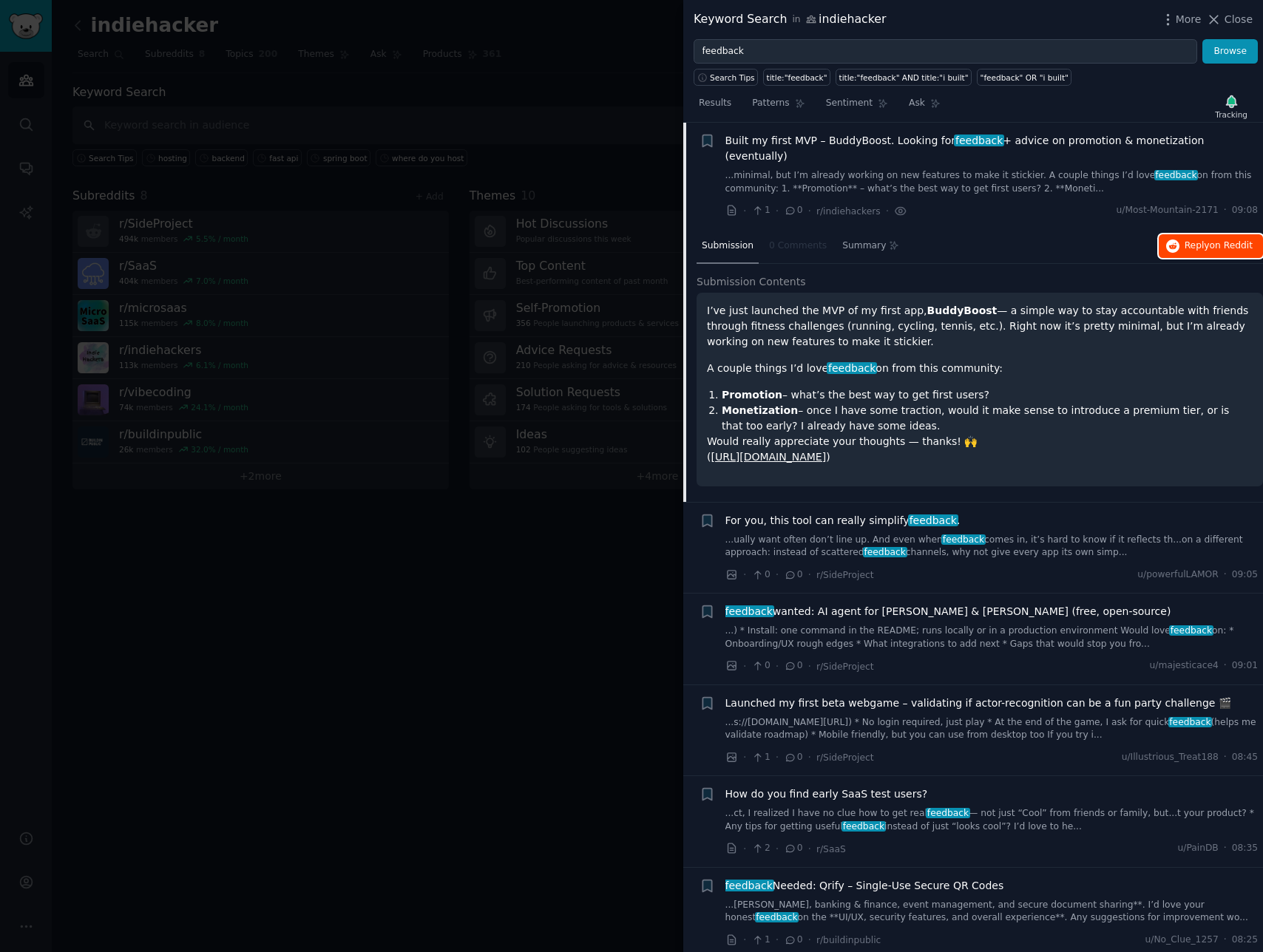
click at [1210, 241] on span "on Reddit" at bounding box center [1231, 245] width 43 height 10
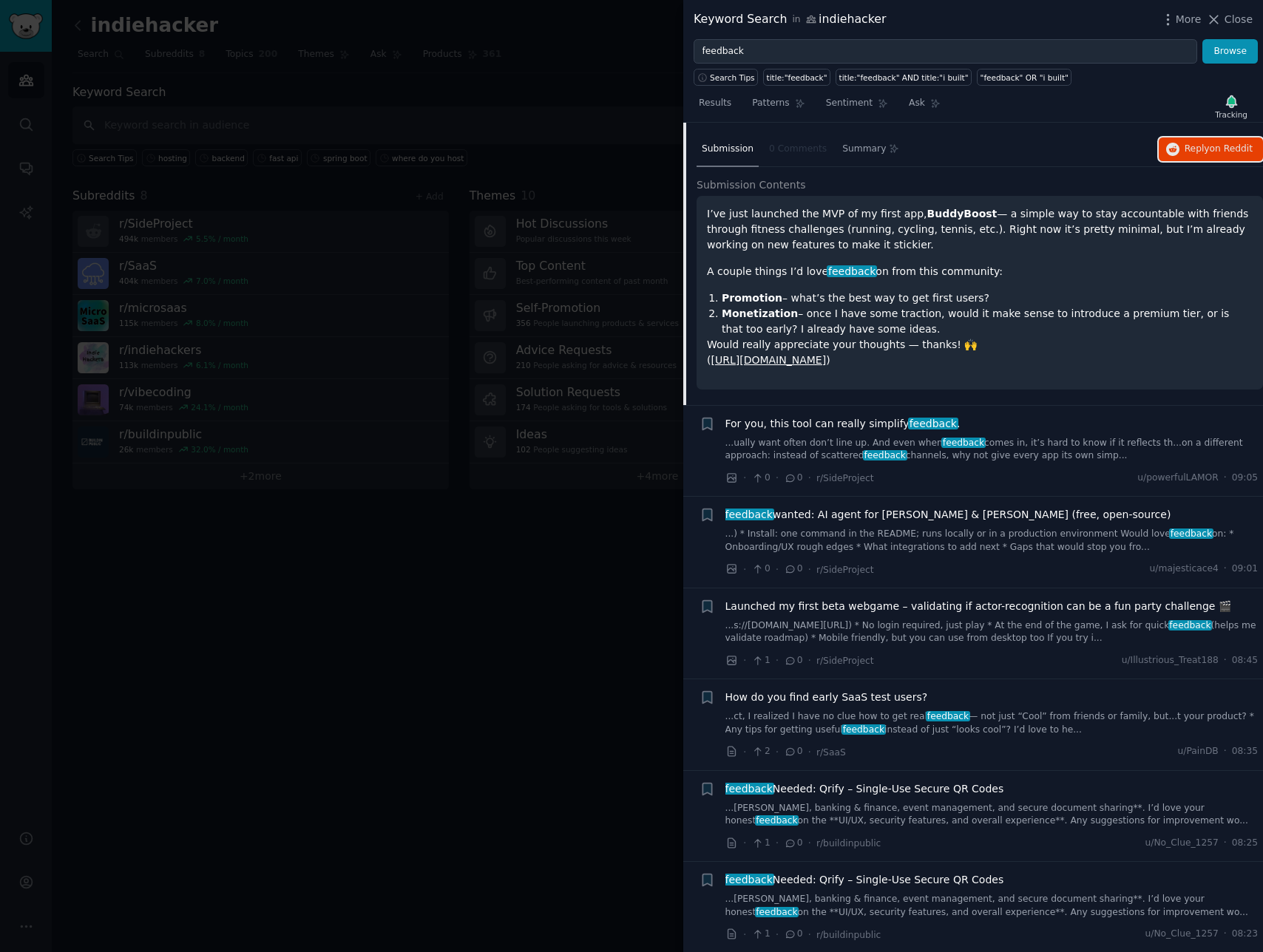
scroll to position [607, 0]
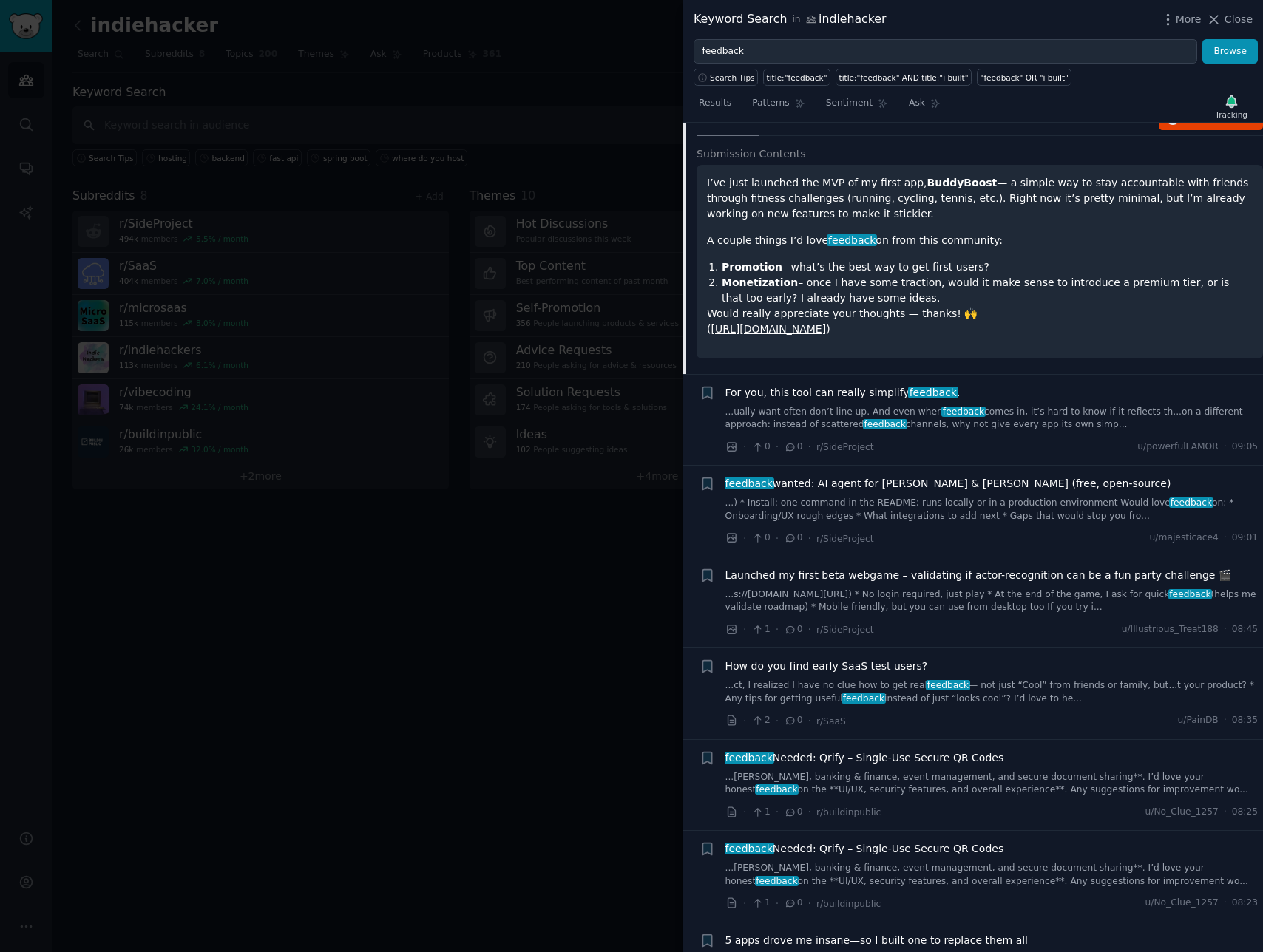
click at [1030, 406] on link "...ually want often don’t line up. And even when feedback comes in, it’s hard t…" at bounding box center [992, 418] width 533 height 26
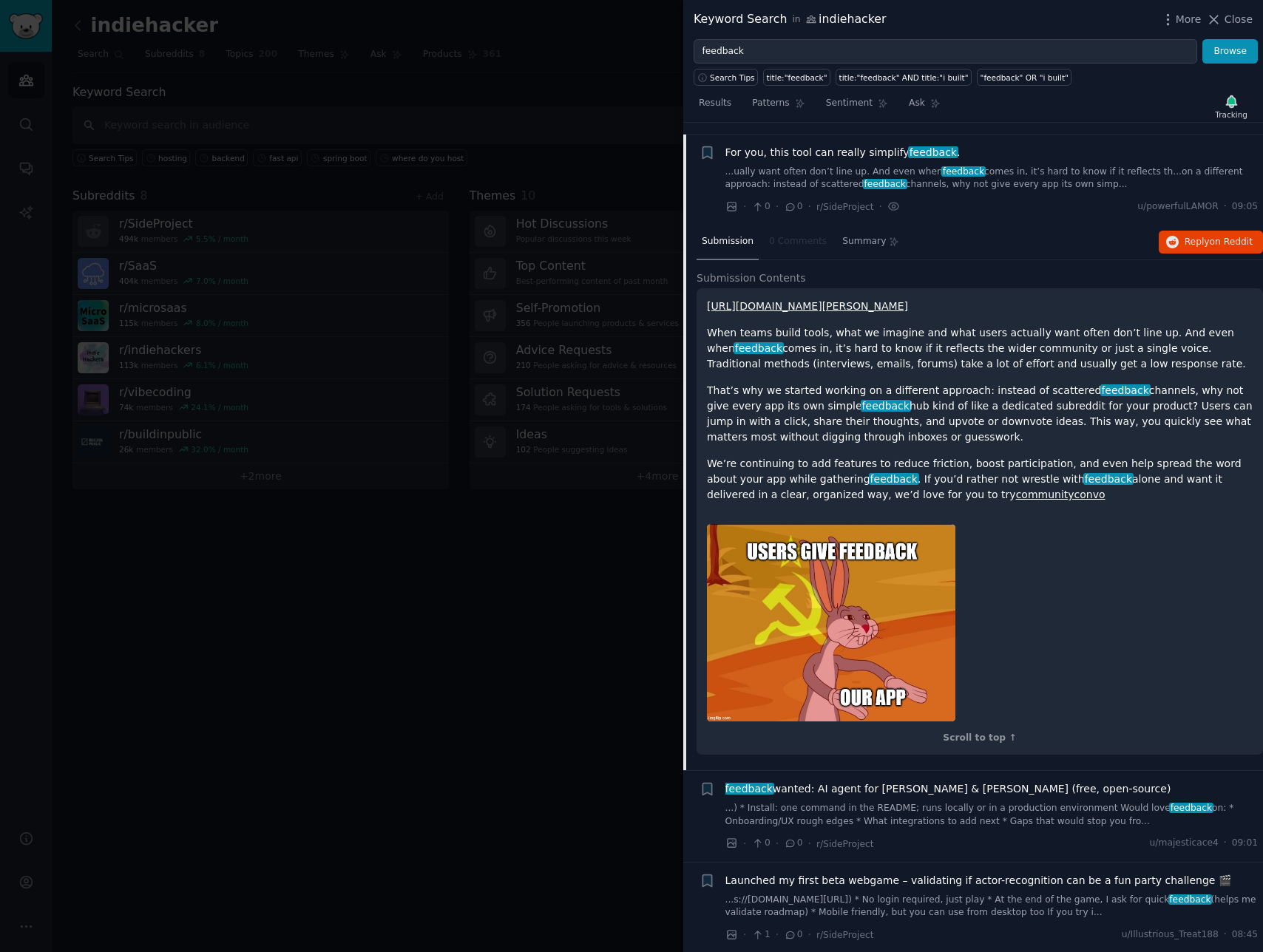
scroll to position [572, 0]
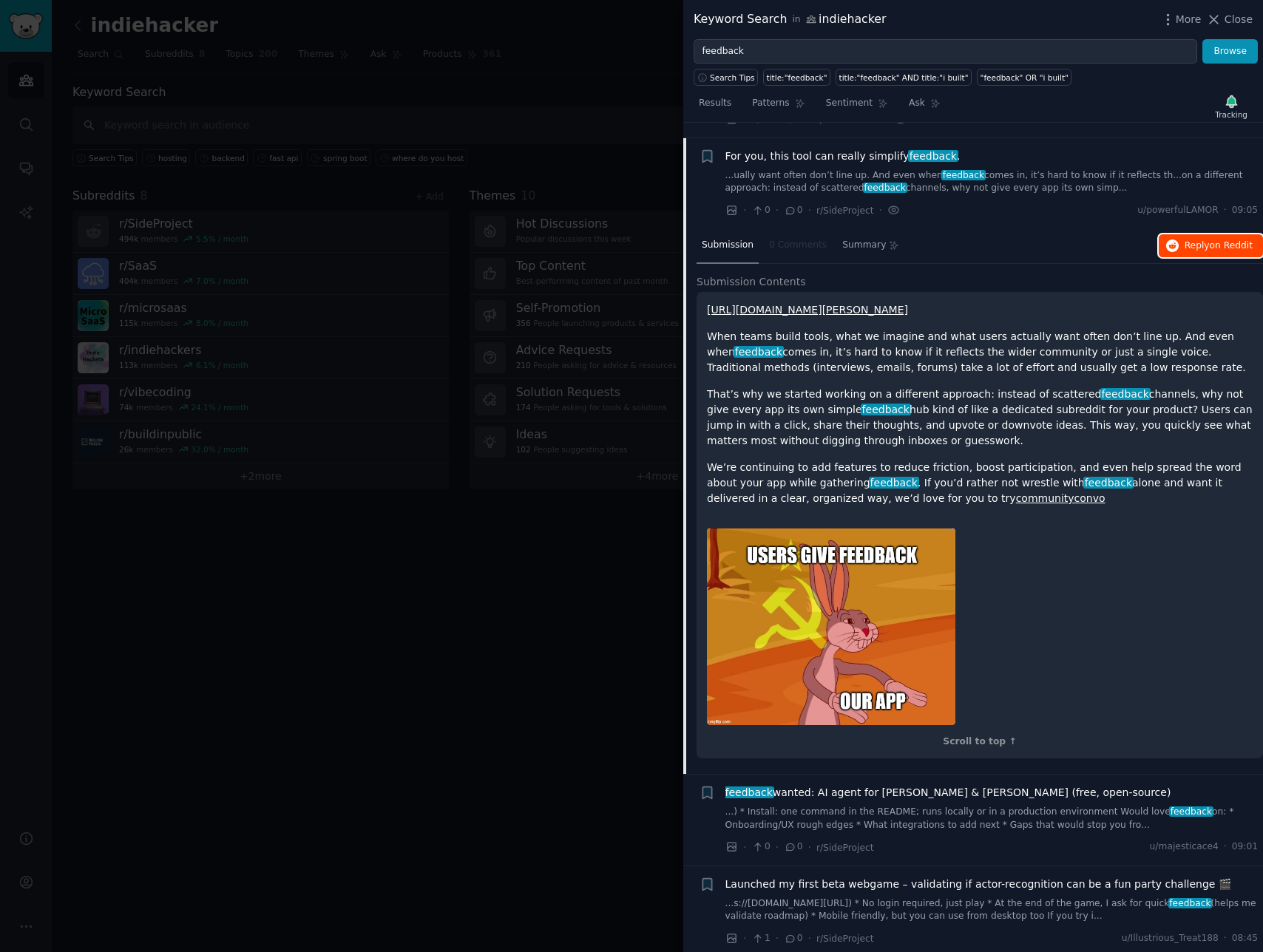
click at [1186, 234] on button "Reply on Reddit" at bounding box center [1210, 246] width 104 height 24
